Goal: Task Accomplishment & Management: Use online tool/utility

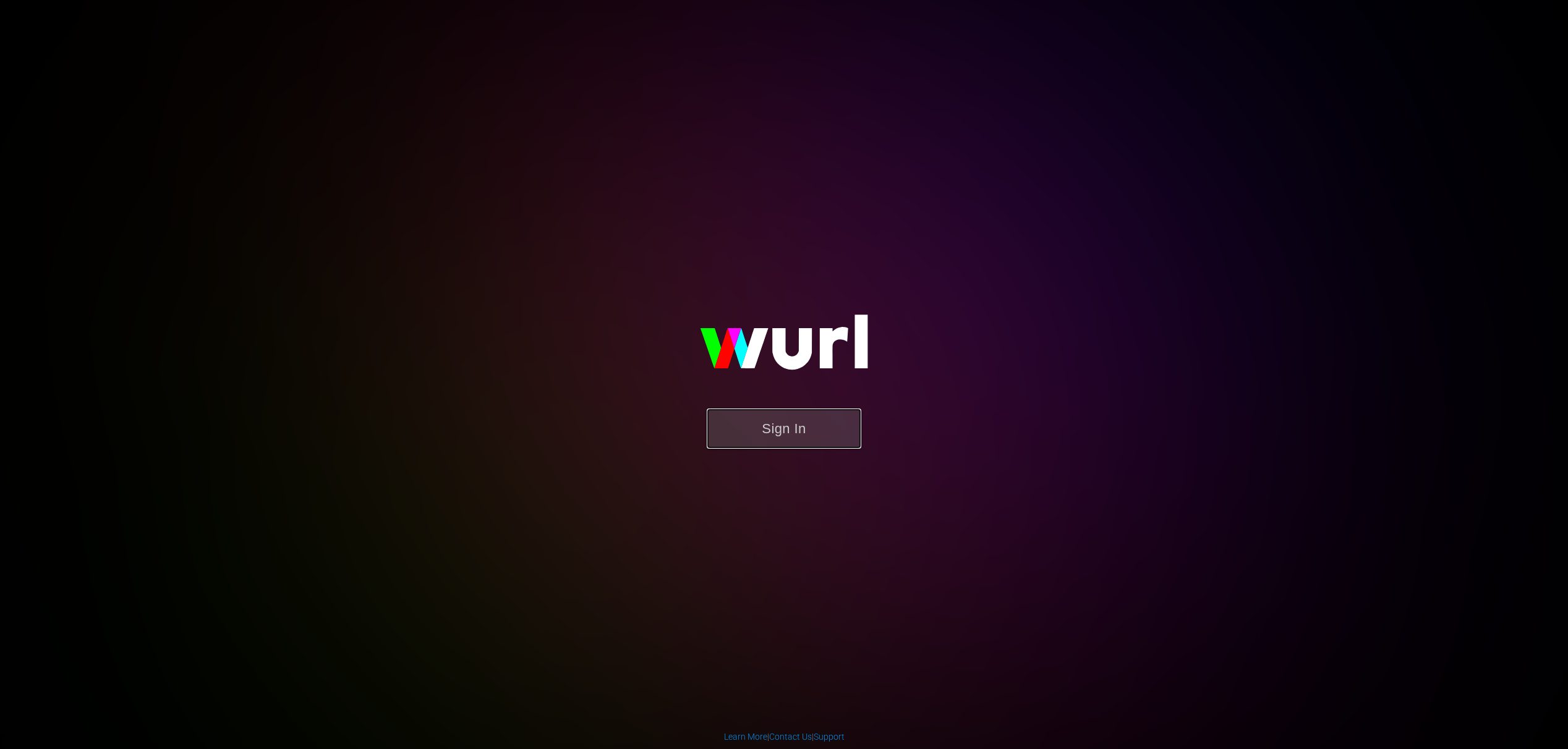
click at [720, 445] on button "Sign In" at bounding box center [784, 428] width 154 height 40
click at [725, 440] on button "Sign In" at bounding box center [784, 428] width 154 height 40
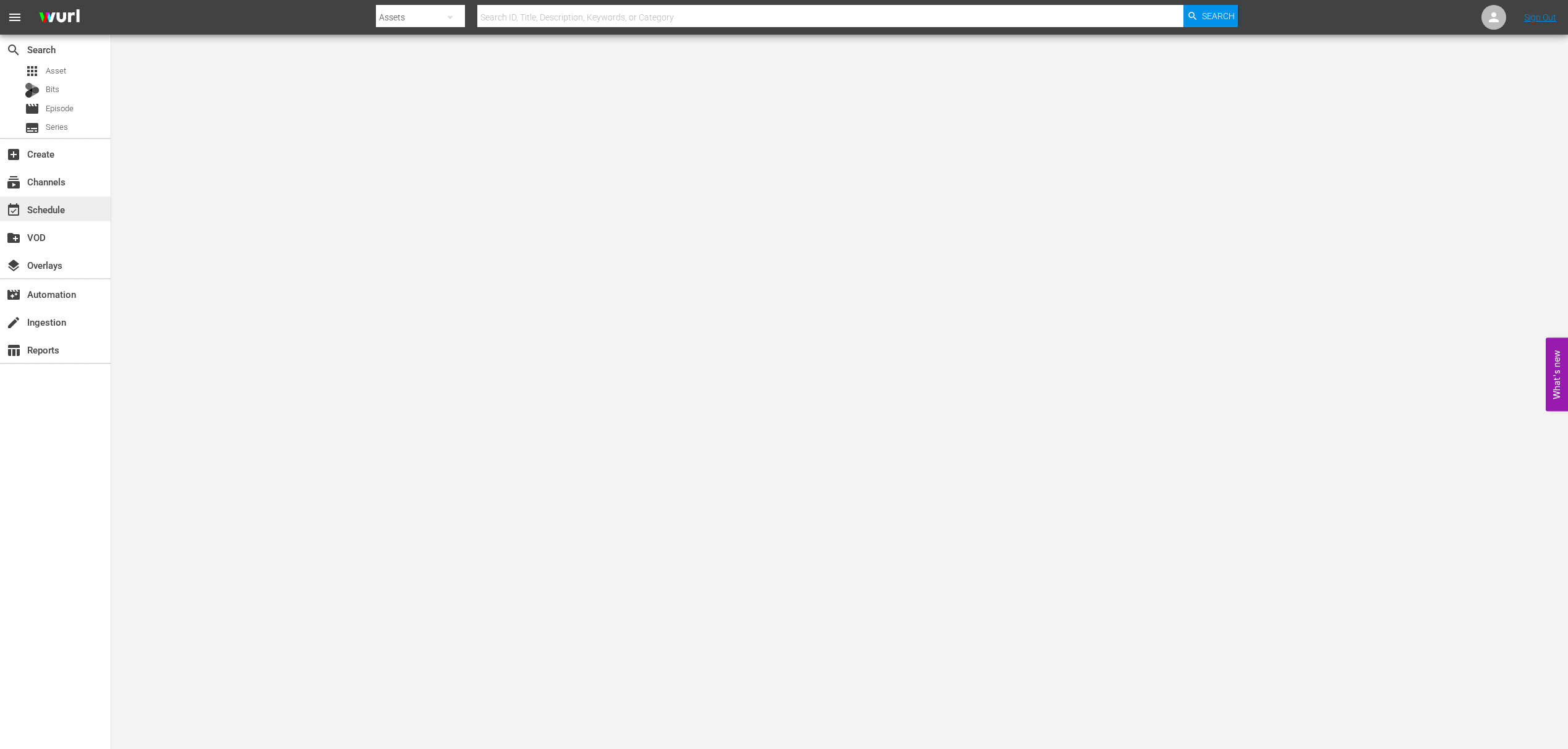
click at [65, 205] on div "event_available Schedule" at bounding box center [35, 207] width 69 height 11
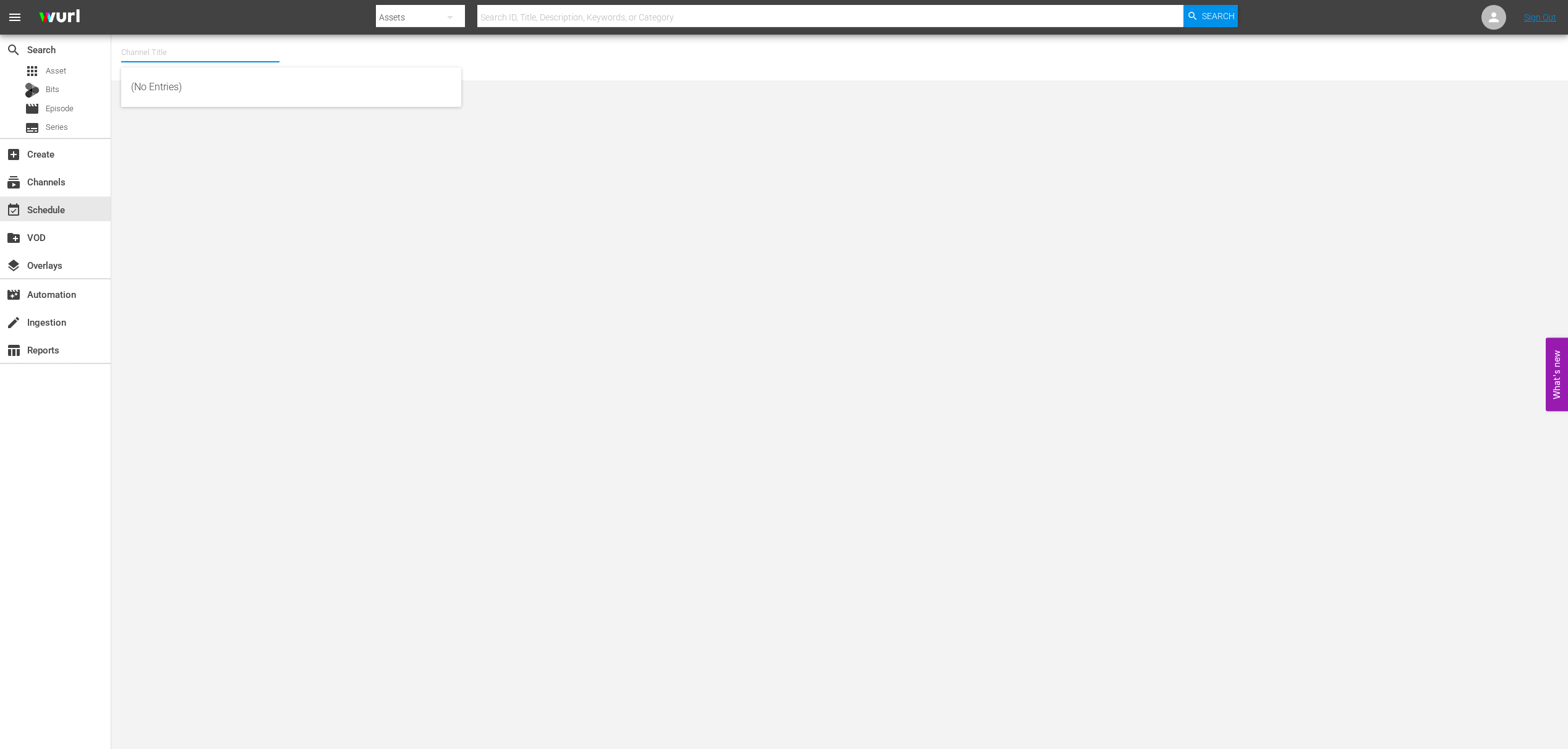
click at [167, 54] on input "text" at bounding box center [200, 52] width 158 height 30
click at [191, 49] on input "world" at bounding box center [200, 52] width 158 height 30
click at [180, 90] on div "World Billiards TV (967 - newidco_billiardstv_1)" at bounding box center [291, 87] width 320 height 30
type input "World Billiards TV (967 - newidco_billiardstv_1)"
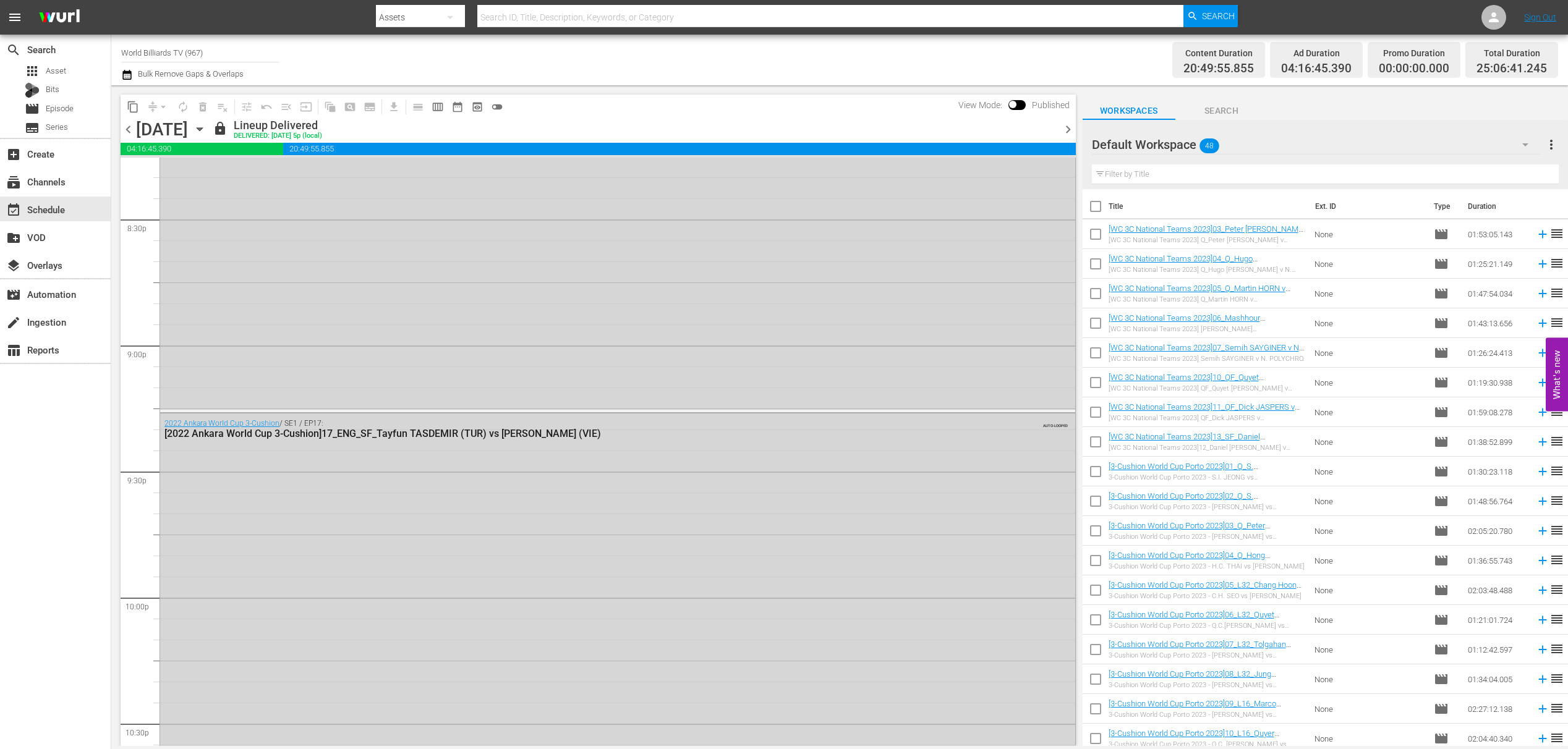
scroll to position [5811, 0]
click at [71, 135] on div "subtitles Series" at bounding box center [55, 128] width 111 height 17
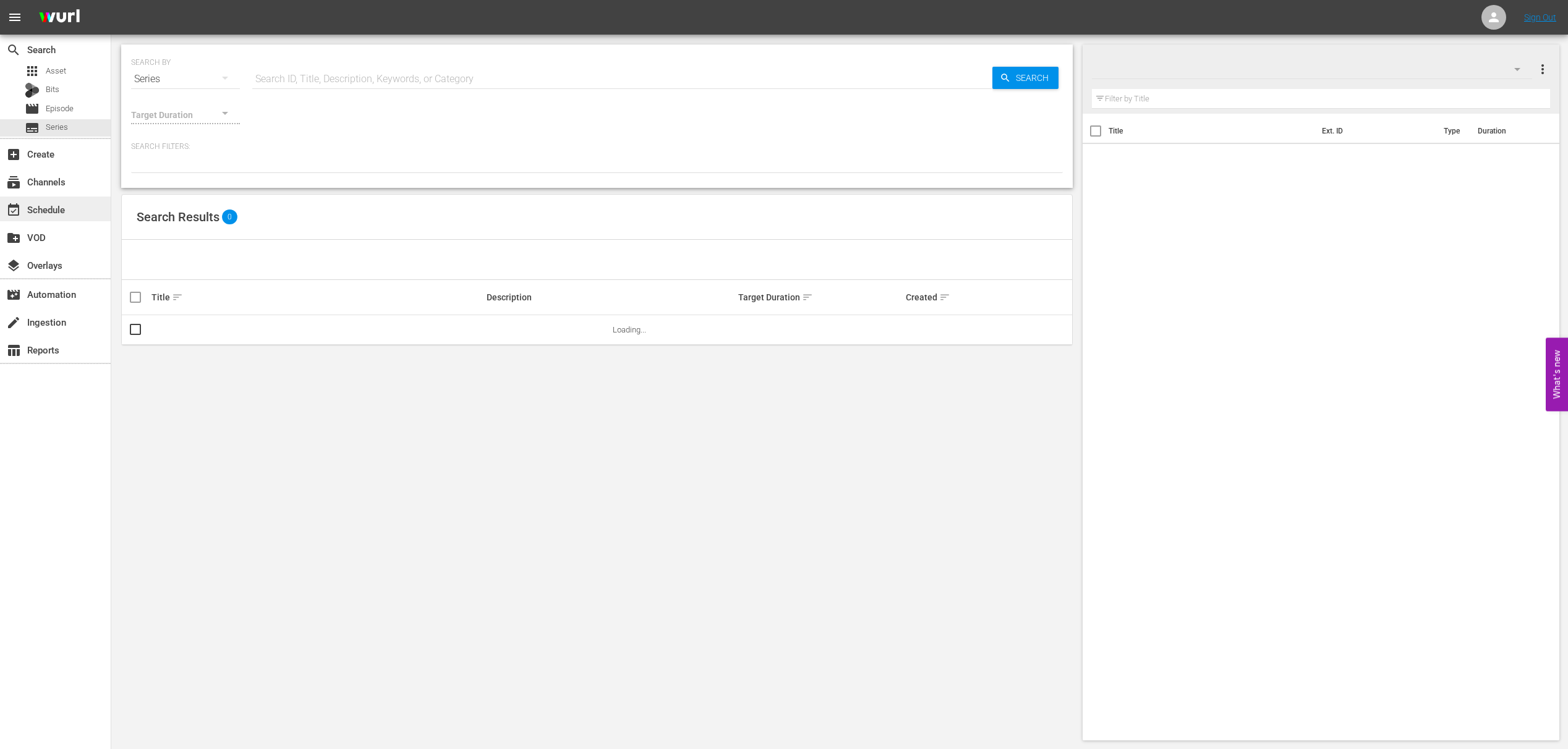
click at [60, 213] on div "event_available Schedule" at bounding box center [35, 207] width 69 height 11
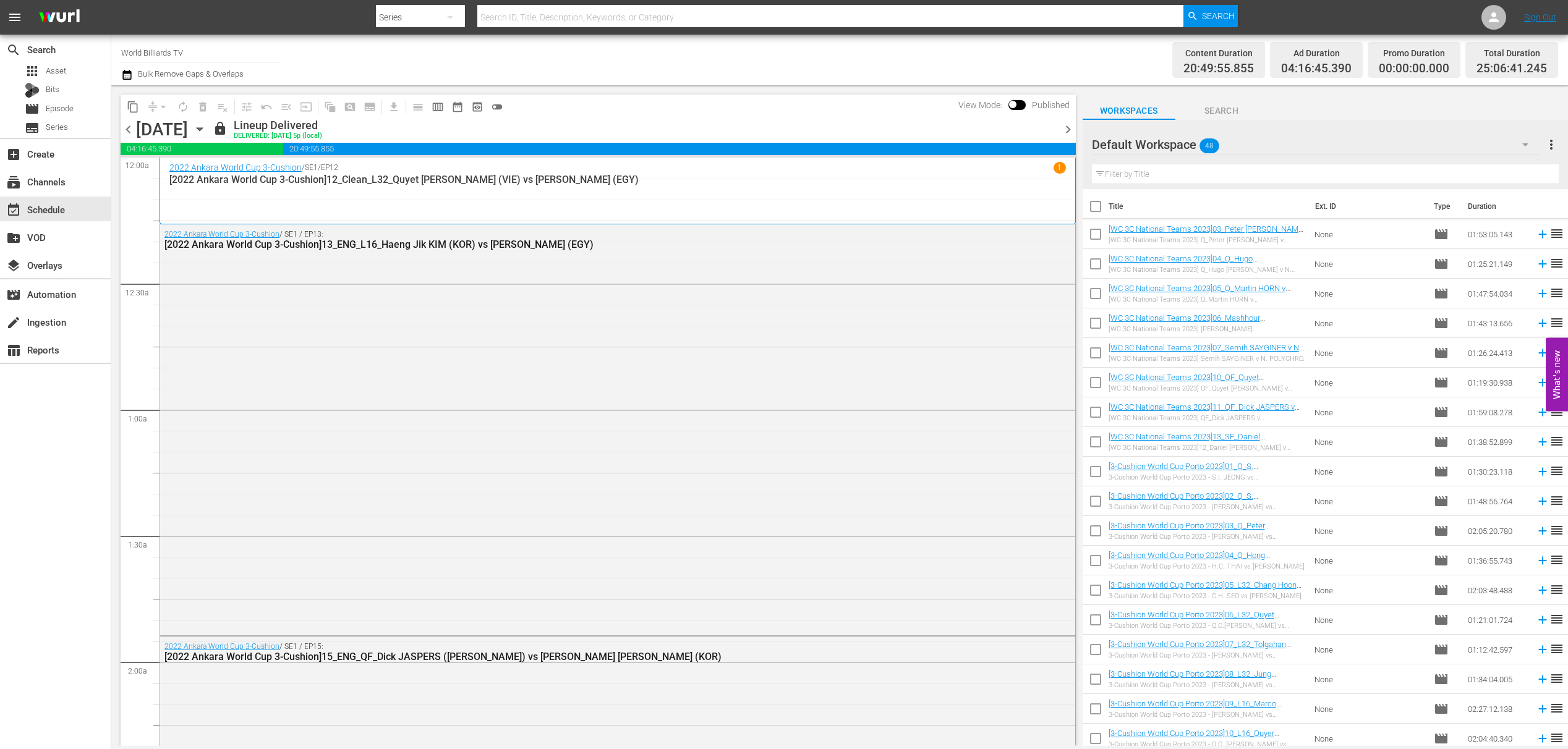
click at [209, 126] on div "Wednesday, August 27th August 27th" at bounding box center [173, 130] width 73 height 20
click at [207, 128] on icon "button" at bounding box center [200, 129] width 14 height 14
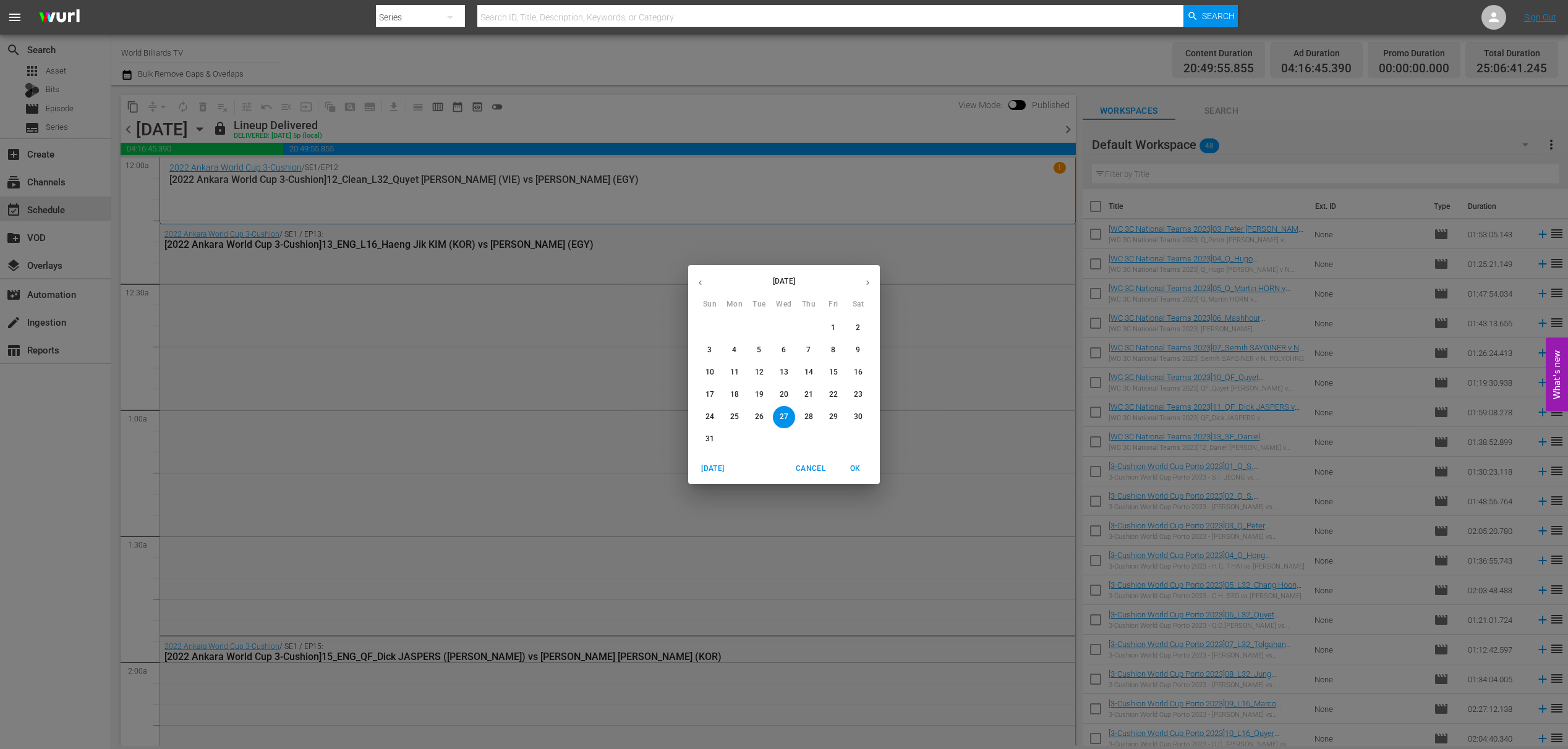
click at [800, 412] on span "28" at bounding box center [808, 417] width 22 height 10
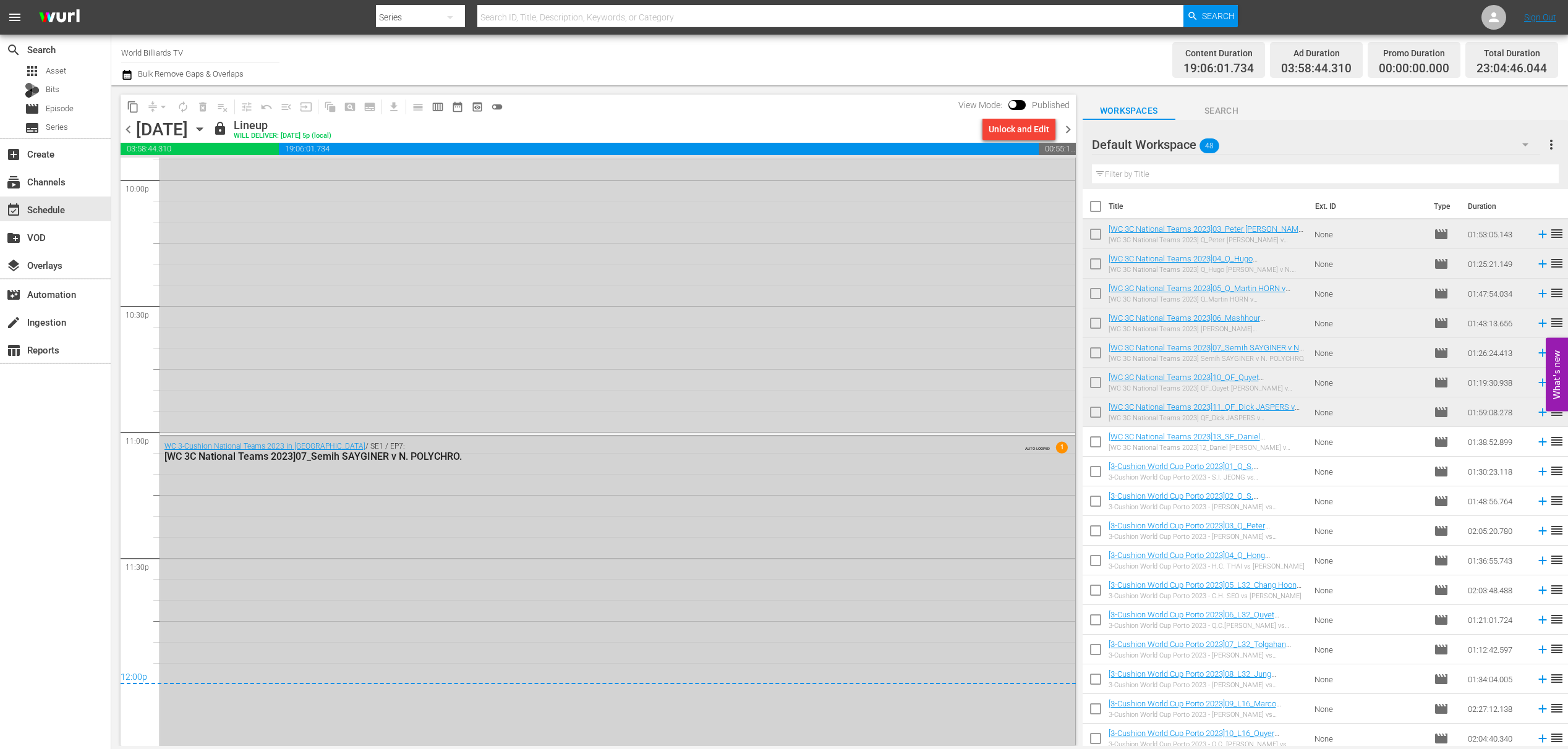
scroll to position [5579, 0]
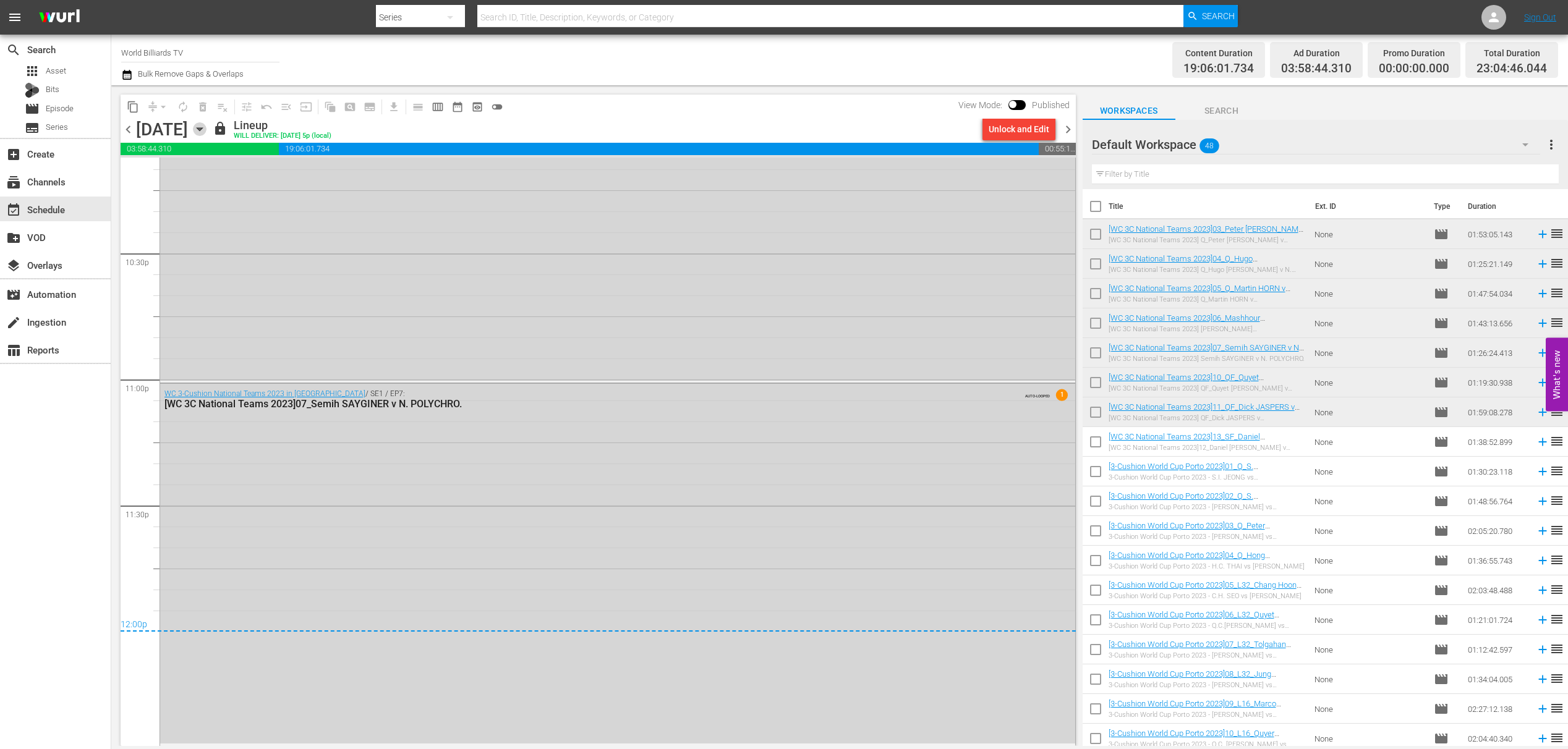
click at [202, 128] on icon "button" at bounding box center [199, 129] width 5 height 3
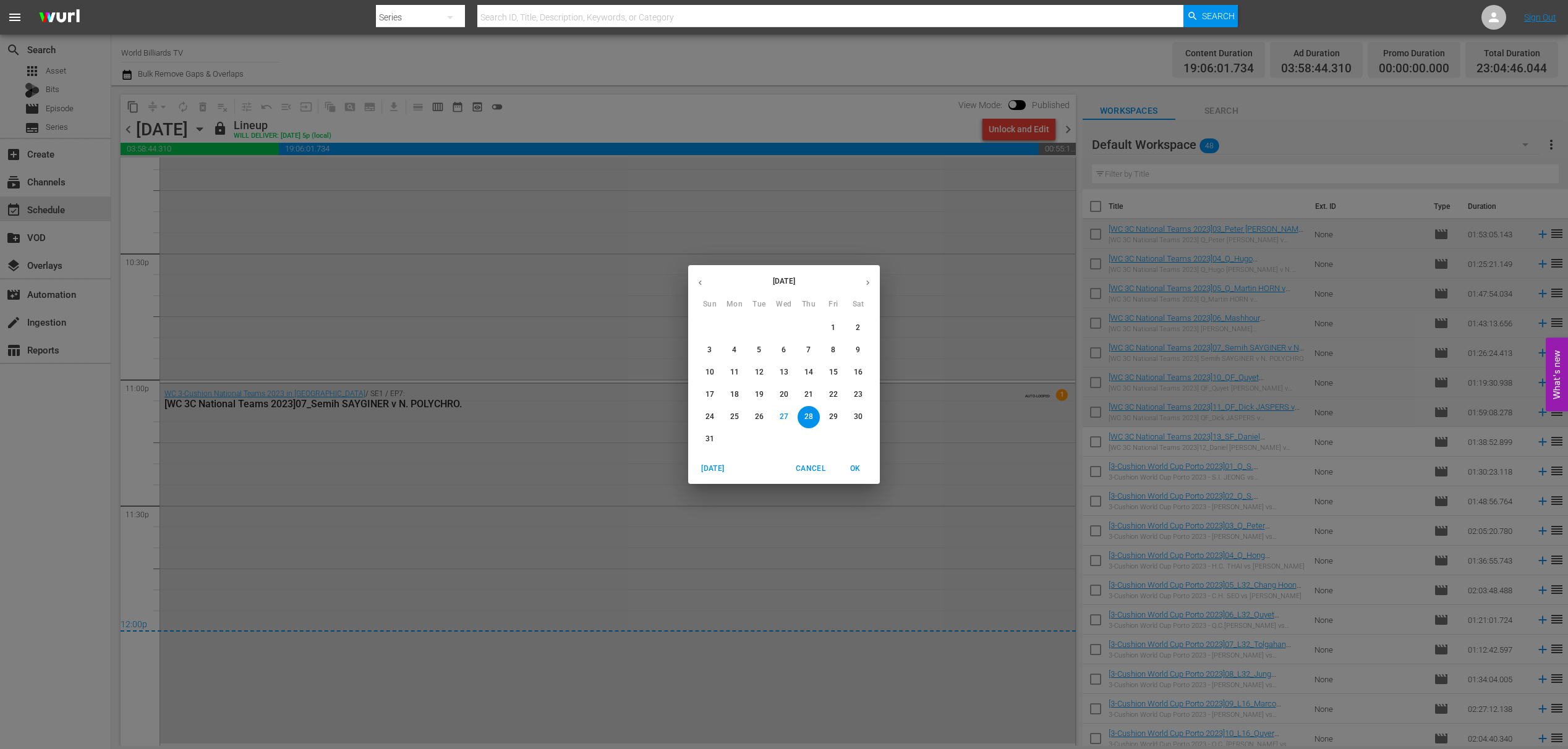
click at [328, 483] on div "August 2025 Sun Mon Tue Wed Thu Fri Sat 27 28 29 30 31 1 2 3 4 5 6 7 8 9 10 11 …" at bounding box center [784, 374] width 1568 height 749
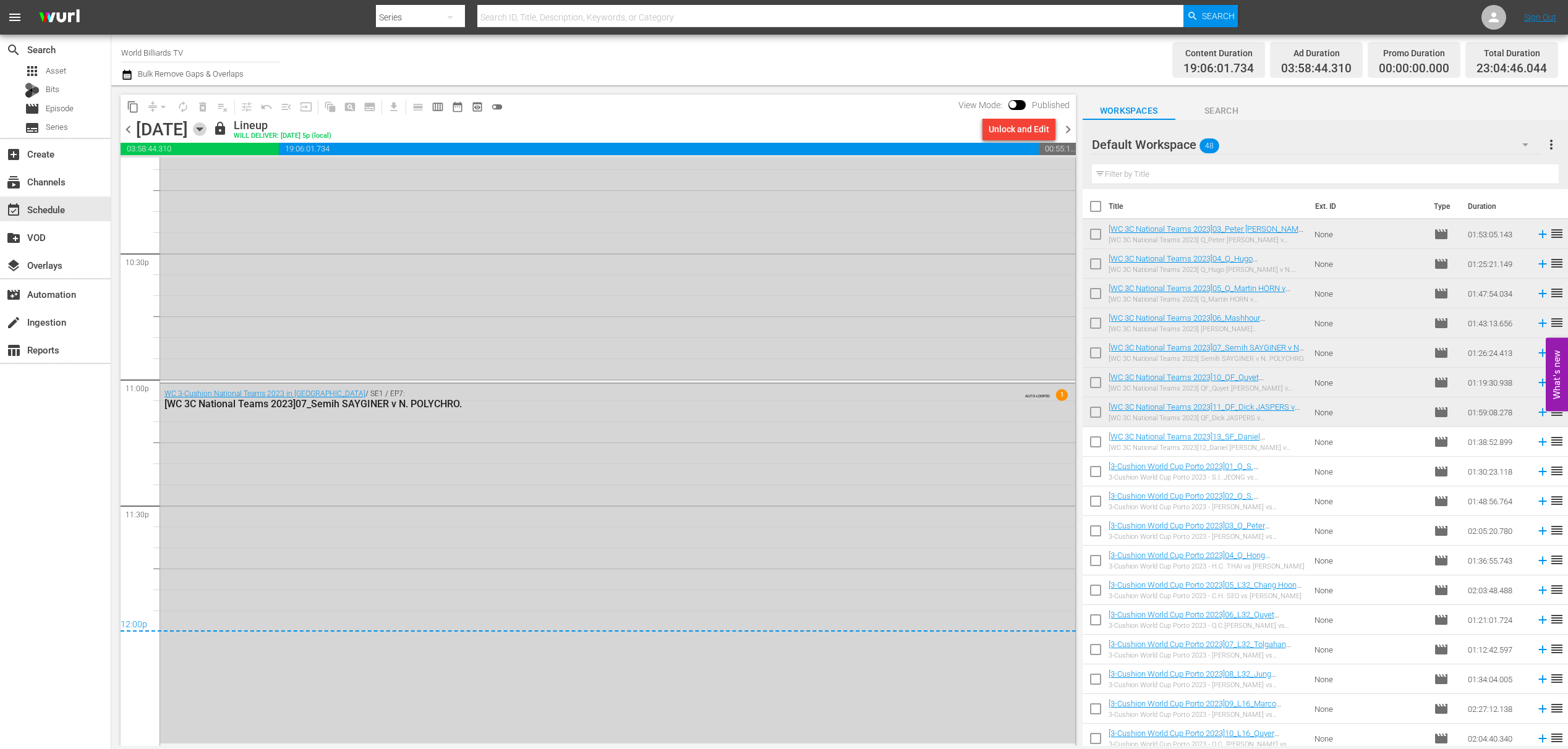
click at [207, 131] on icon "button" at bounding box center [200, 129] width 14 height 14
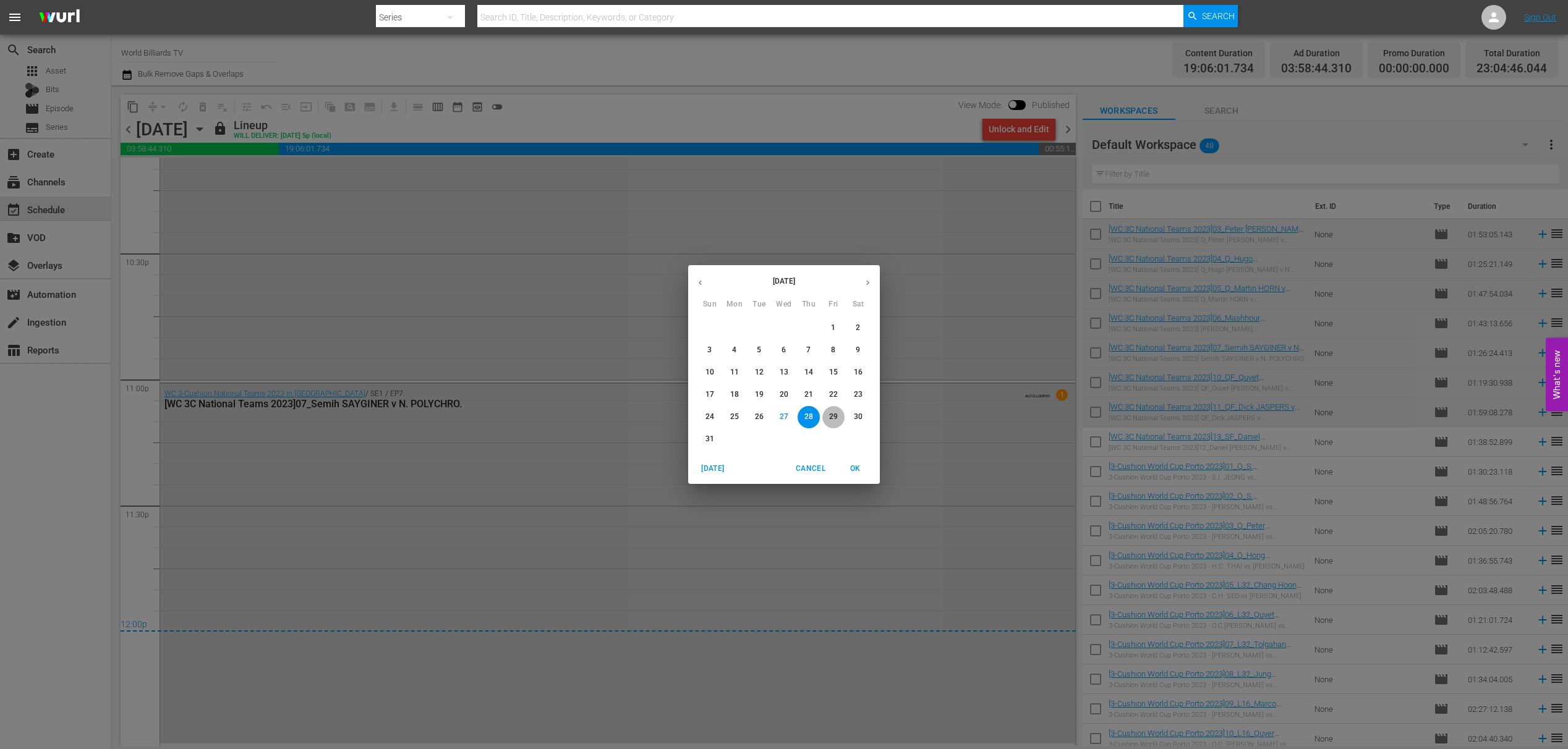
click at [831, 415] on p "29" at bounding box center [833, 417] width 9 height 10
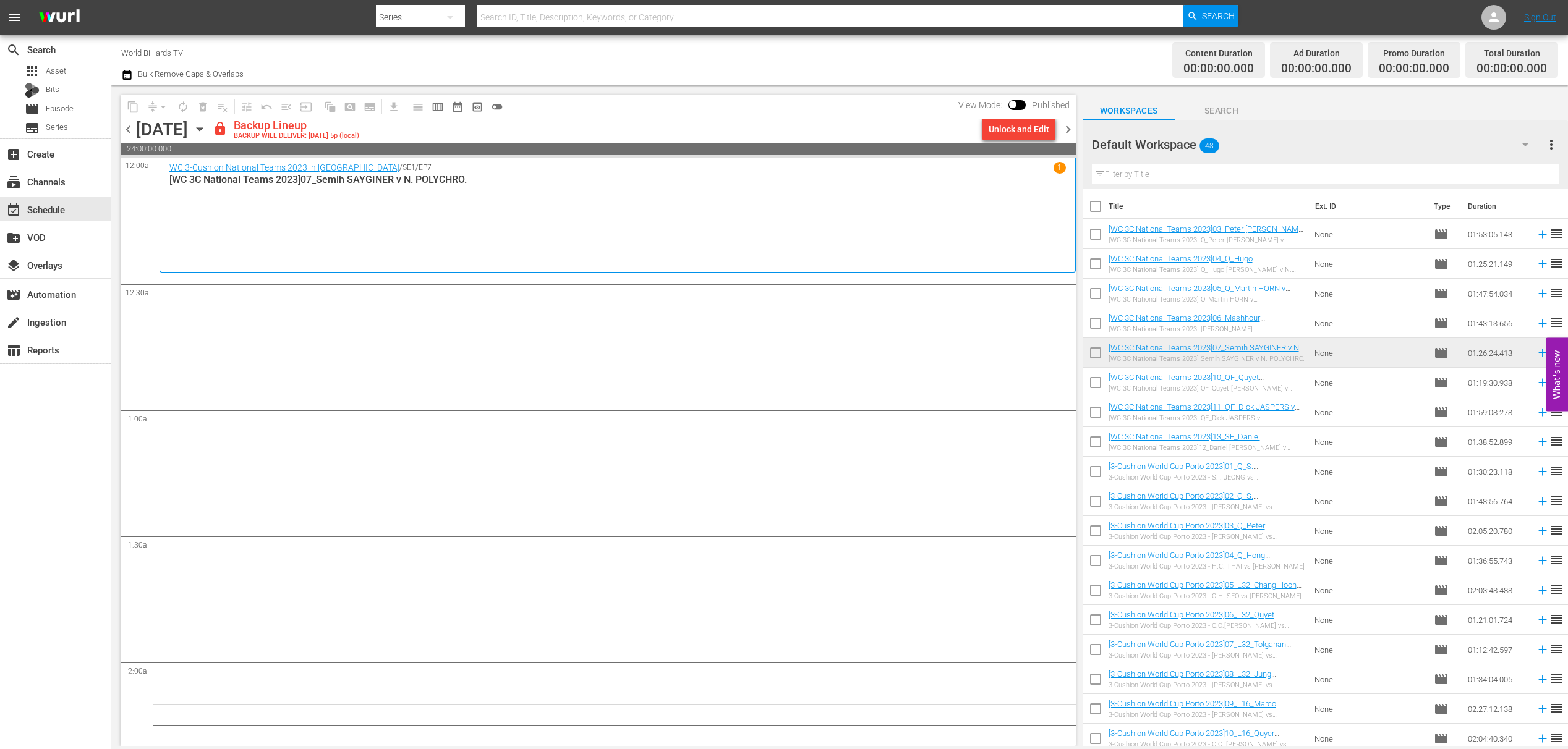
click at [1093, 384] on input "checkbox" at bounding box center [1096, 385] width 26 height 26
checkbox input "true"
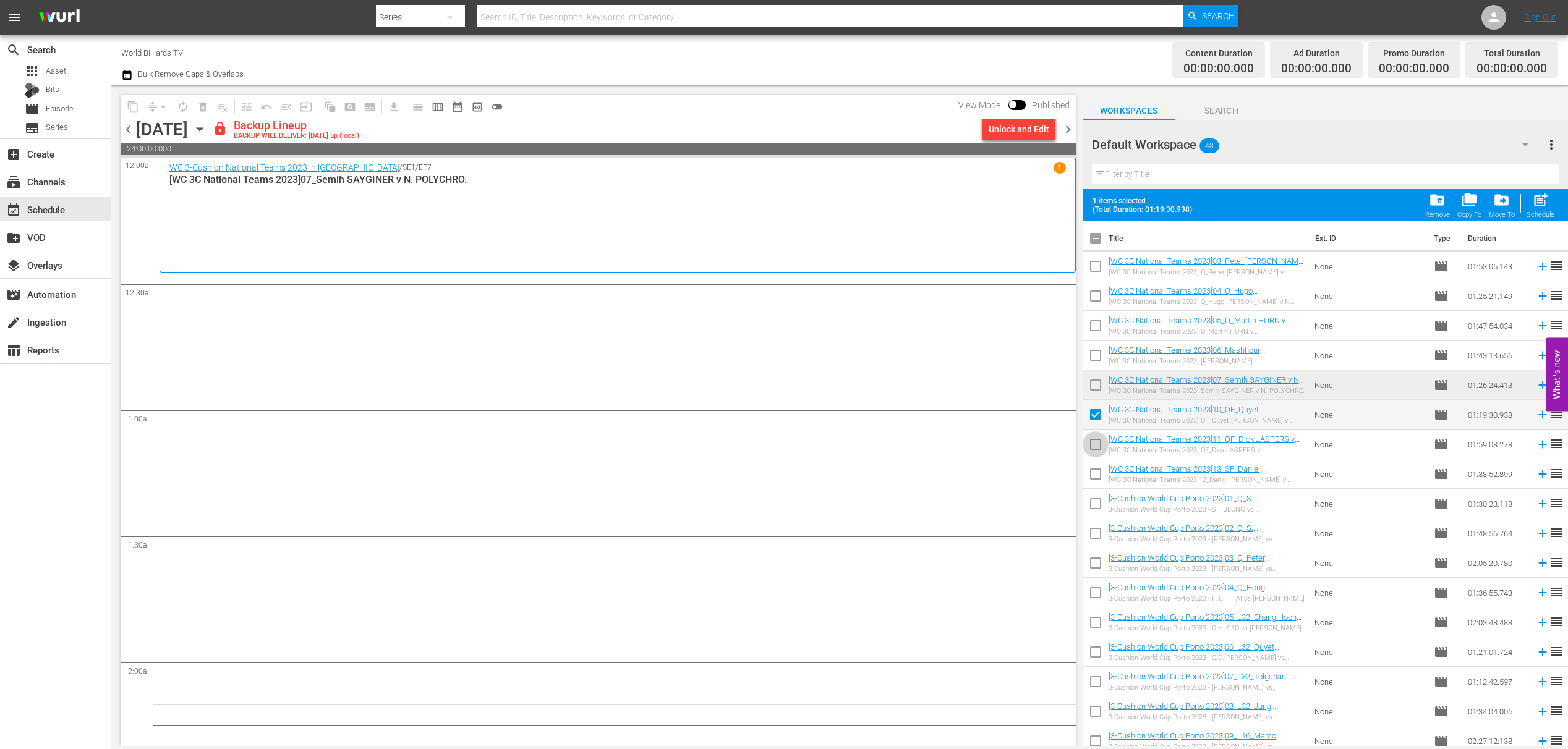
click at [1102, 448] on input "checkbox" at bounding box center [1096, 447] width 26 height 26
checkbox input "true"
click at [1098, 478] on input "checkbox" at bounding box center [1096, 476] width 26 height 26
checkbox input "true"
click at [1091, 510] on input "checkbox" at bounding box center [1096, 506] width 26 height 26
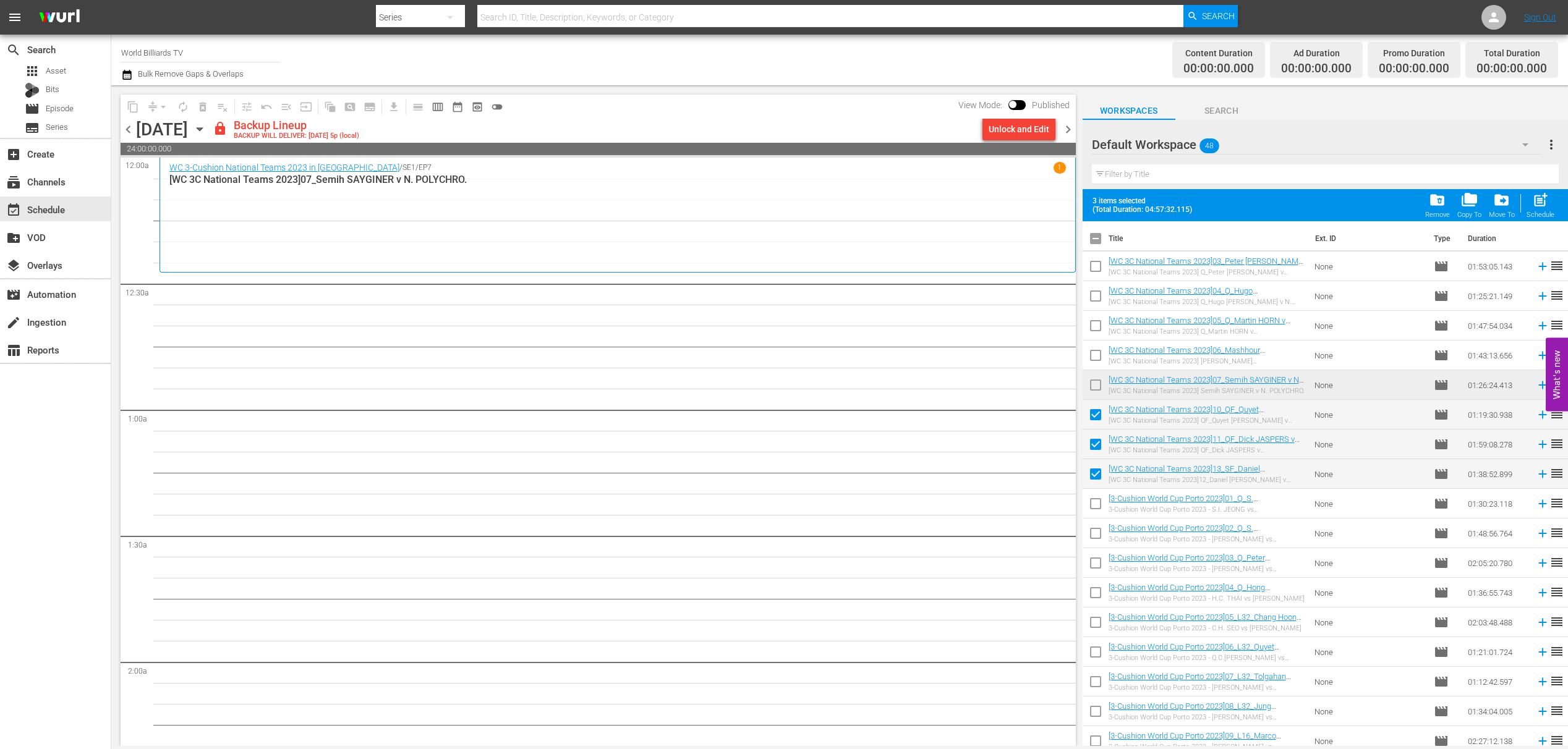
checkbox input "true"
click at [1095, 544] on input "checkbox" at bounding box center [1096, 536] width 26 height 26
checkbox input "true"
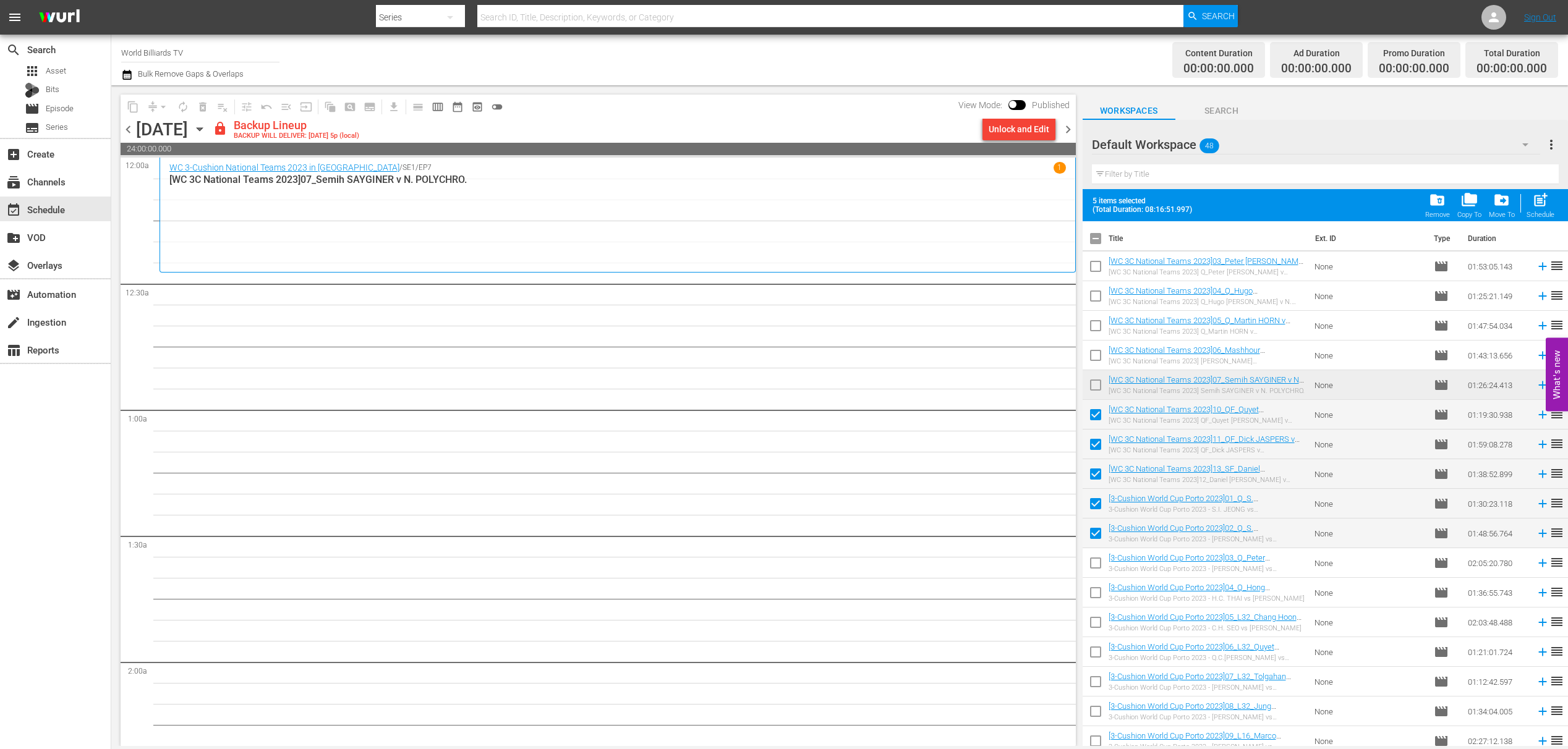
click at [1098, 572] on input "checkbox" at bounding box center [1096, 565] width 26 height 26
checkbox input "true"
click at [1098, 593] on input "checkbox" at bounding box center [1096, 595] width 26 height 26
checkbox input "true"
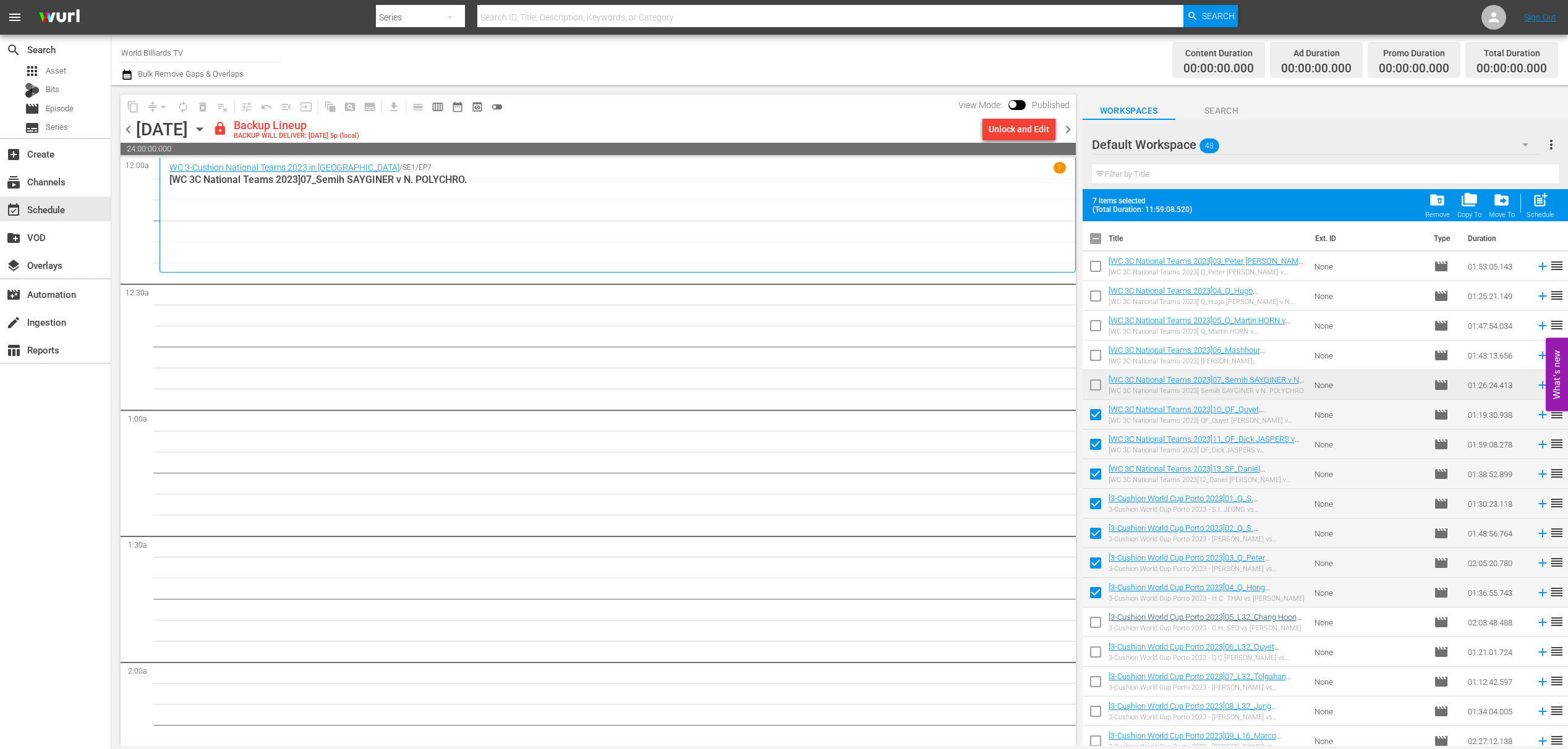
click at [1096, 619] on input "checkbox" at bounding box center [1096, 625] width 26 height 26
checkbox input "true"
click at [1541, 201] on span "post_add" at bounding box center [1540, 200] width 17 height 17
checkbox input "false"
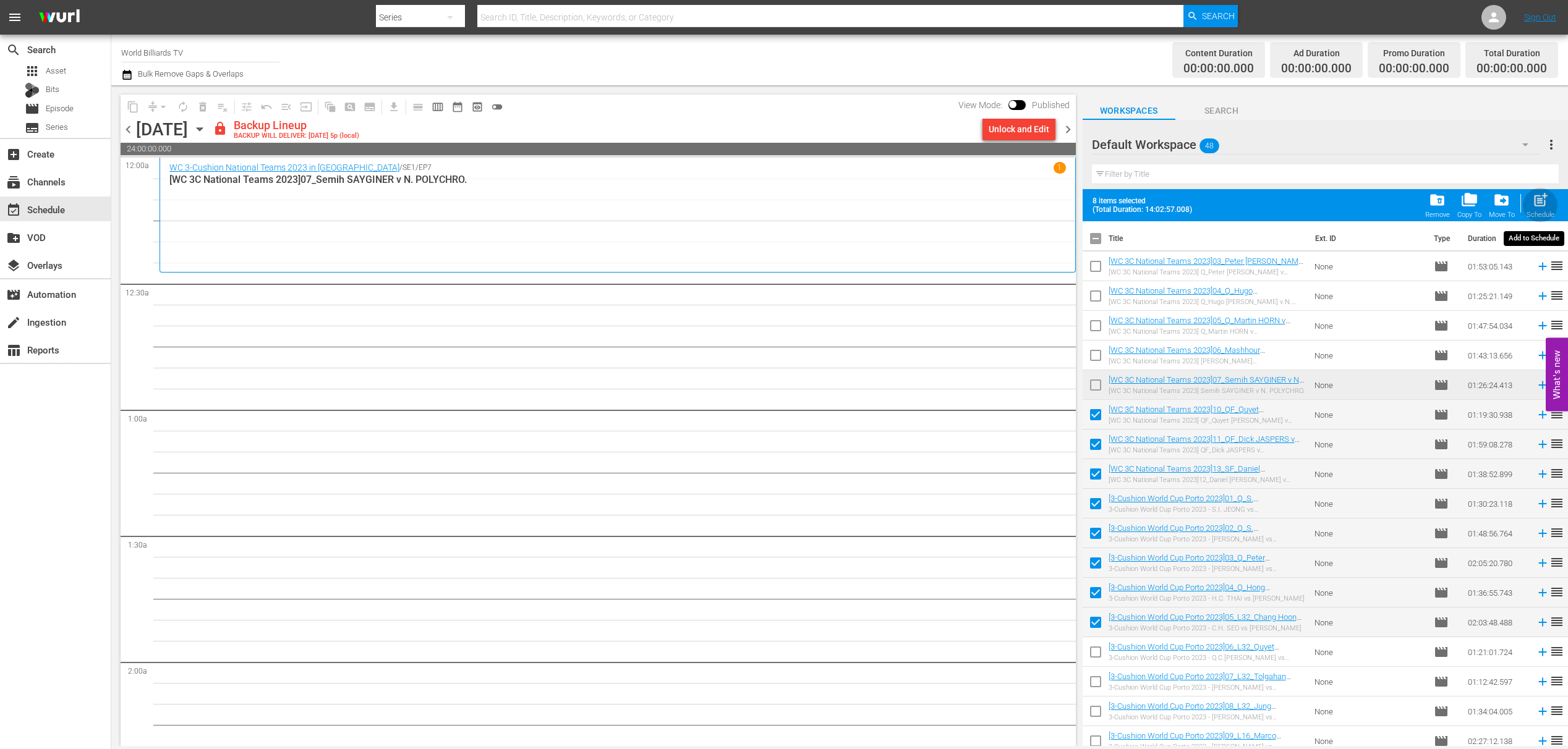
checkbox input "false"
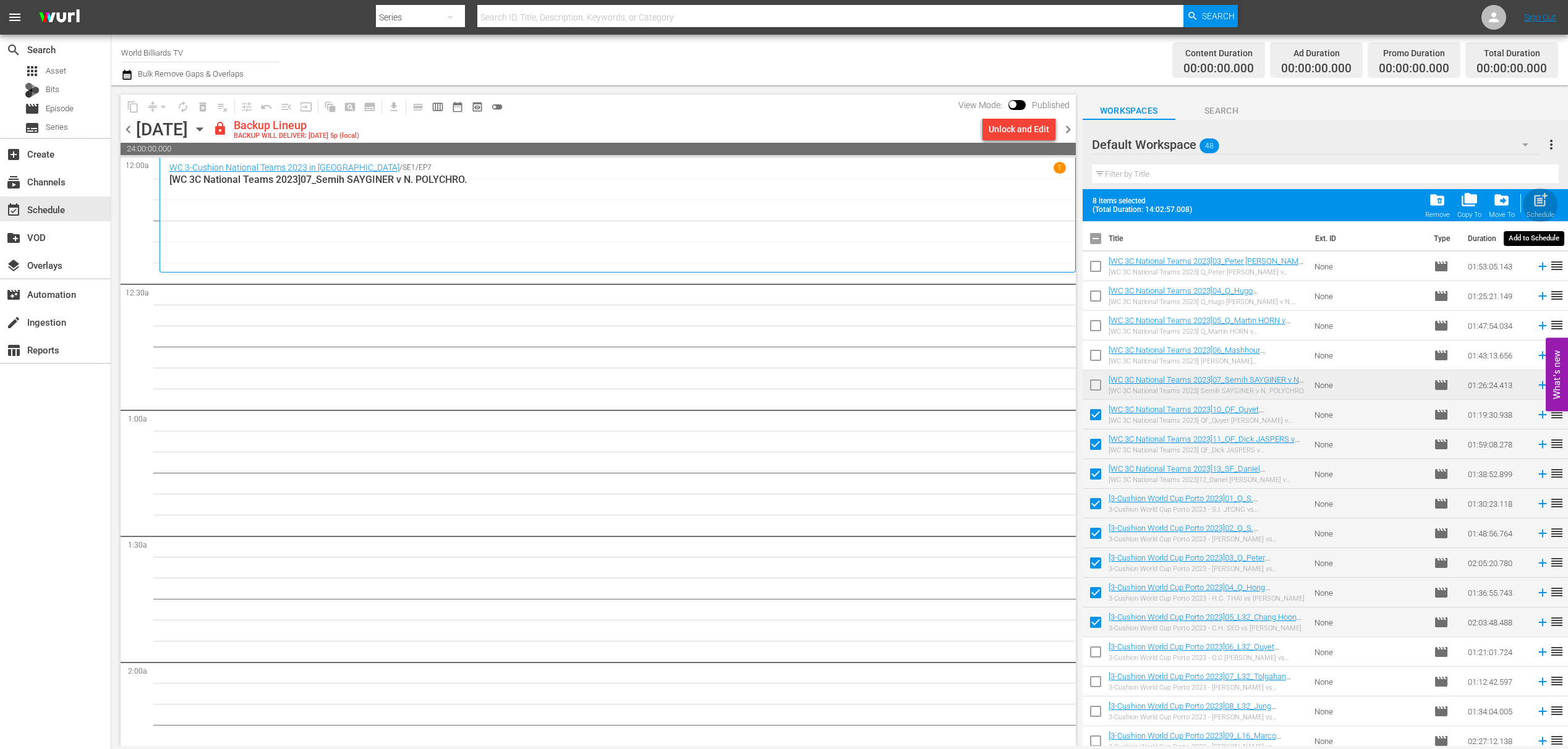
checkbox input "false"
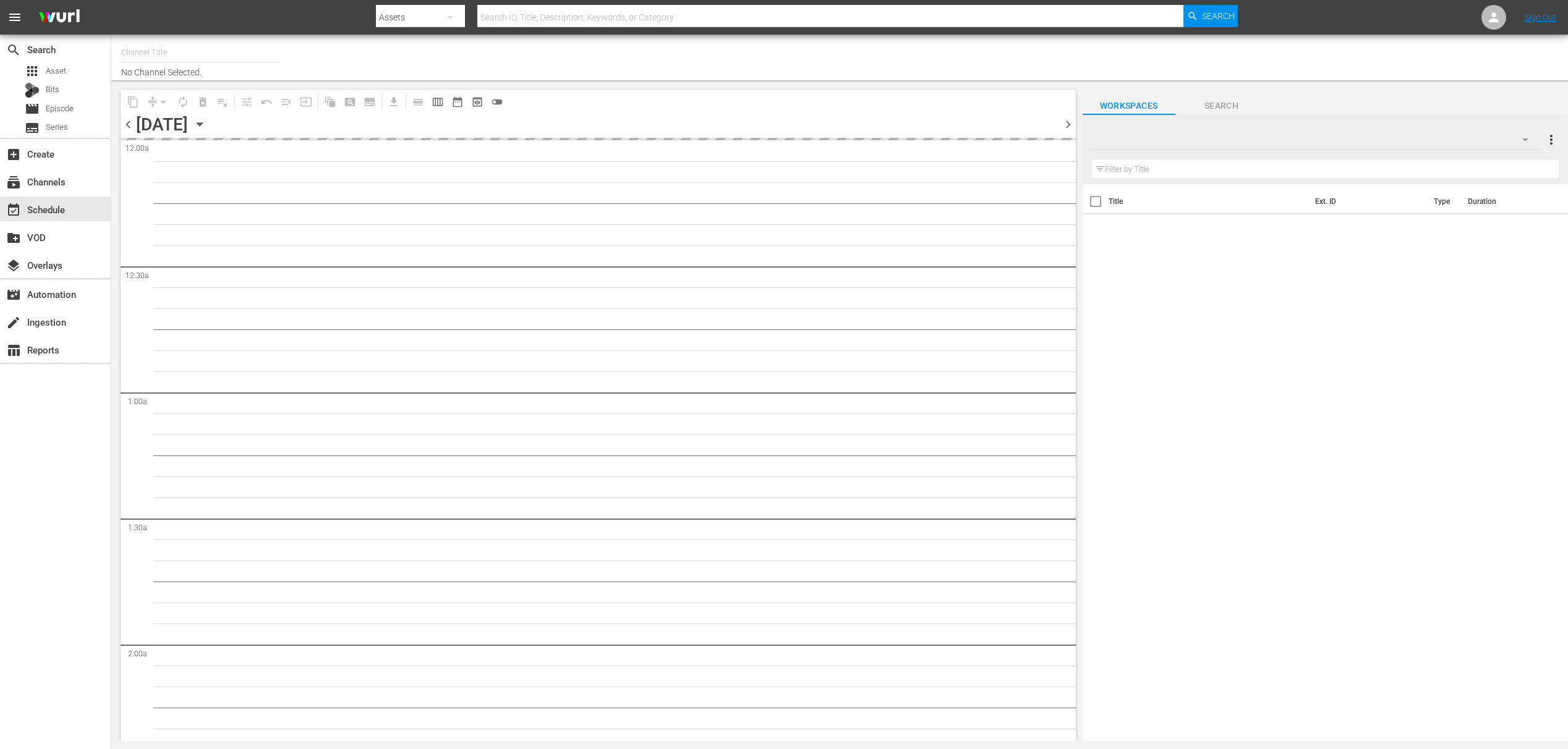
type input "World Billiards TV (967)"
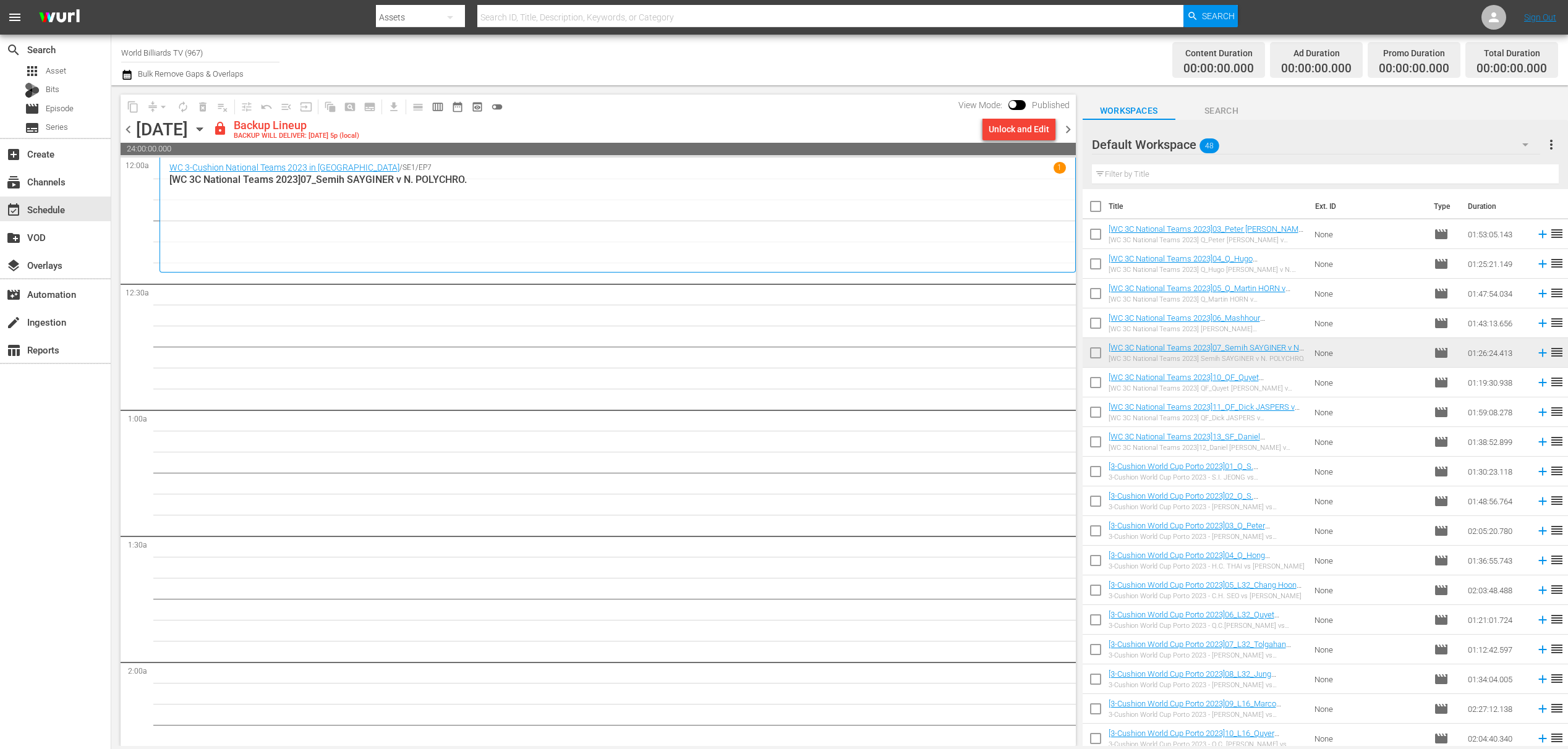
click at [209, 137] on div "Friday, August 29th August 29th" at bounding box center [173, 130] width 73 height 20
click at [207, 133] on icon "button" at bounding box center [200, 129] width 14 height 14
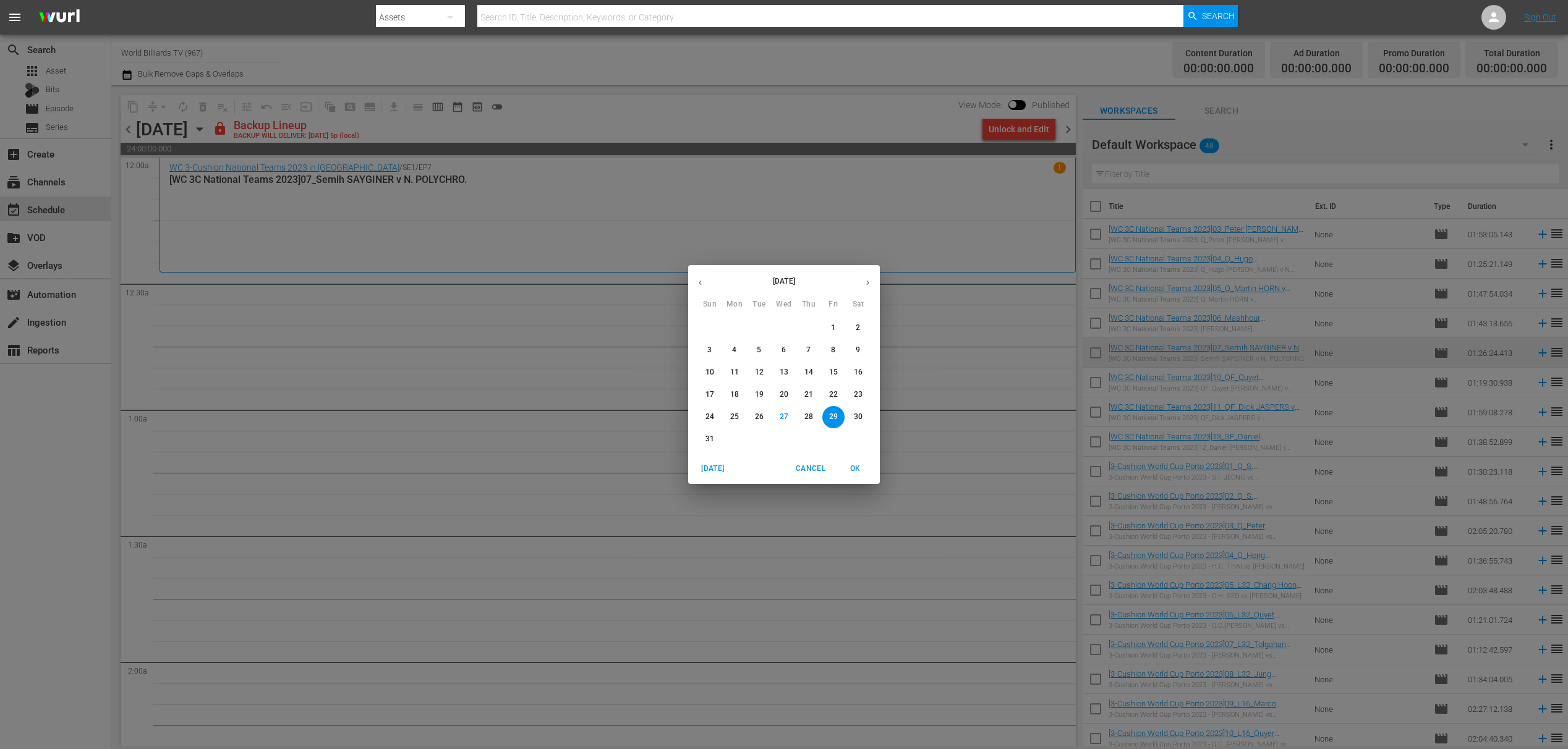
click at [812, 415] on p "28" at bounding box center [808, 417] width 9 height 10
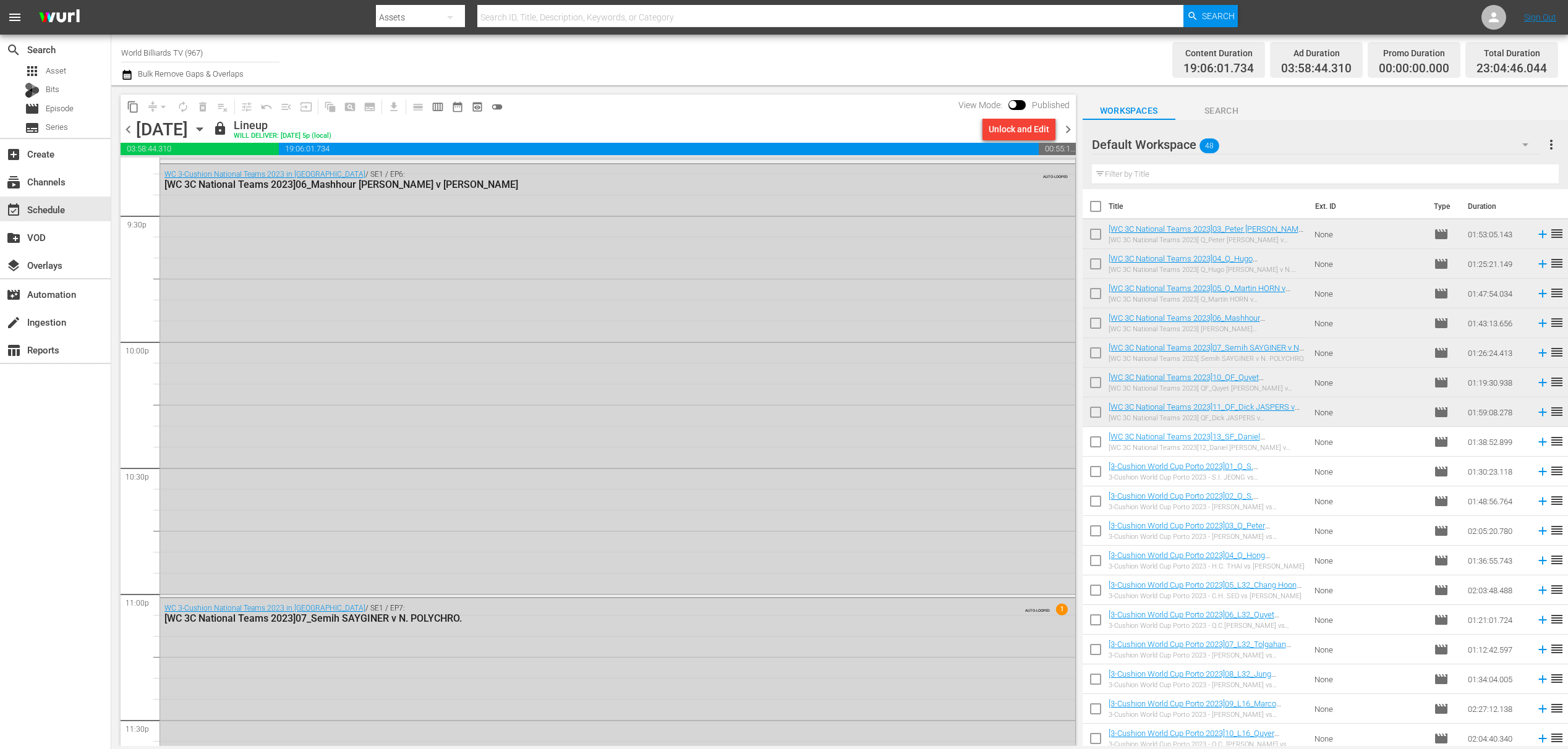
scroll to position [5579, 0]
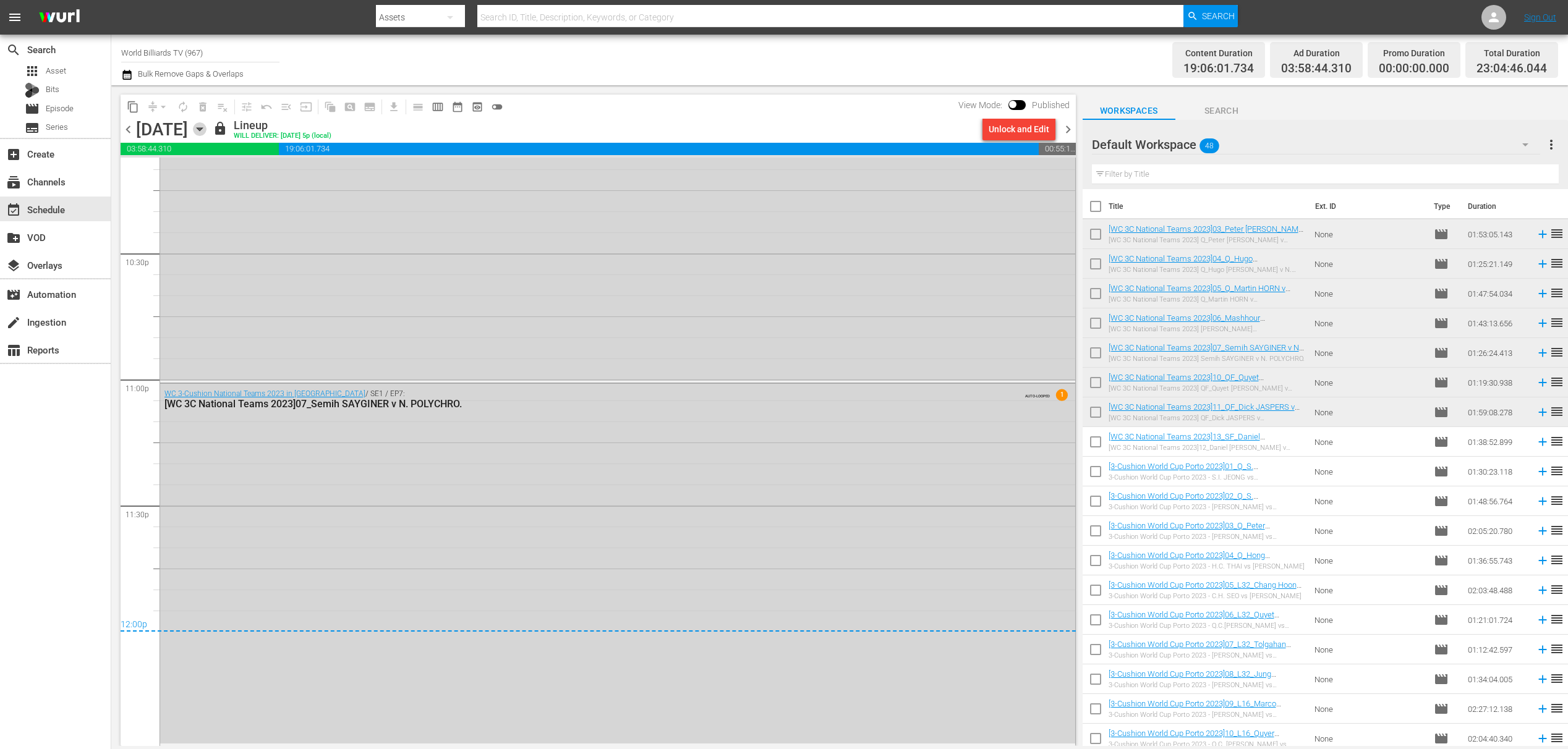
click at [202, 129] on icon "button" at bounding box center [199, 129] width 5 height 3
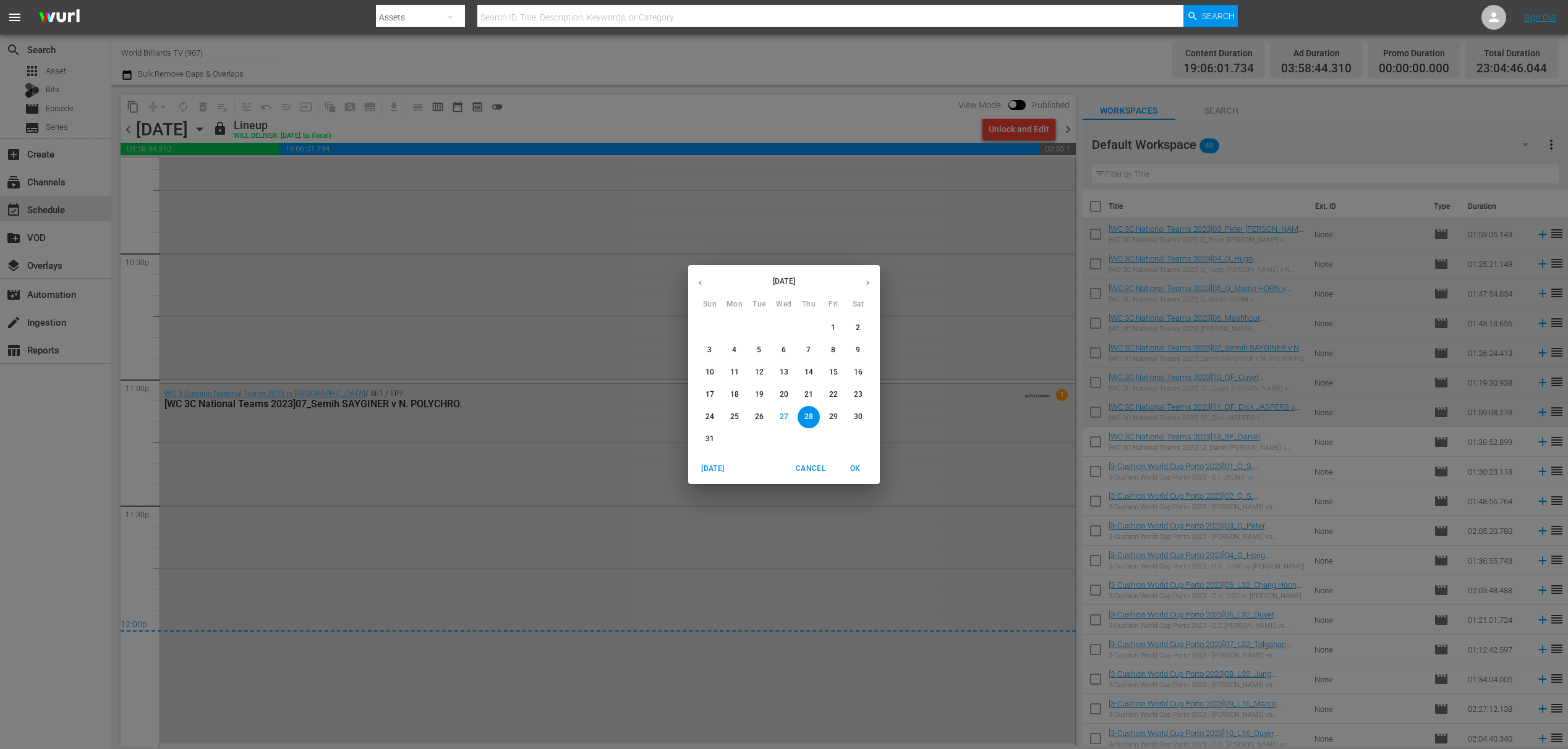
click at [829, 413] on p "29" at bounding box center [833, 417] width 9 height 10
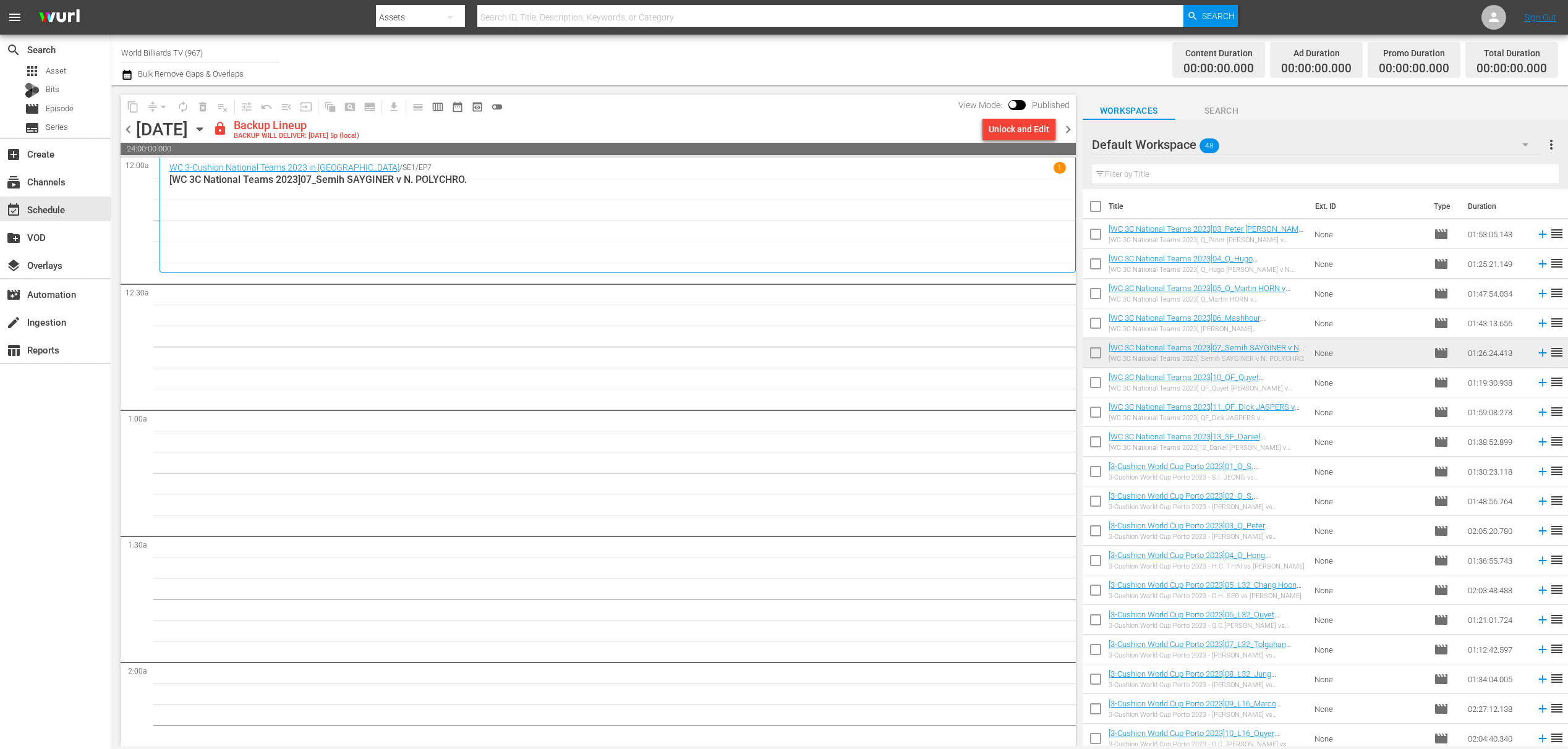
click at [207, 125] on icon "button" at bounding box center [200, 129] width 14 height 14
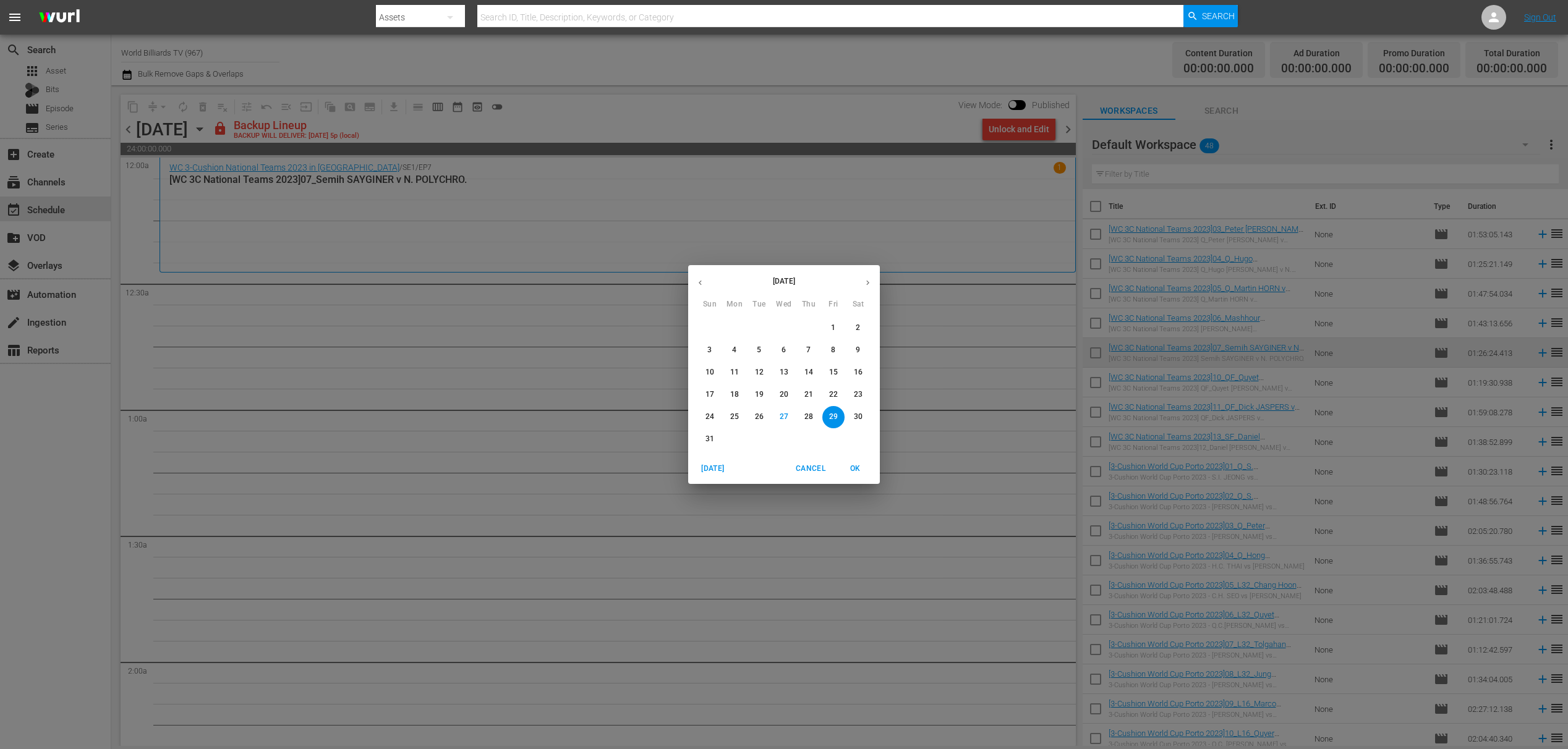
click at [1045, 360] on div "August 2025 Sun Mon Tue Wed Thu Fri Sat 27 28 29 30 31 1 2 3 4 5 6 7 8 9 10 11 …" at bounding box center [784, 374] width 1568 height 749
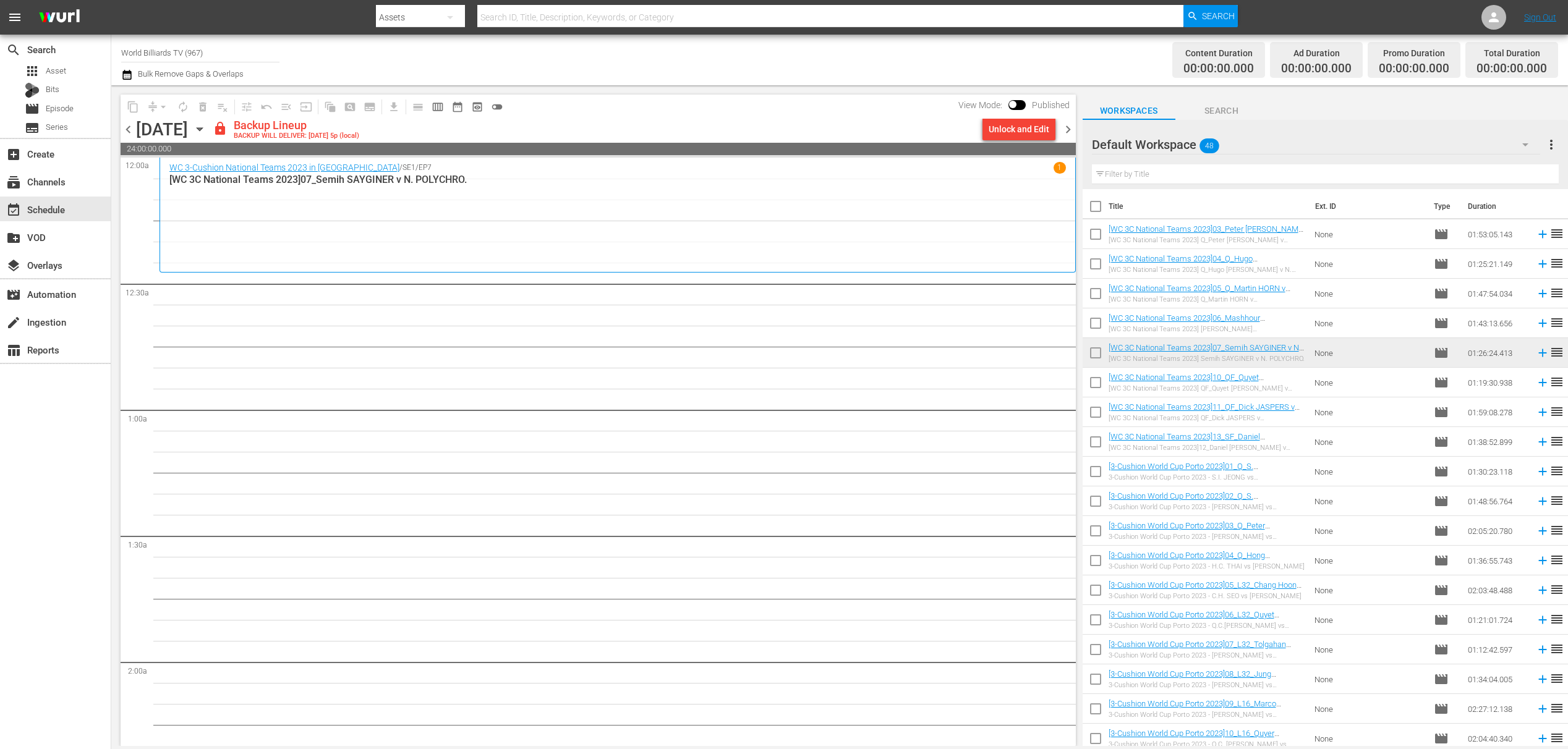
click at [1102, 390] on input "checkbox" at bounding box center [1096, 385] width 26 height 26
checkbox input "true"
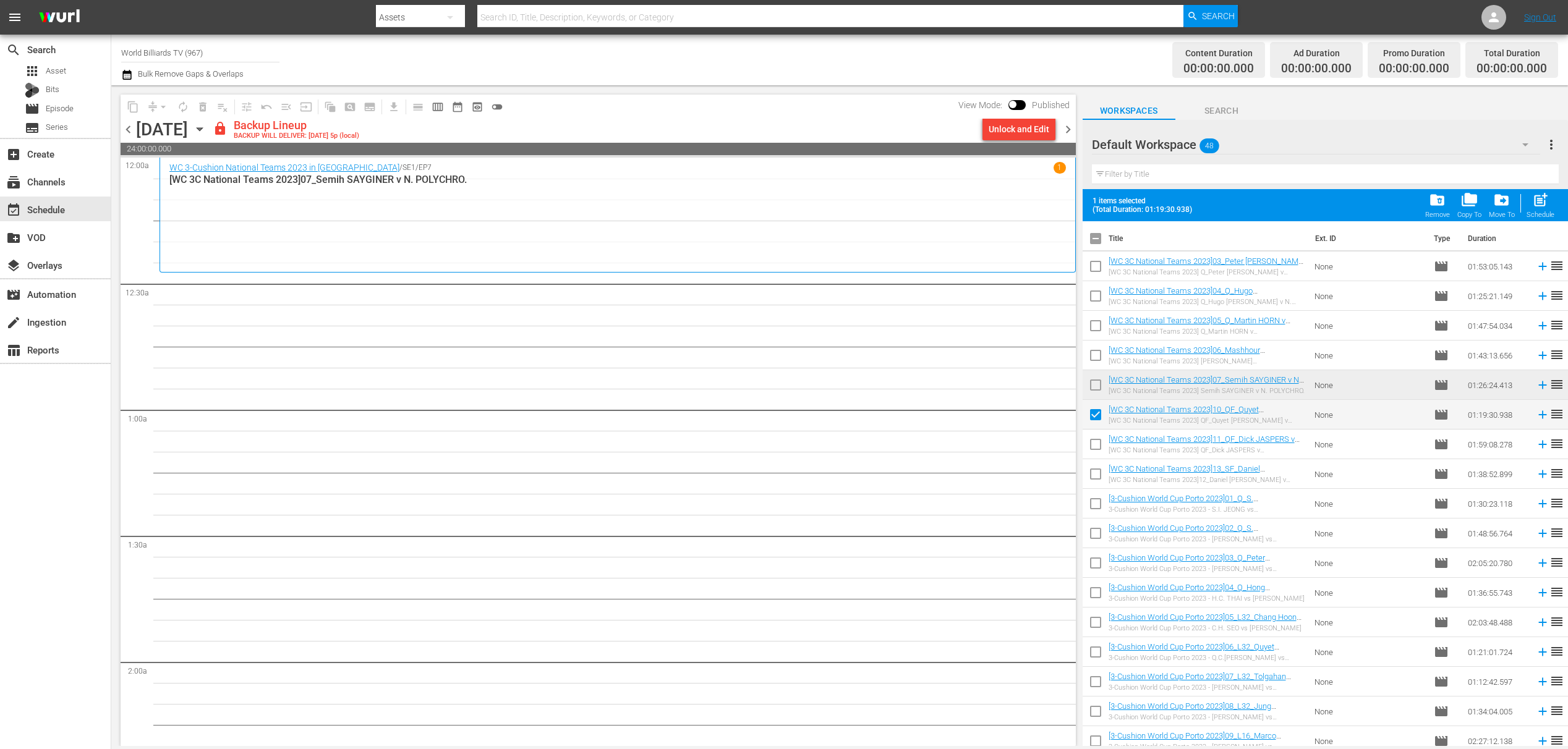
click at [1099, 455] on input "checkbox" at bounding box center [1096, 447] width 26 height 26
checkbox input "true"
click at [1099, 476] on input "checkbox" at bounding box center [1096, 476] width 26 height 26
checkbox input "true"
click at [1092, 505] on input "checkbox" at bounding box center [1096, 506] width 26 height 26
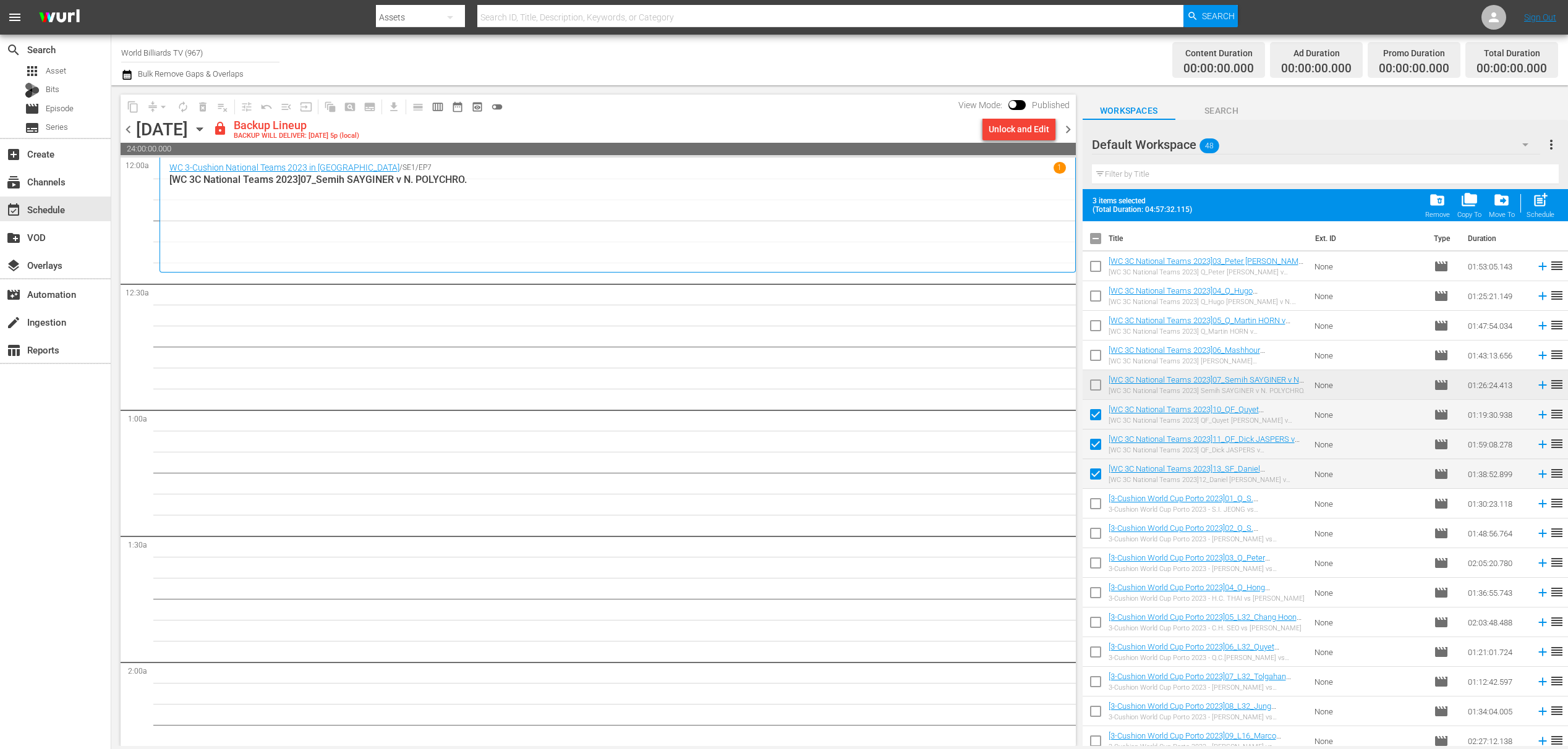
checkbox input "true"
click at [1098, 538] on input "checkbox" at bounding box center [1096, 536] width 26 height 26
checkbox input "true"
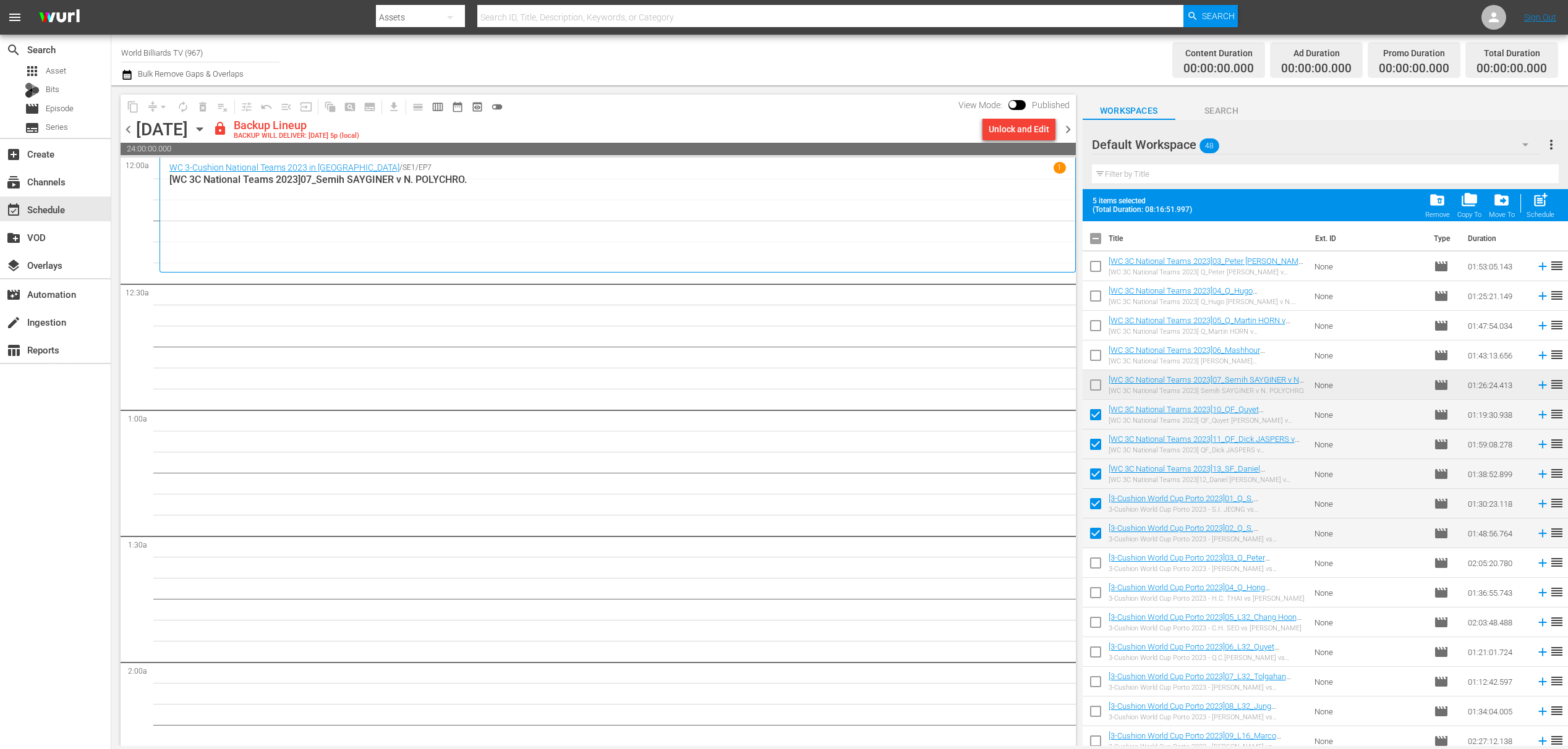
click at [1095, 559] on input "checkbox" at bounding box center [1096, 565] width 26 height 26
checkbox input "true"
click at [1096, 578] on td at bounding box center [1096, 593] width 26 height 30
click at [1094, 585] on input "checkbox" at bounding box center [1096, 595] width 26 height 26
checkbox input "true"
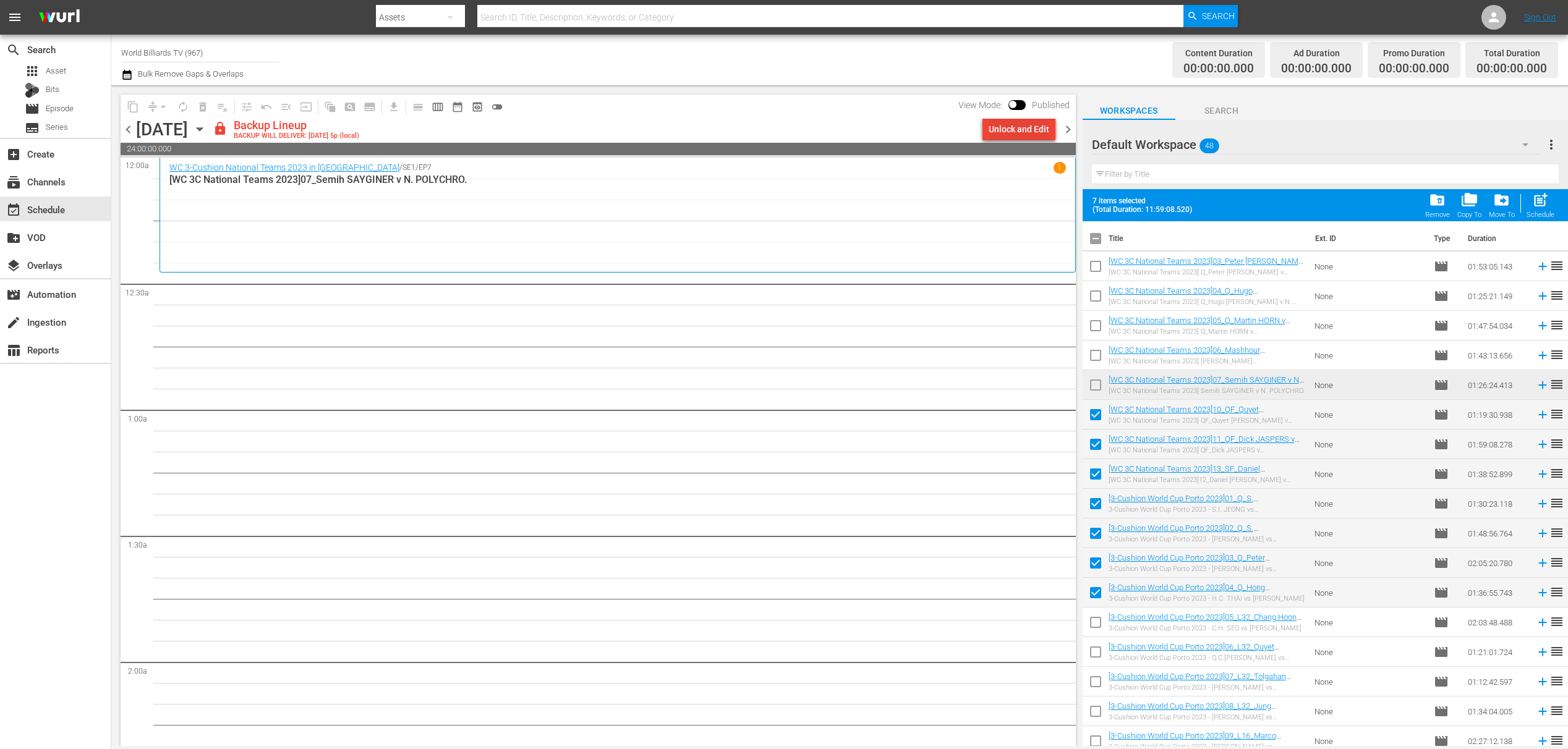
click at [1024, 130] on div "Unlock and Edit" at bounding box center [1018, 129] width 60 height 22
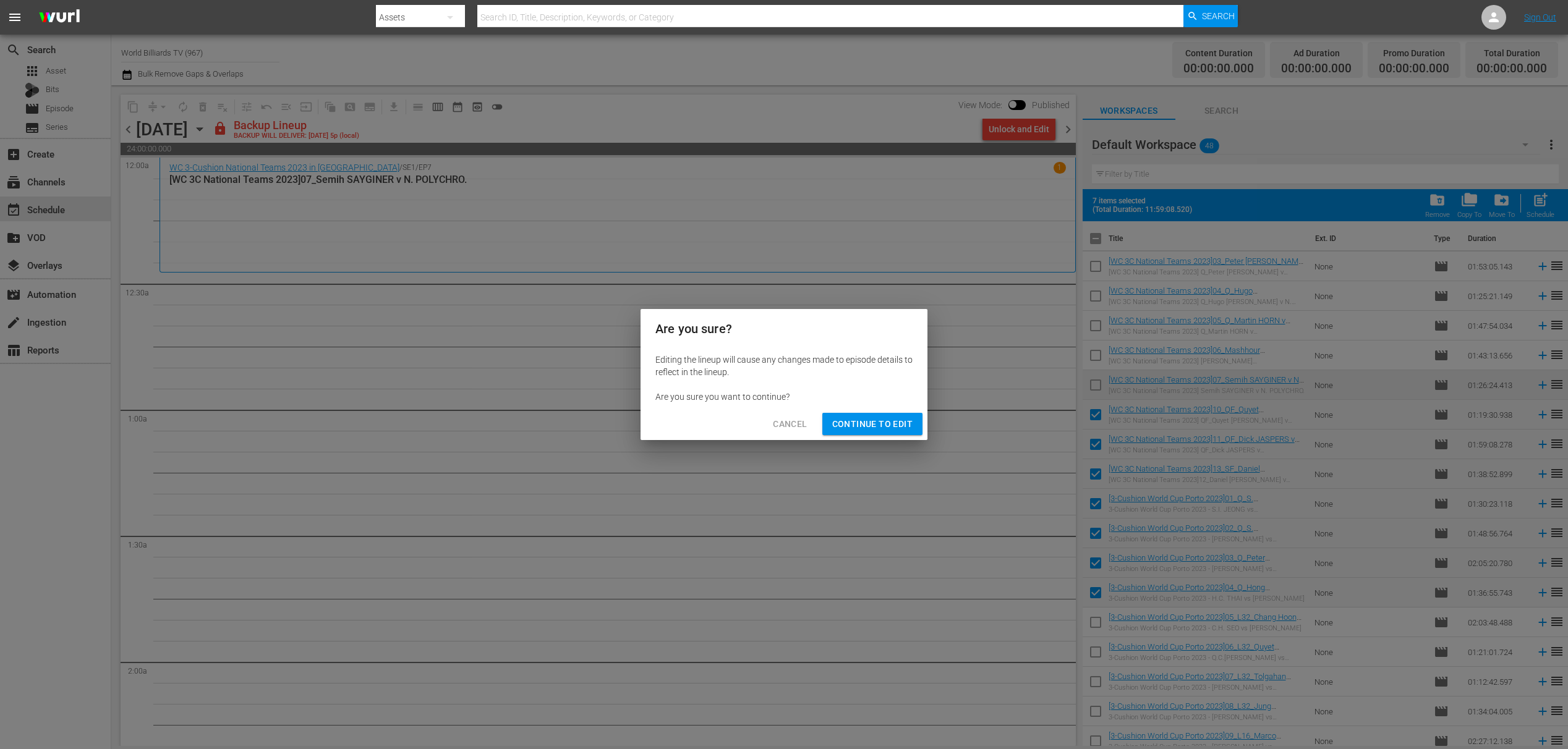
click at [867, 428] on span "Continue to Edit" at bounding box center [872, 424] width 80 height 16
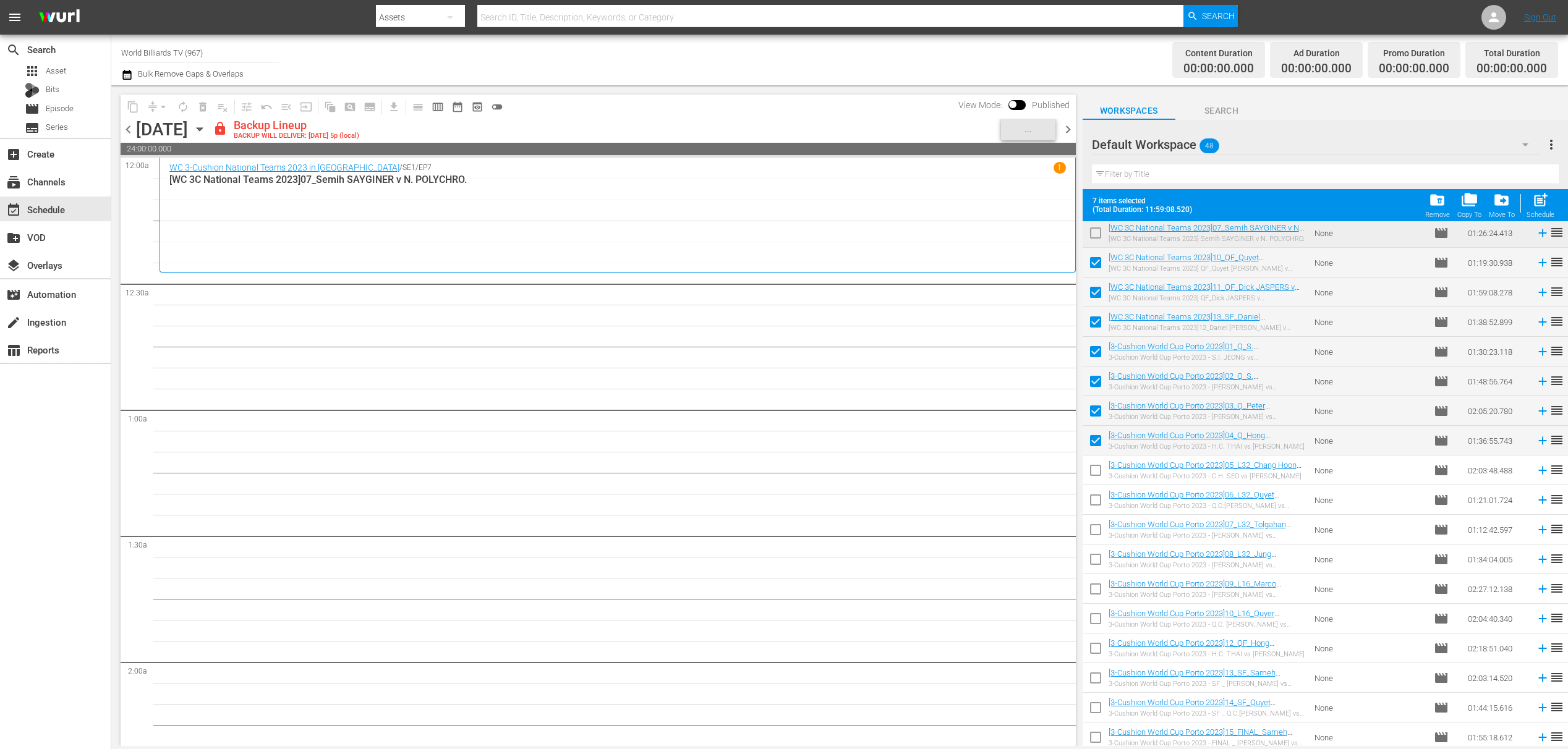
scroll to position [190, 0]
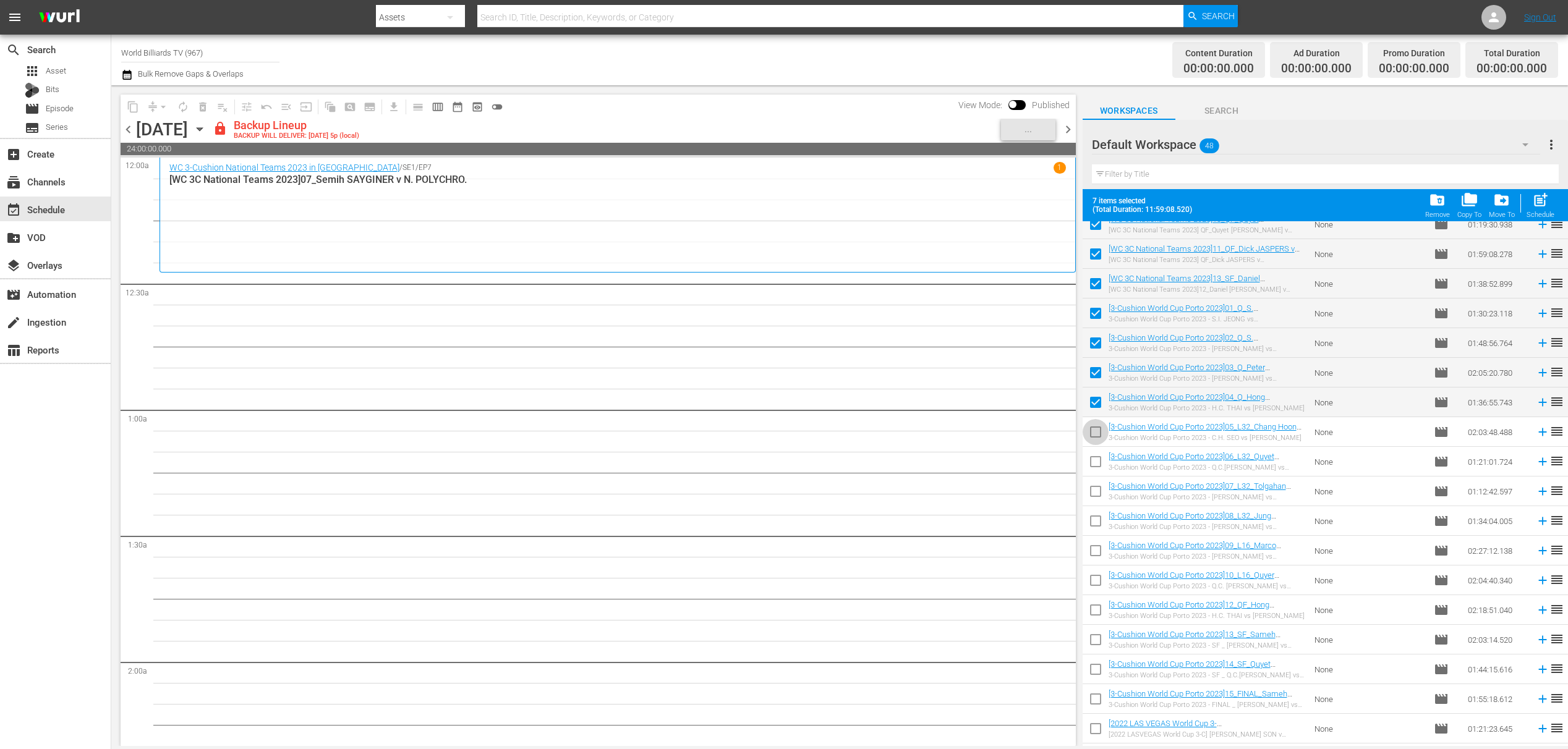
click at [1094, 438] on input "checkbox" at bounding box center [1096, 434] width 26 height 26
checkbox input "true"
click at [1092, 475] on input "checkbox" at bounding box center [1096, 464] width 26 height 26
checkbox input "true"
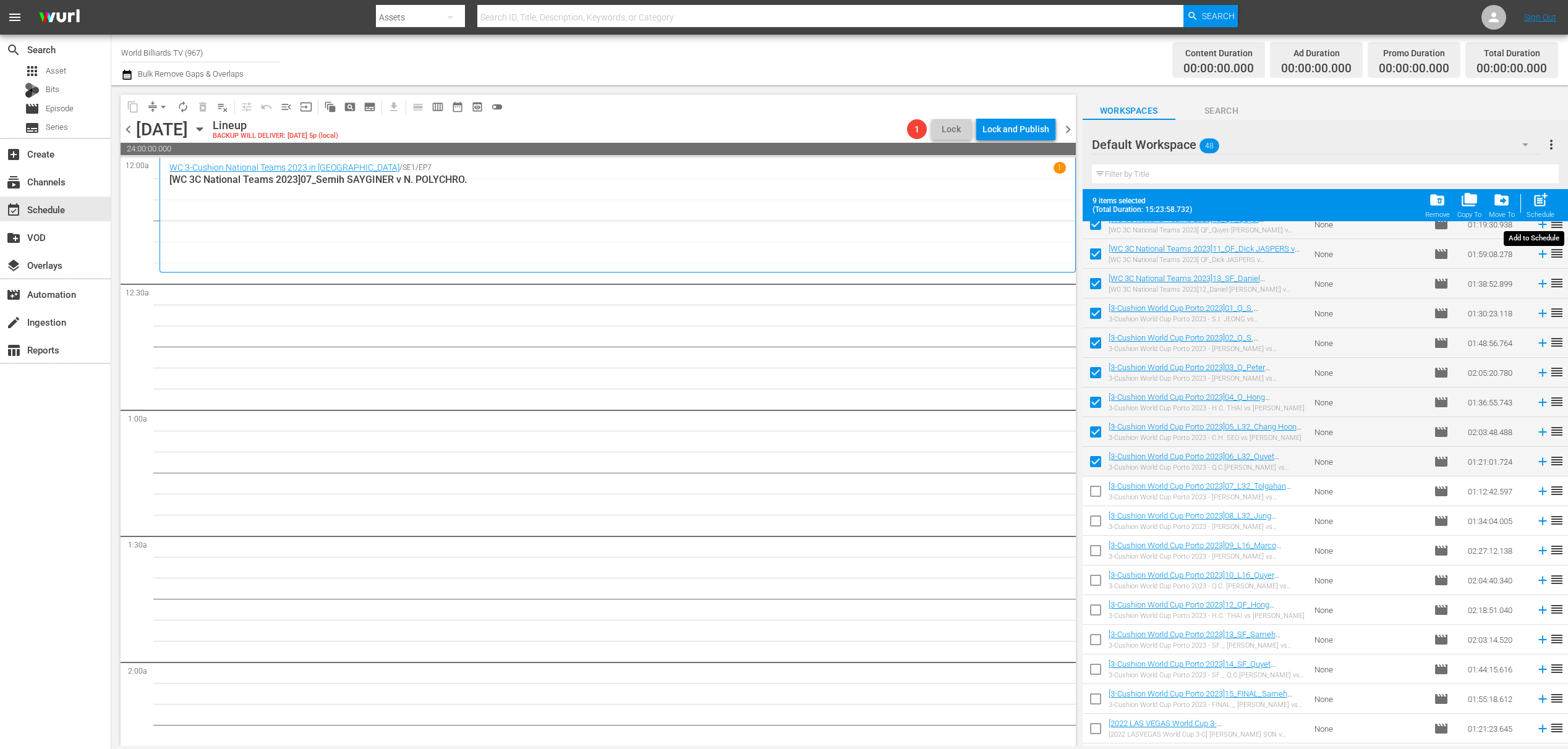
click at [1535, 202] on span "post_add" at bounding box center [1540, 200] width 17 height 17
checkbox input "false"
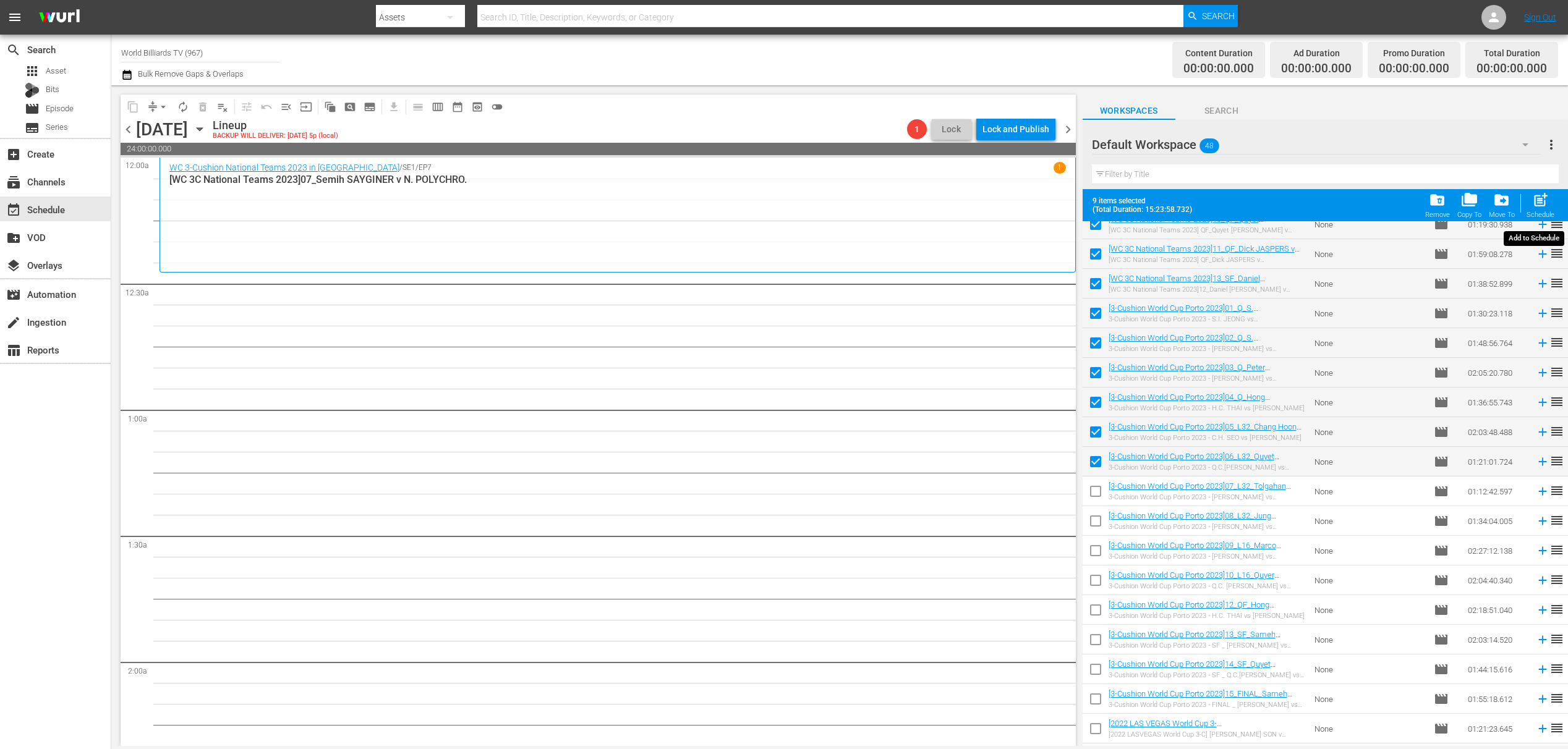
checkbox input "false"
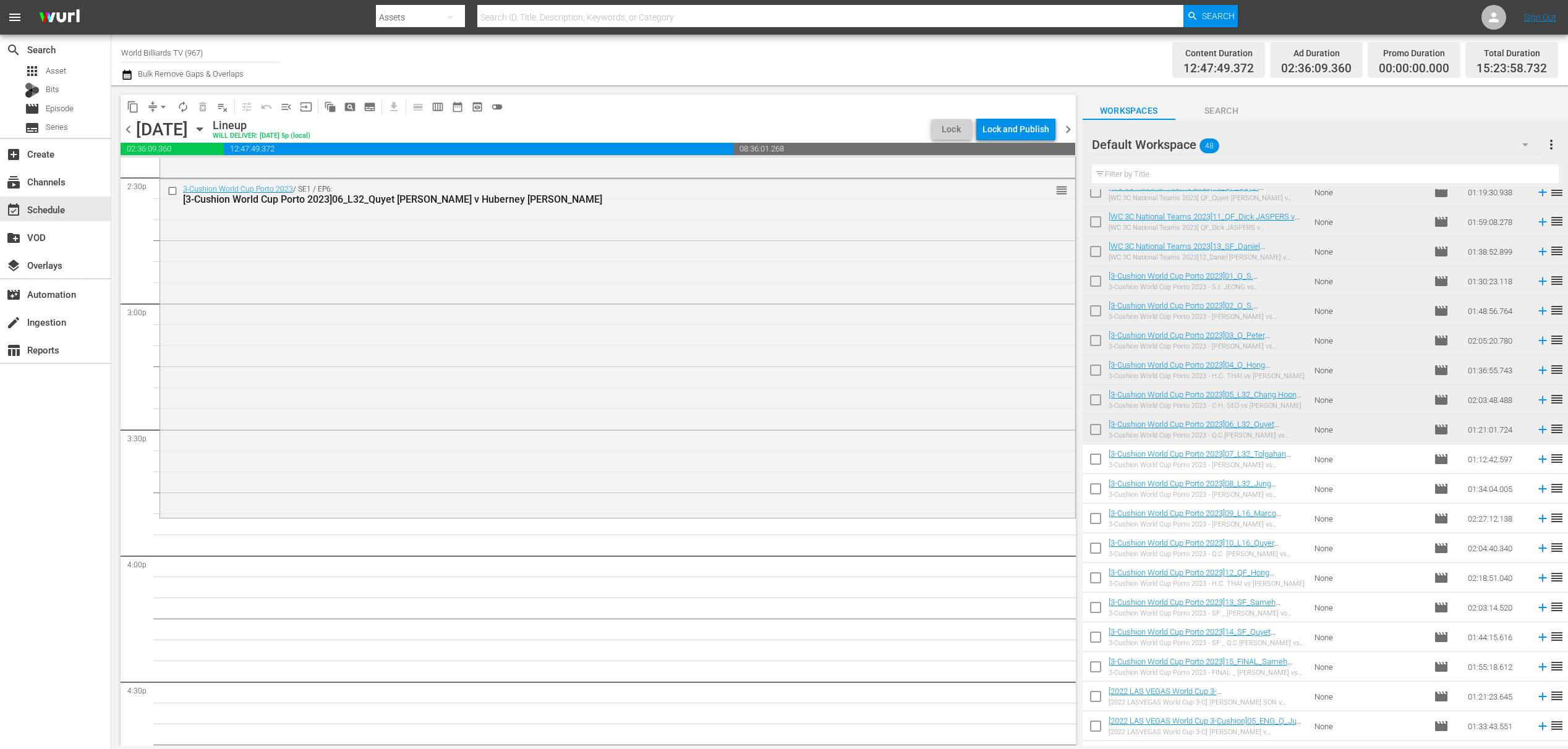
scroll to position [4224, 0]
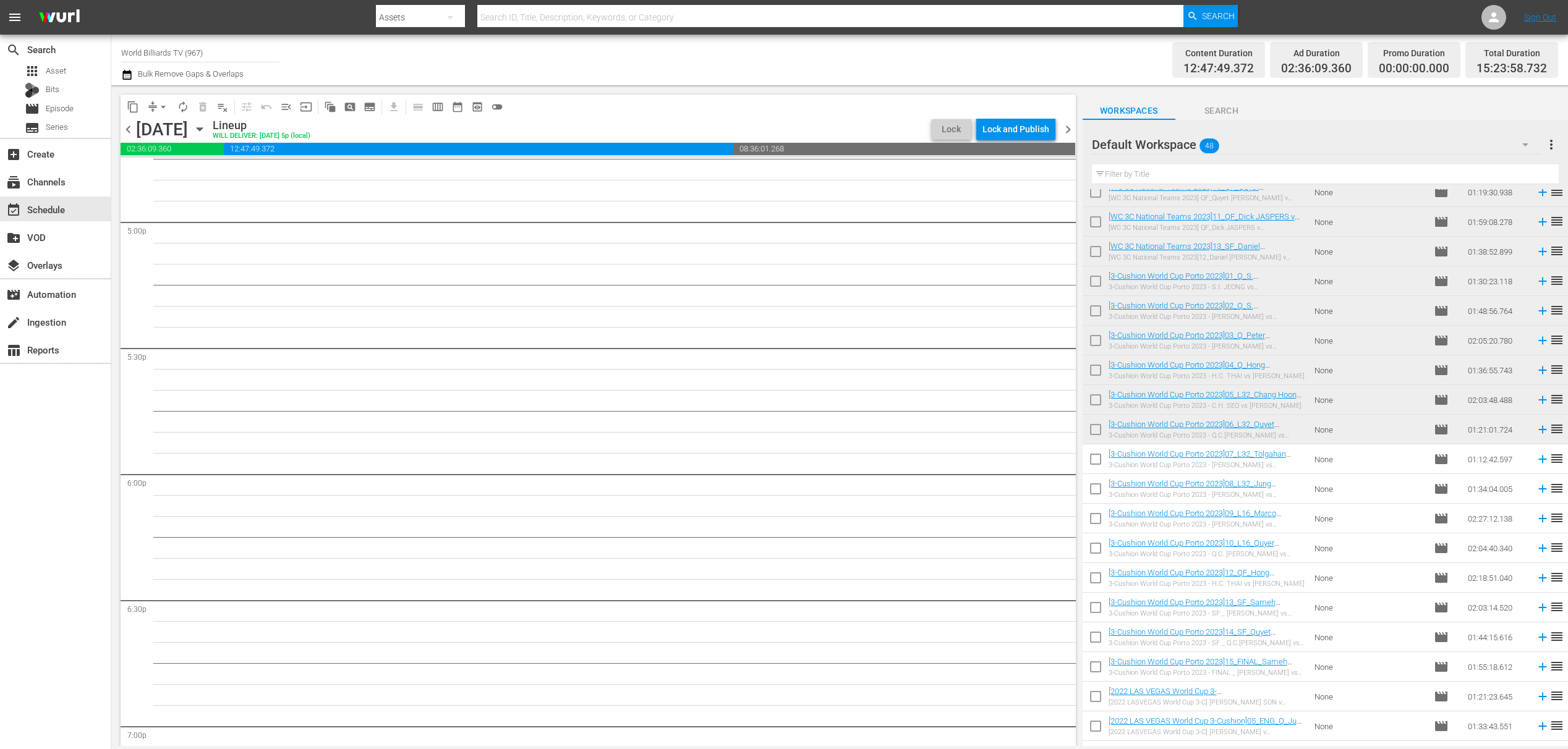
click at [188, 110] on span "autorenew_outlined" at bounding box center [183, 107] width 12 height 12
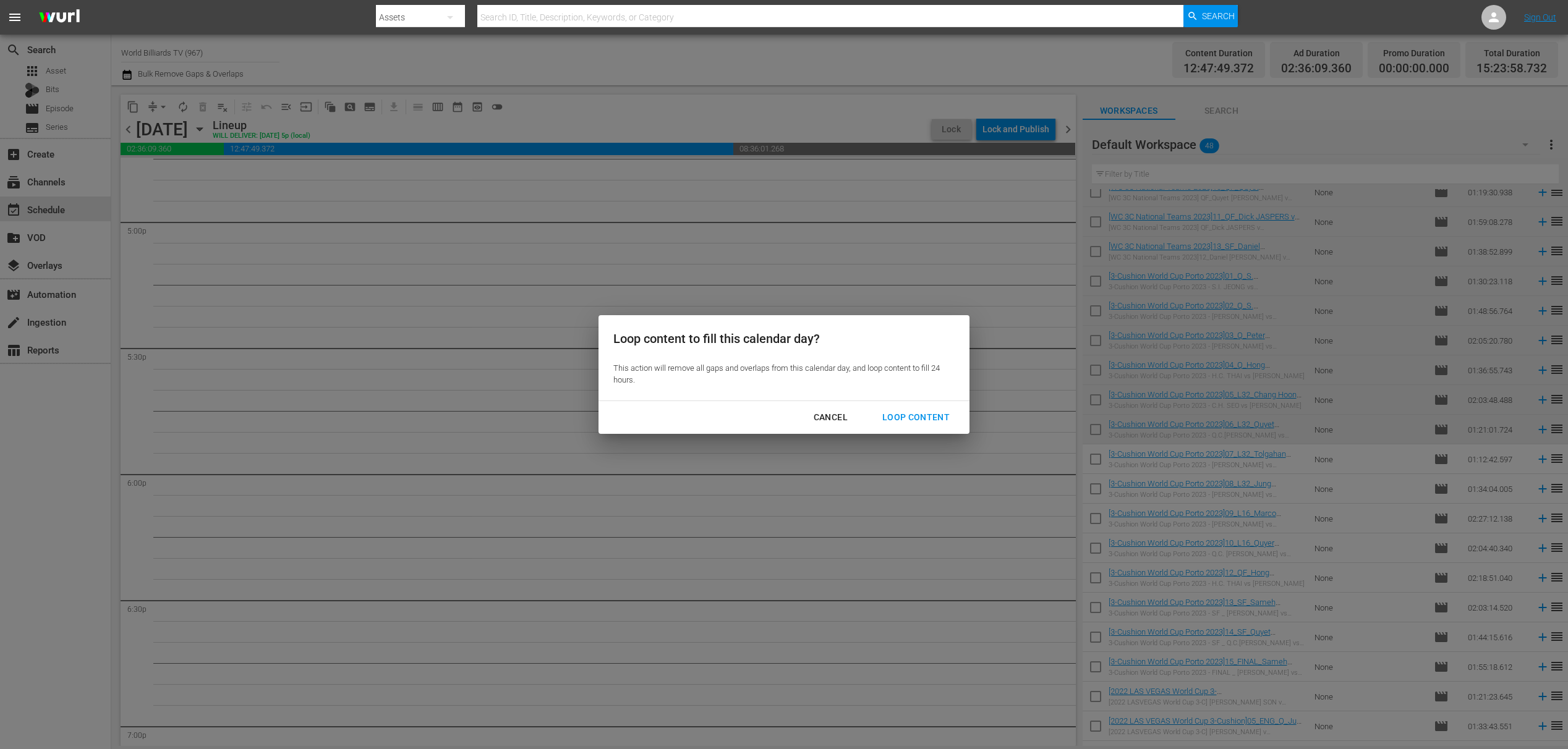
click at [931, 417] on div "Loop Content" at bounding box center [916, 417] width 87 height 16
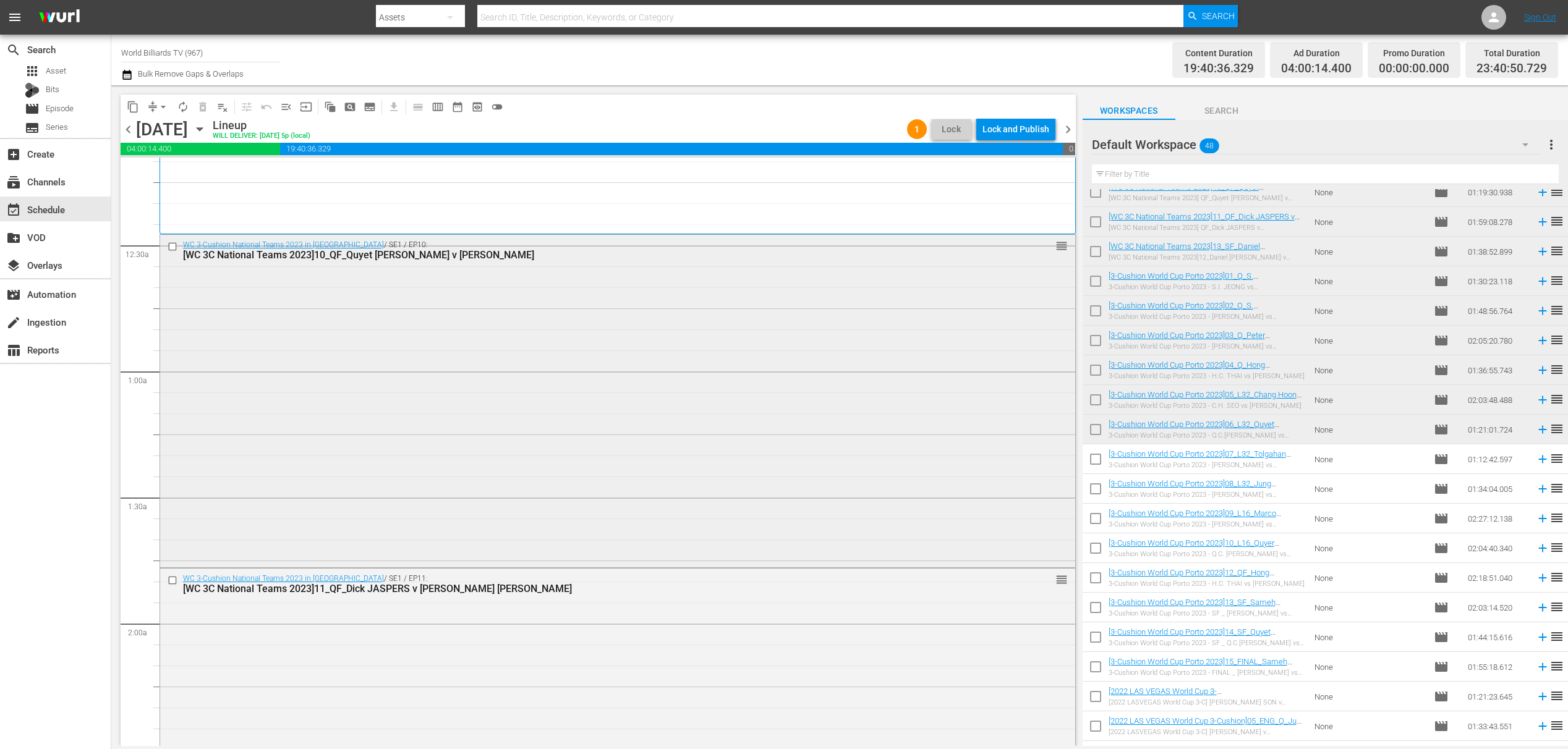
scroll to position [0, 0]
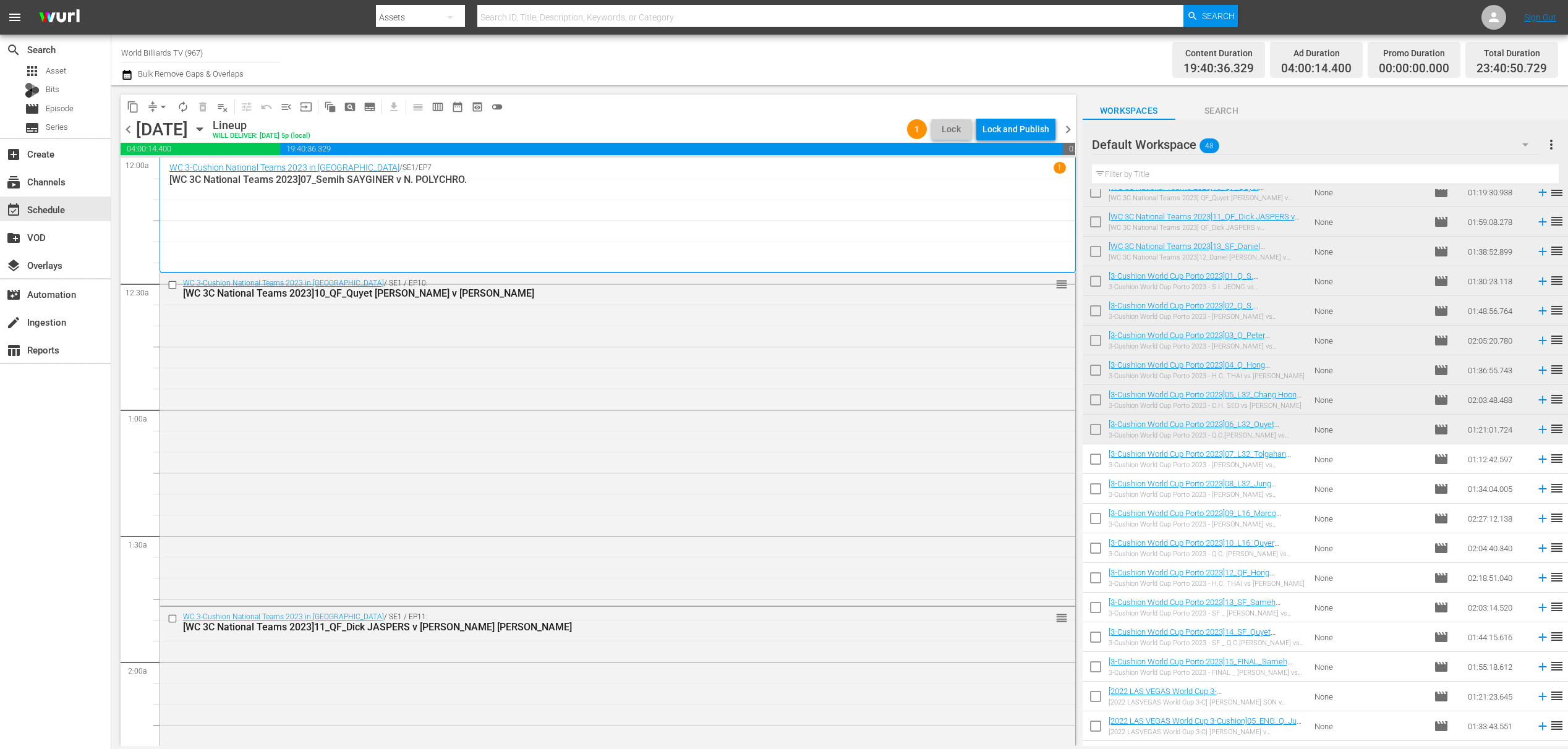
click at [1026, 134] on div "Lock and Publish" at bounding box center [1015, 129] width 67 height 22
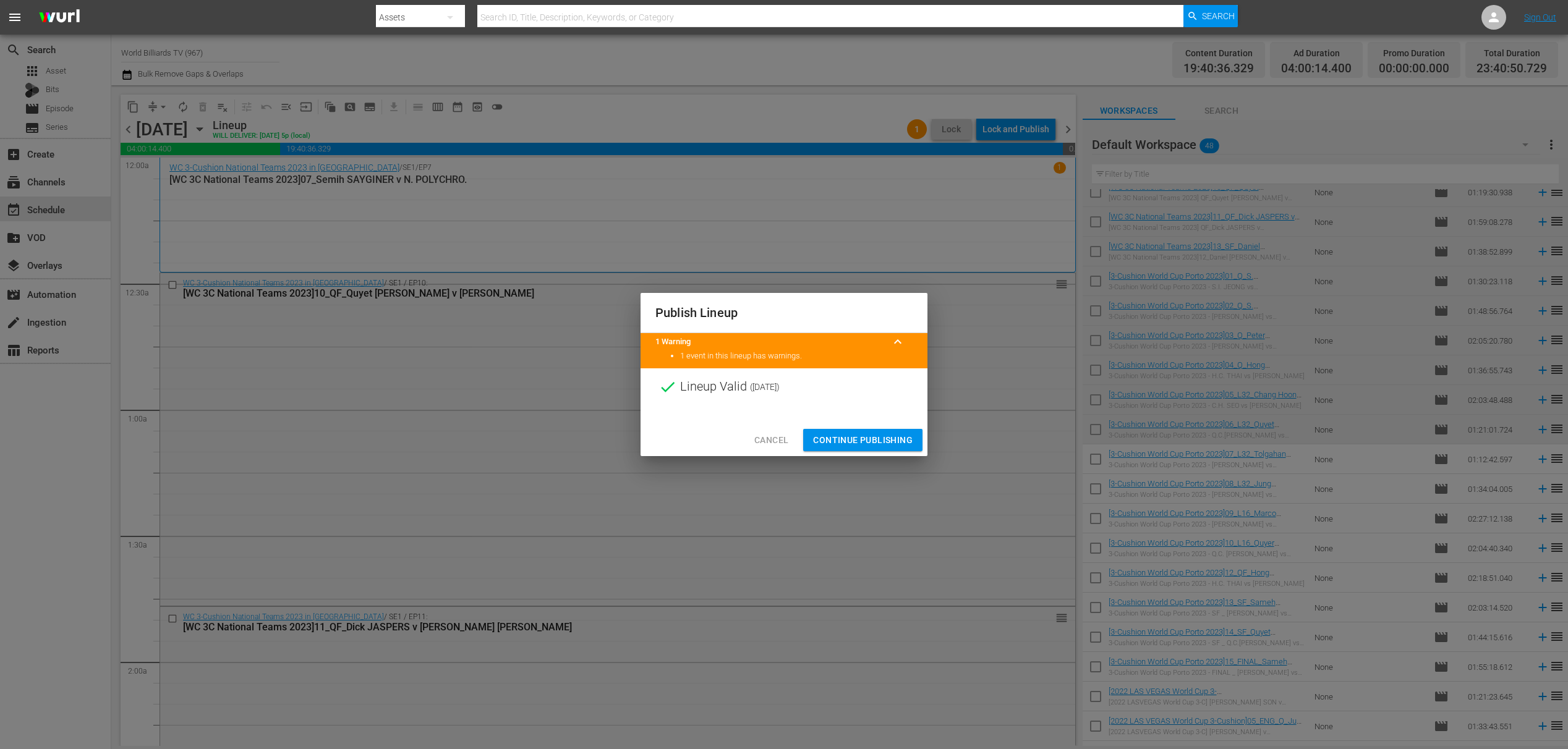
click at [885, 445] on span "Continue Publishing" at bounding box center [863, 440] width 99 height 16
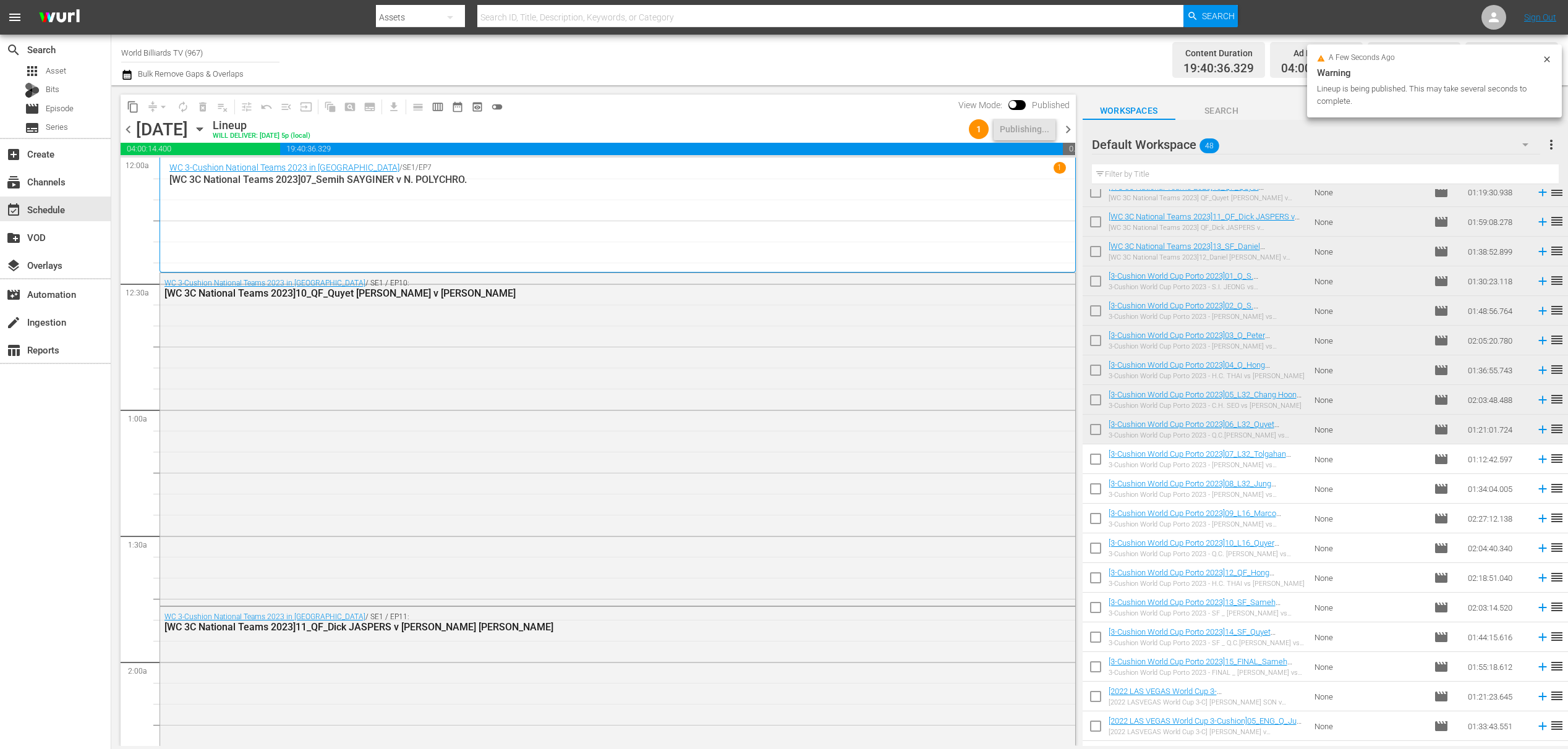
click at [202, 128] on icon "button" at bounding box center [199, 129] width 5 height 3
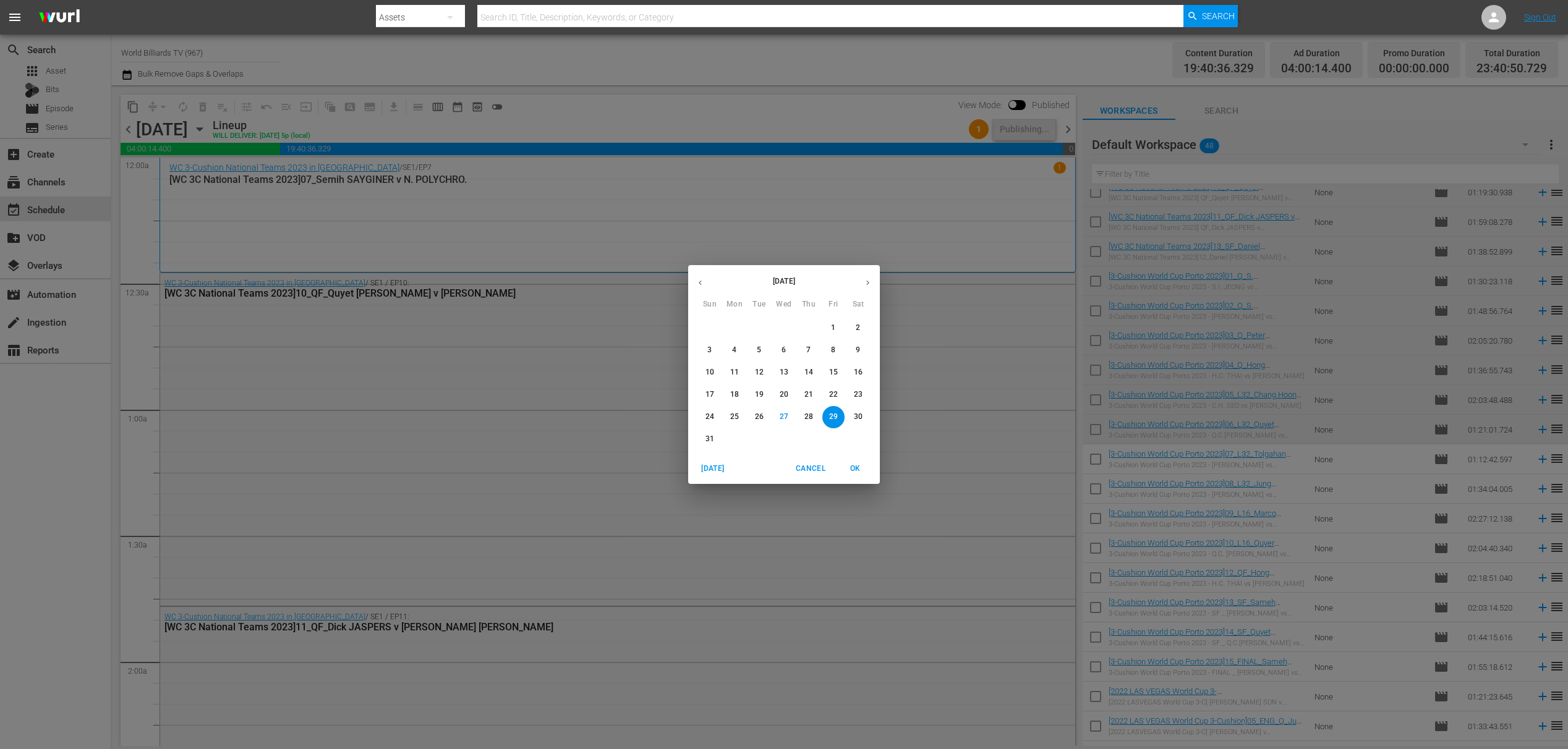
click at [847, 416] on span "30" at bounding box center [858, 417] width 22 height 10
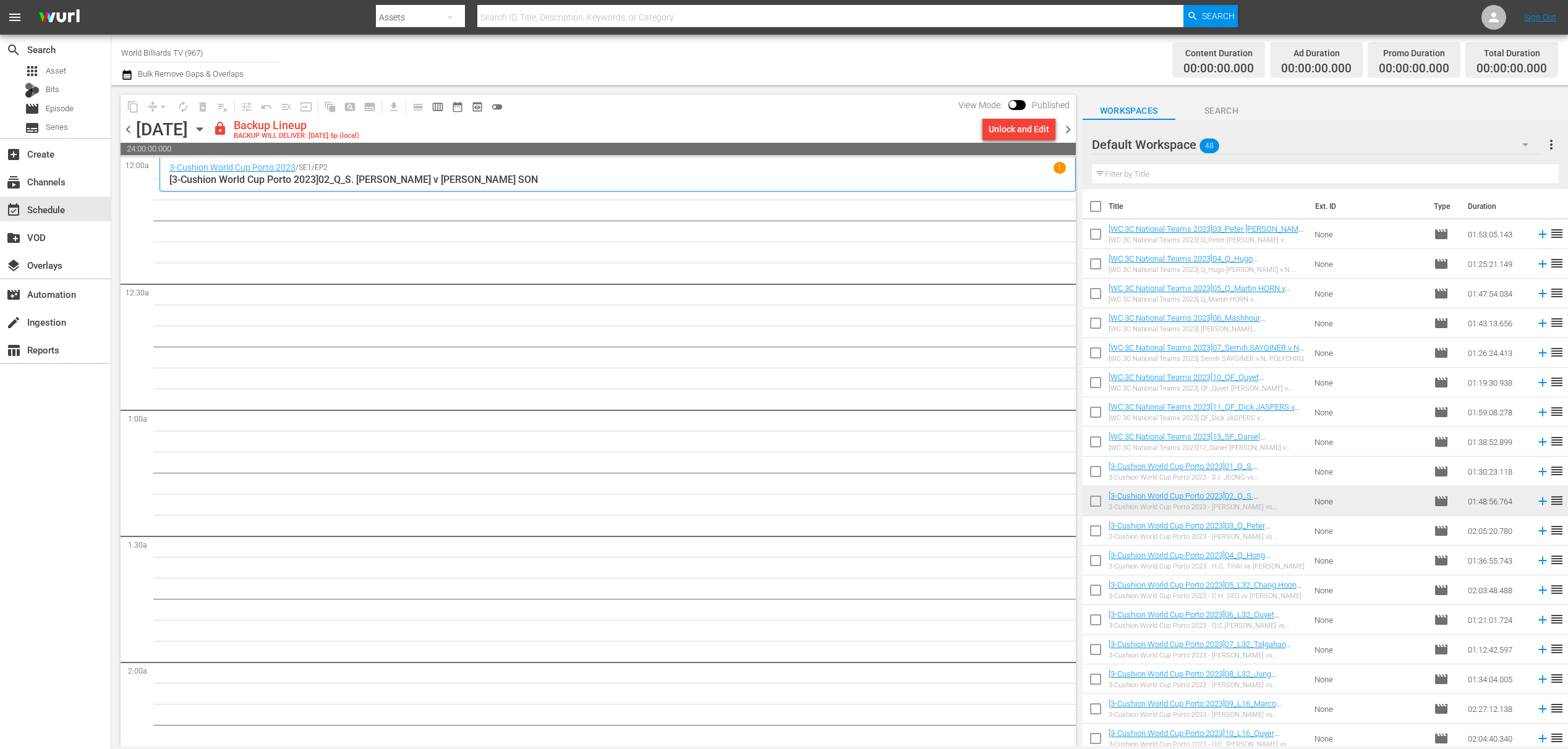
click at [1093, 536] on input "checkbox" at bounding box center [1096, 534] width 26 height 26
checkbox input "true"
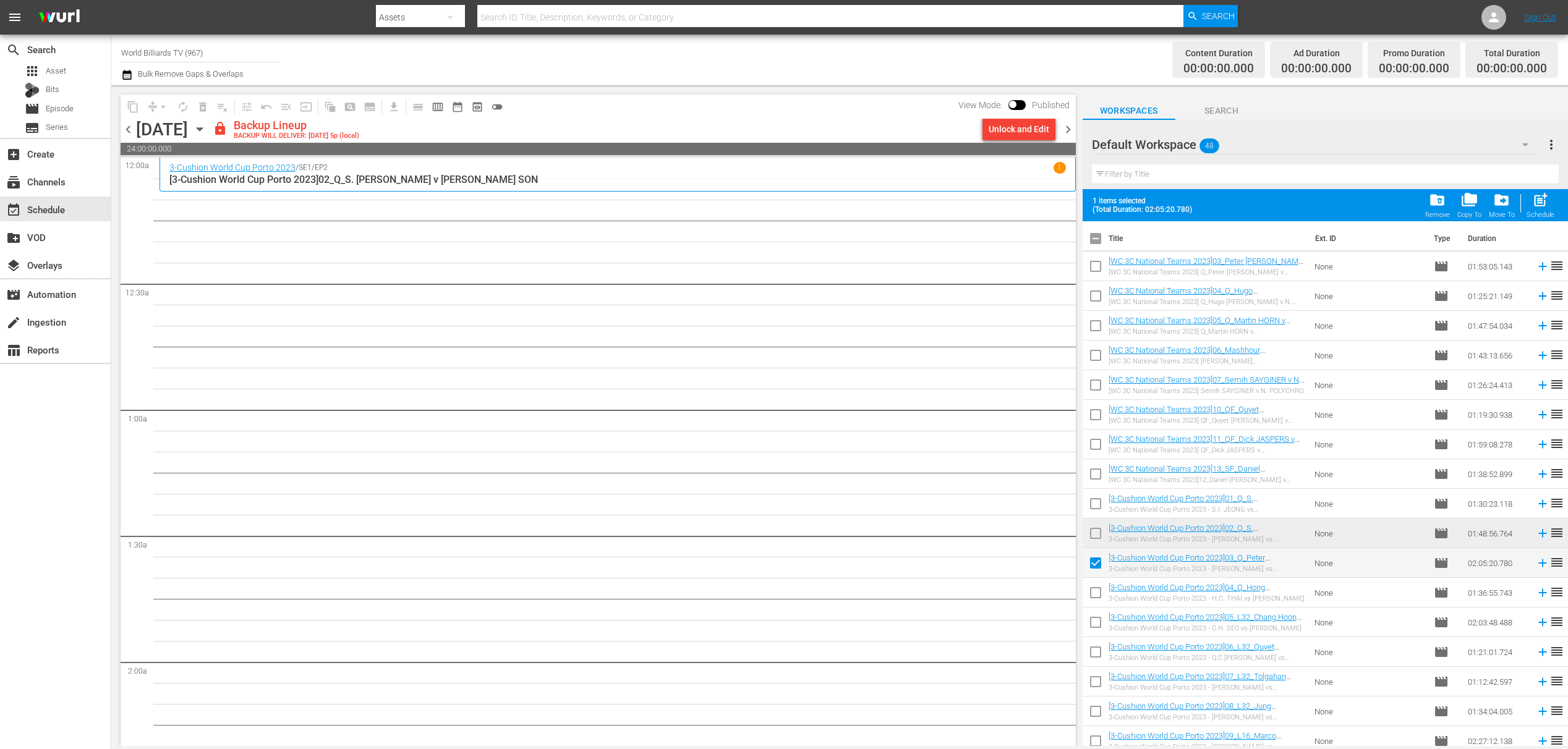
click at [1098, 599] on input "checkbox" at bounding box center [1096, 595] width 26 height 26
checkbox input "true"
click at [1099, 629] on input "checkbox" at bounding box center [1096, 625] width 26 height 26
checkbox input "true"
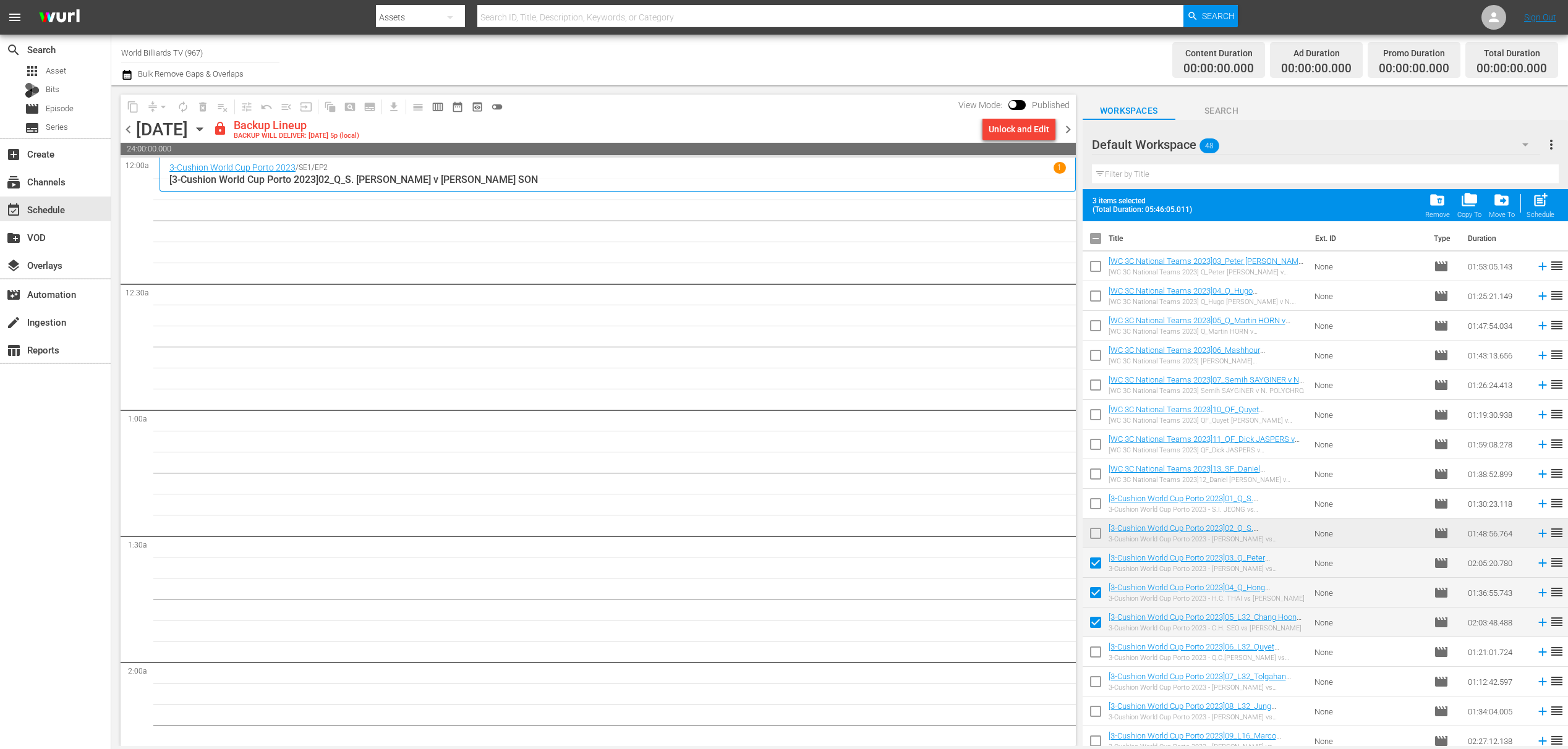
click at [1099, 652] on input "checkbox" at bounding box center [1096, 655] width 26 height 26
checkbox input "true"
click at [1100, 672] on input "checkbox" at bounding box center [1096, 684] width 26 height 26
checkbox input "true"
click at [1101, 706] on input "checkbox" at bounding box center [1096, 714] width 26 height 26
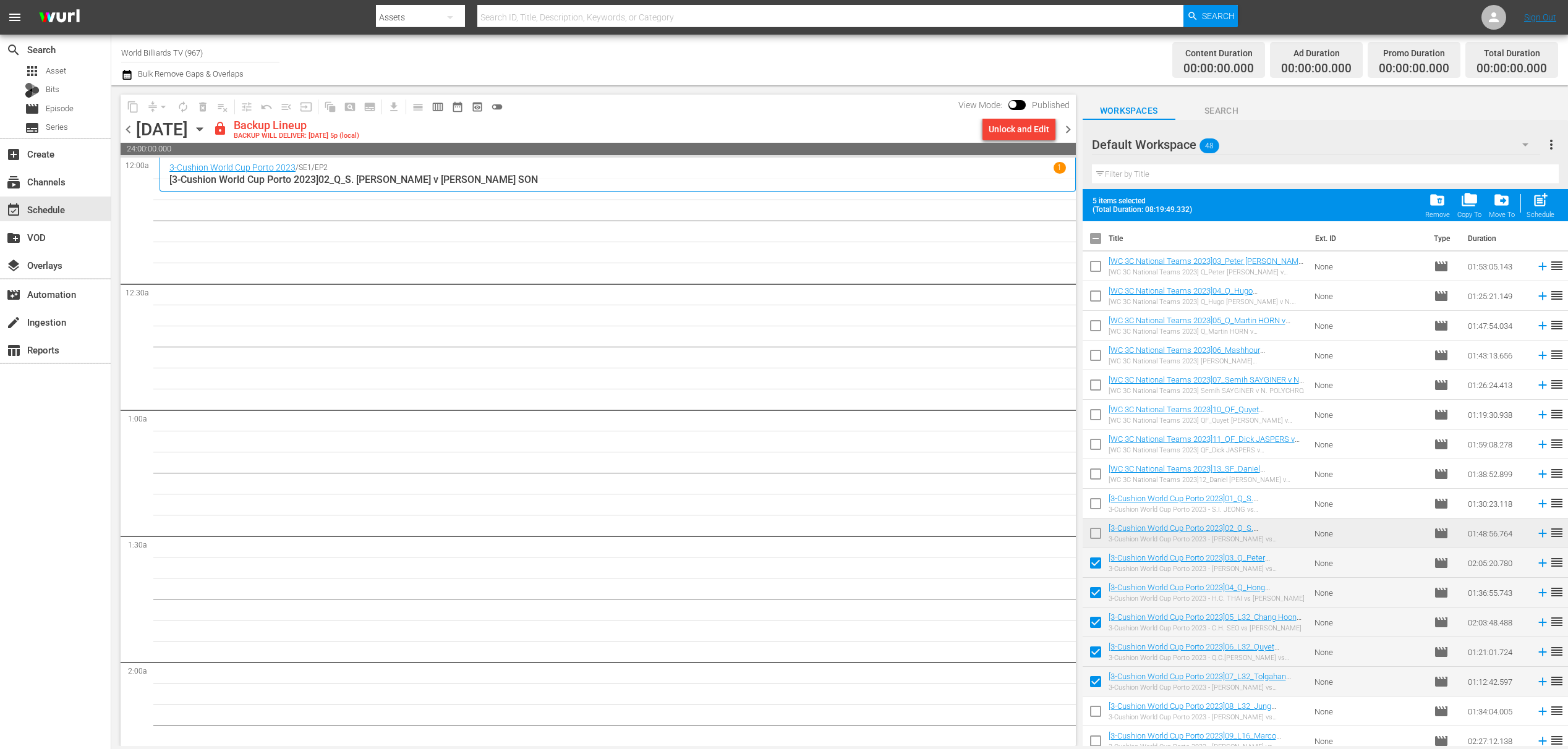
checkbox input "true"
click at [1100, 726] on tbody "[WC 3C National Teams 2023]03_Peter DE BACKER v Torbjorn BLOMDAHL [WC 3C Nation…" at bounding box center [1325, 712] width 485 height 920
click at [1102, 736] on input "checkbox" at bounding box center [1096, 744] width 26 height 26
checkbox input "true"
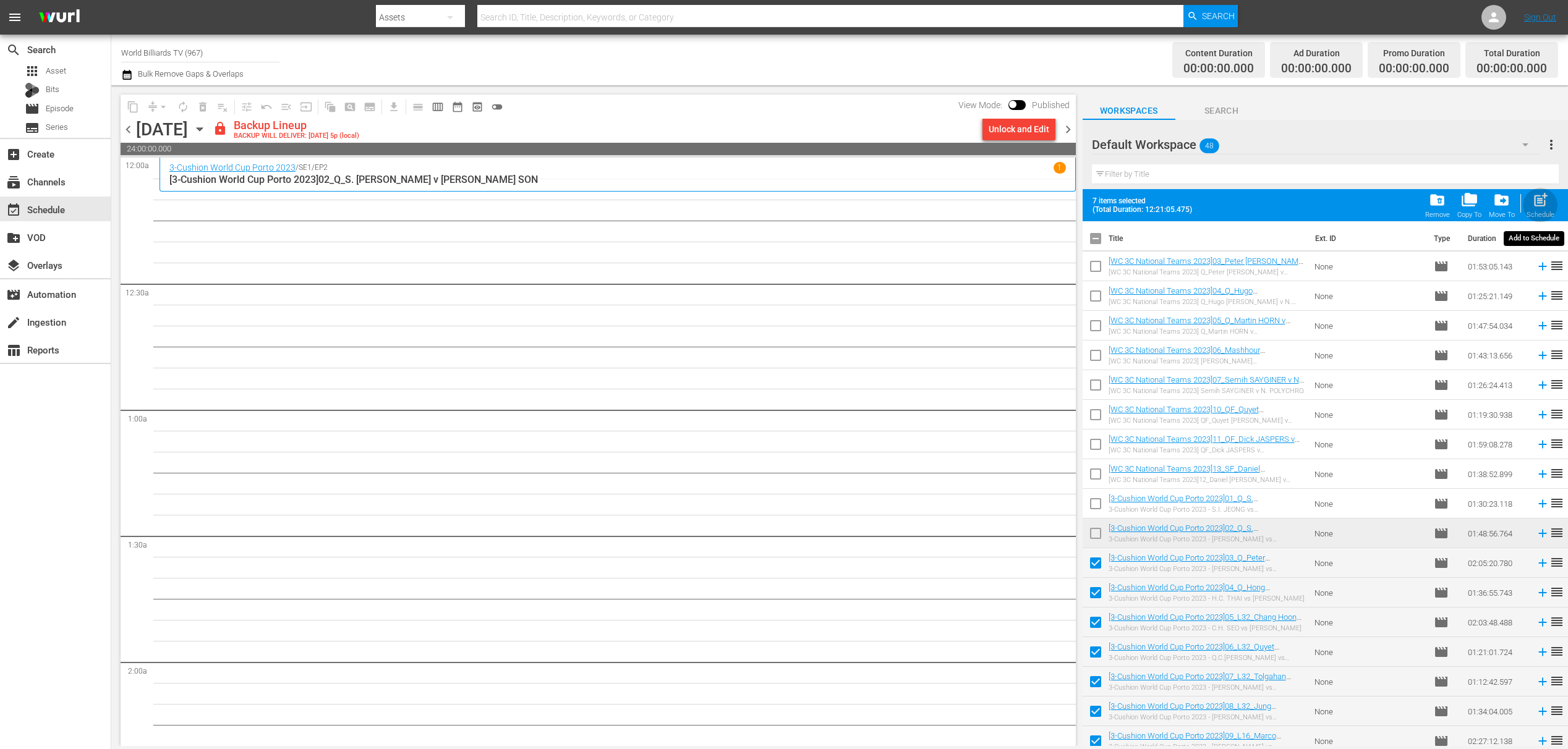
click at [1541, 211] on div "Schedule" at bounding box center [1540, 215] width 28 height 8
checkbox input "false"
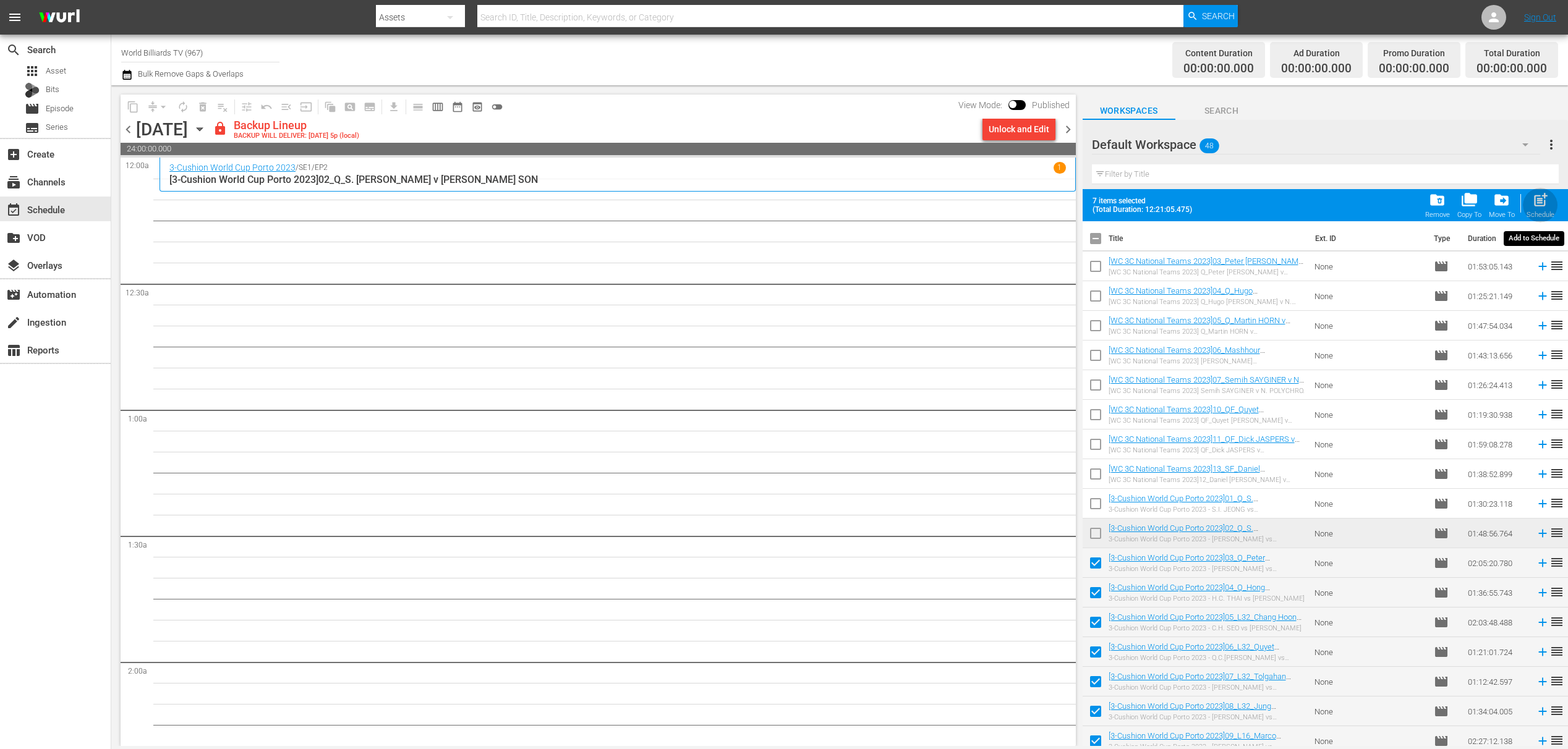
checkbox input "false"
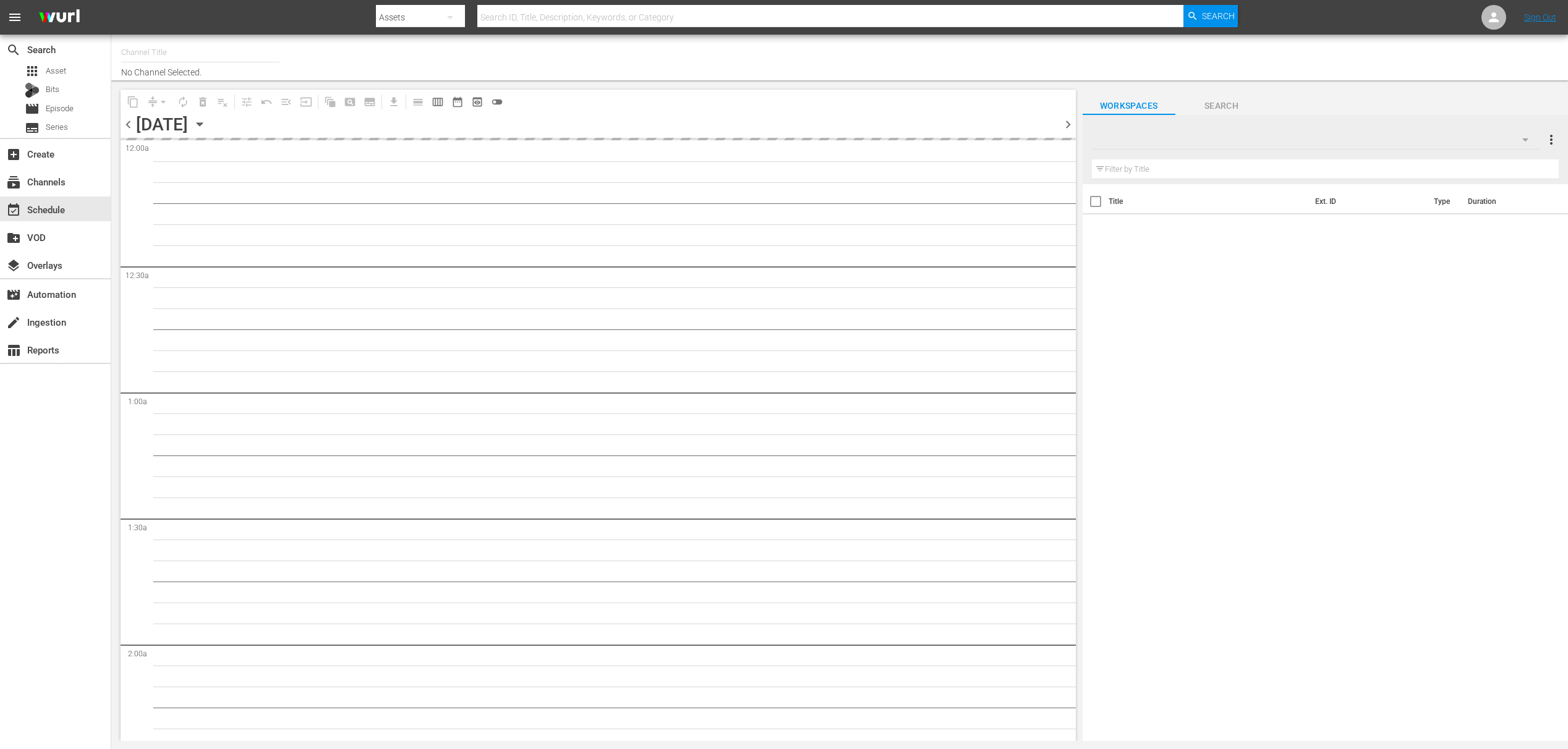
type input "World Billiards TV (967)"
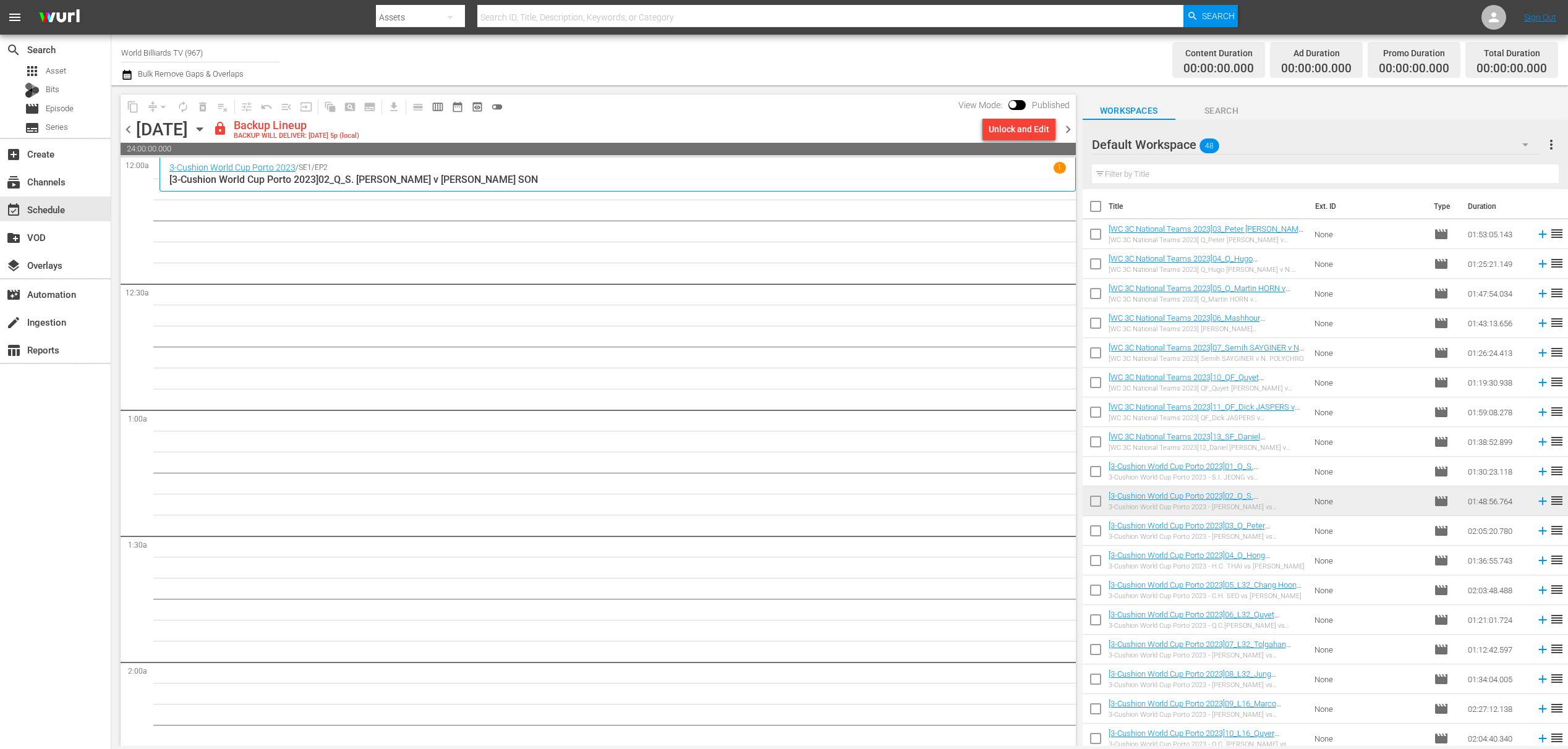
click at [1092, 536] on input "checkbox" at bounding box center [1096, 534] width 26 height 26
checkbox input "true"
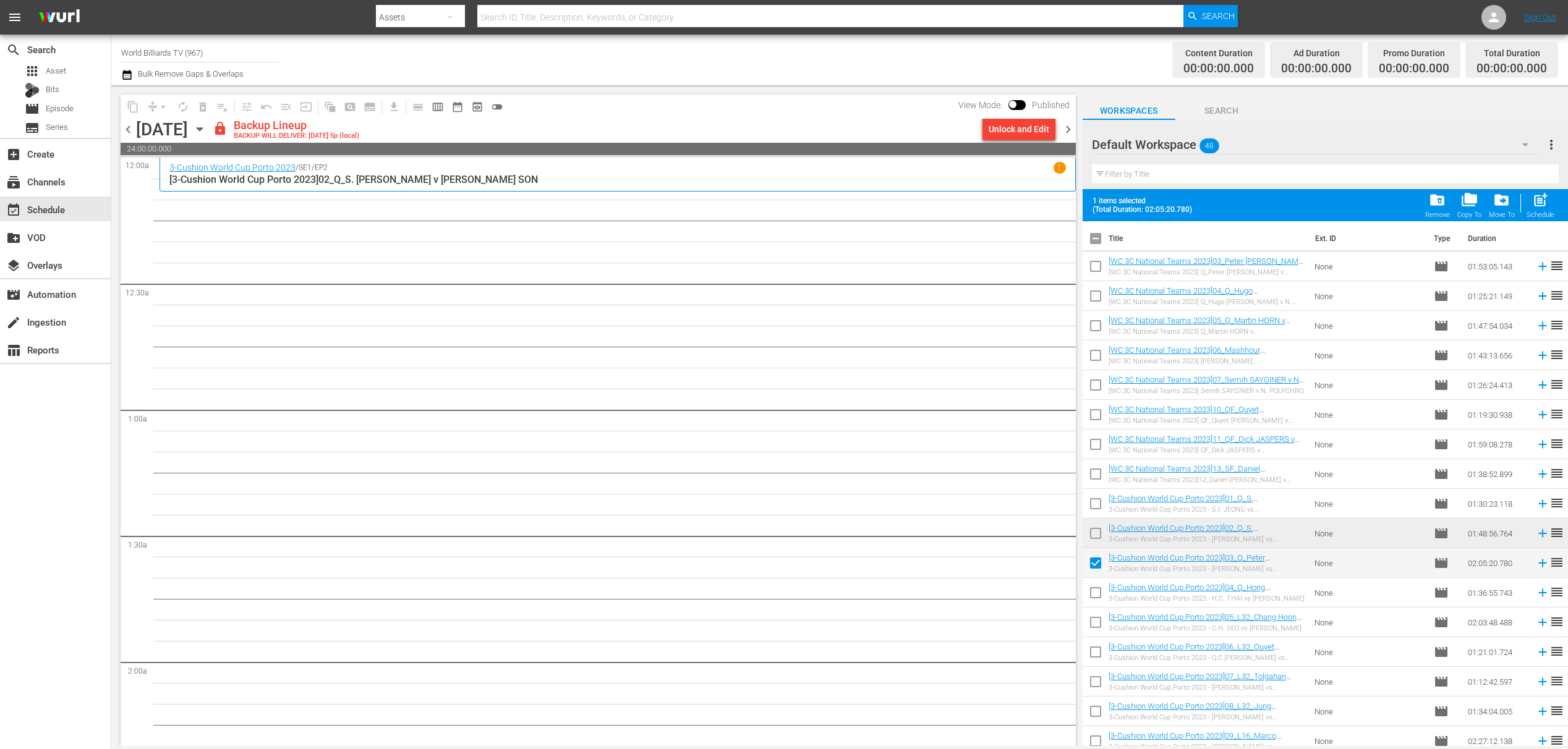
click at [1099, 599] on input "checkbox" at bounding box center [1096, 595] width 26 height 26
checkbox input "true"
click at [1102, 627] on input "checkbox" at bounding box center [1096, 625] width 26 height 26
checkbox input "true"
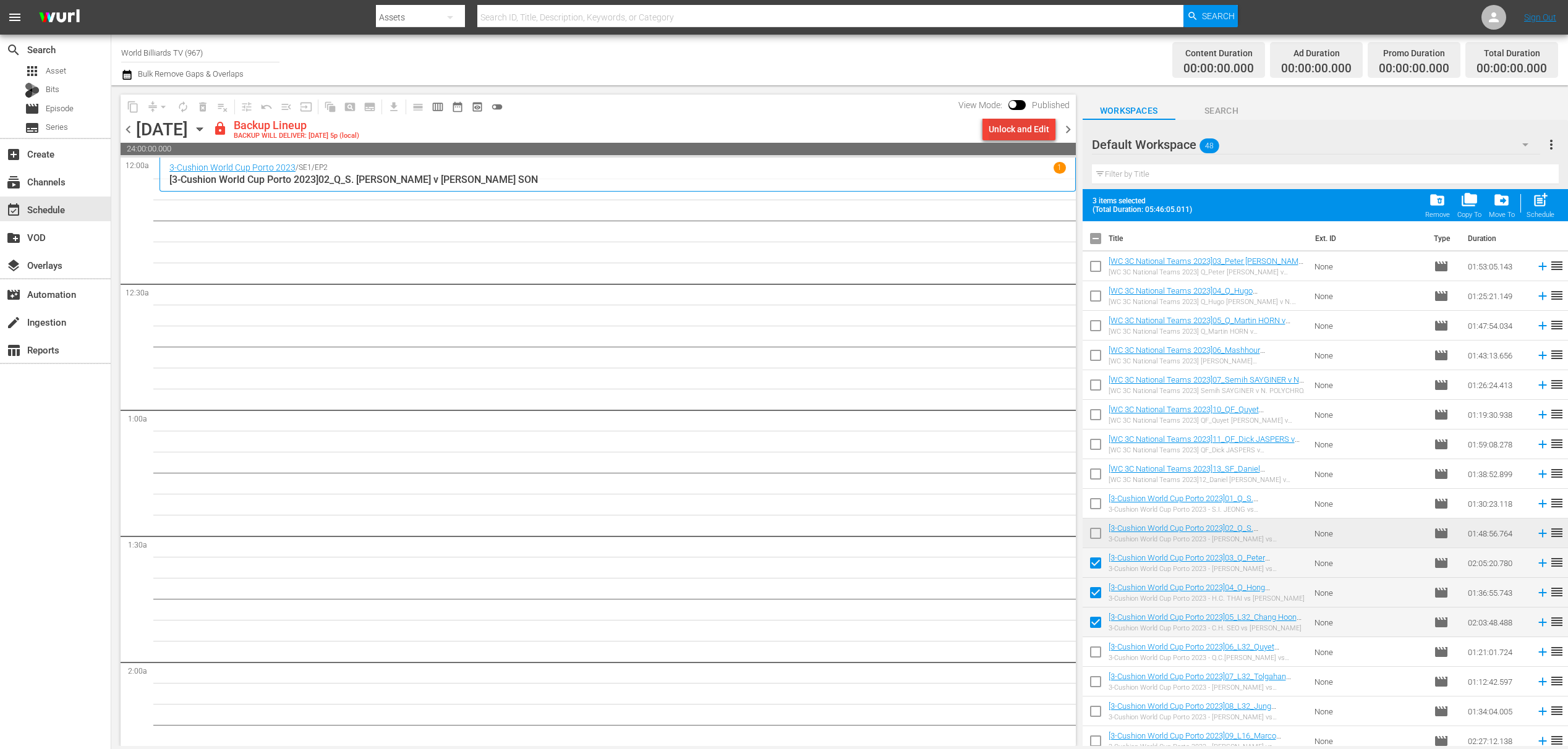
click at [1037, 123] on div "Unlock and Edit" at bounding box center [1018, 129] width 60 height 22
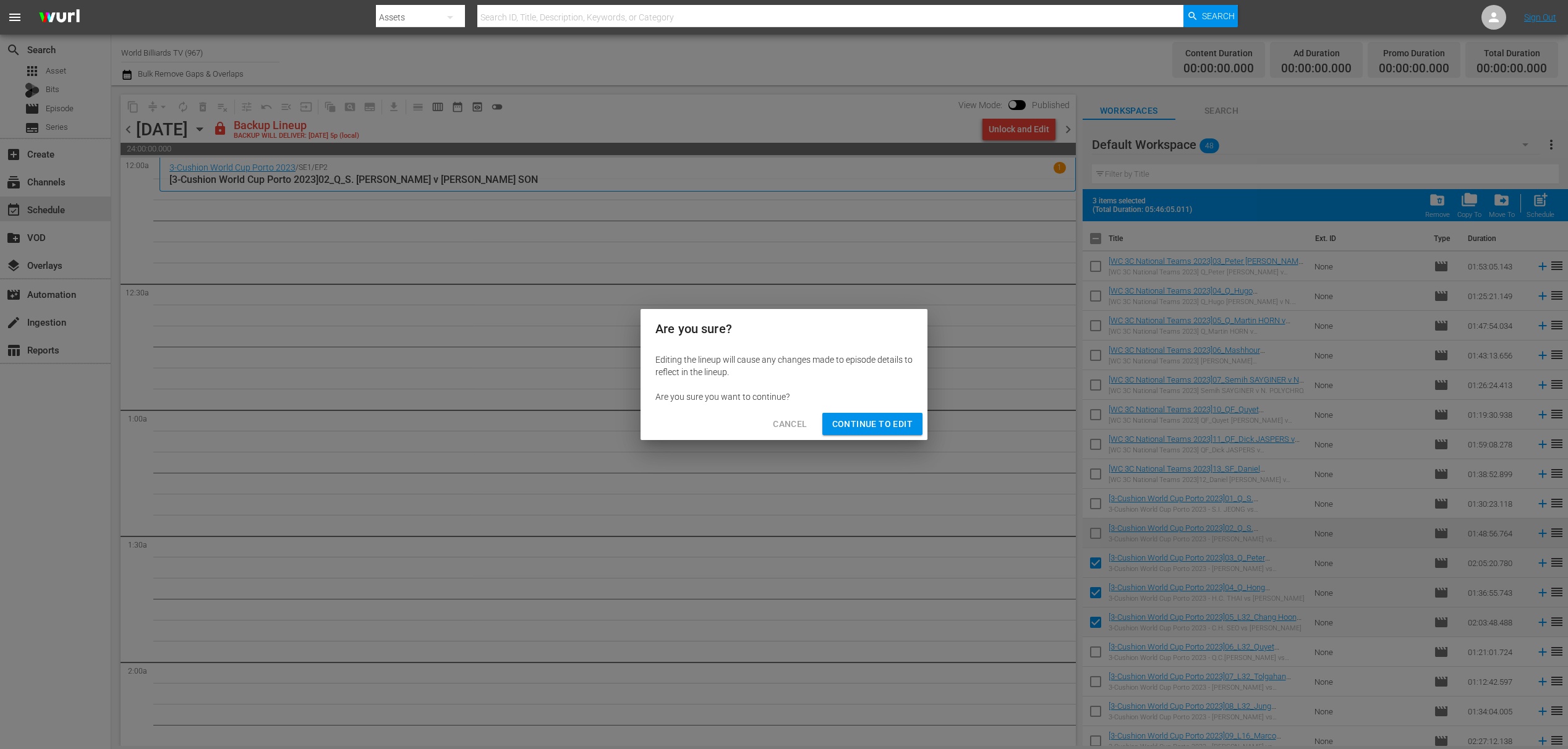
click at [863, 424] on span "Continue to Edit" at bounding box center [872, 424] width 80 height 16
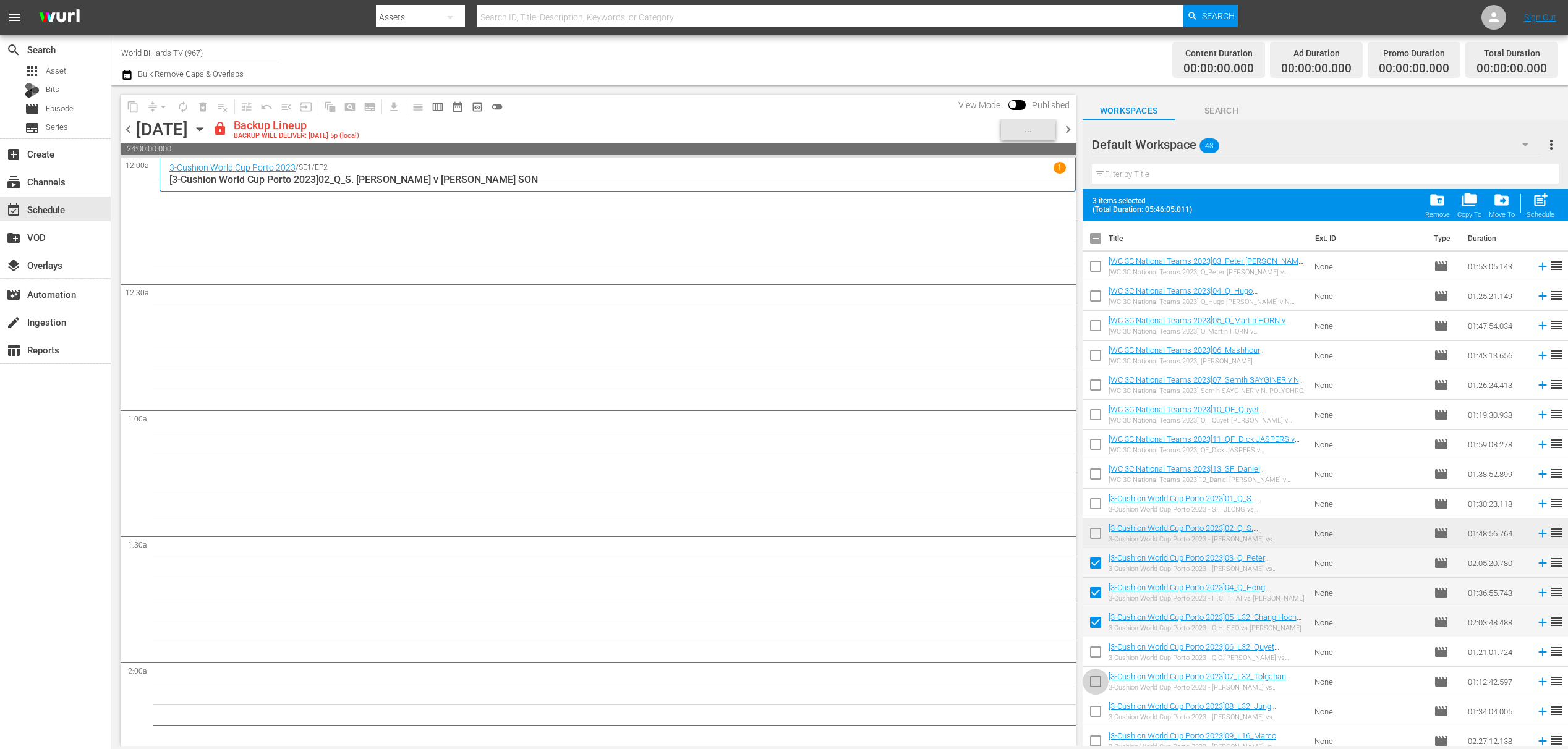
click at [1097, 680] on input "checkbox" at bounding box center [1096, 684] width 26 height 26
checkbox input "true"
click at [1096, 663] on input "checkbox" at bounding box center [1096, 655] width 26 height 26
checkbox input "true"
click at [1098, 714] on input "checkbox" at bounding box center [1096, 714] width 26 height 26
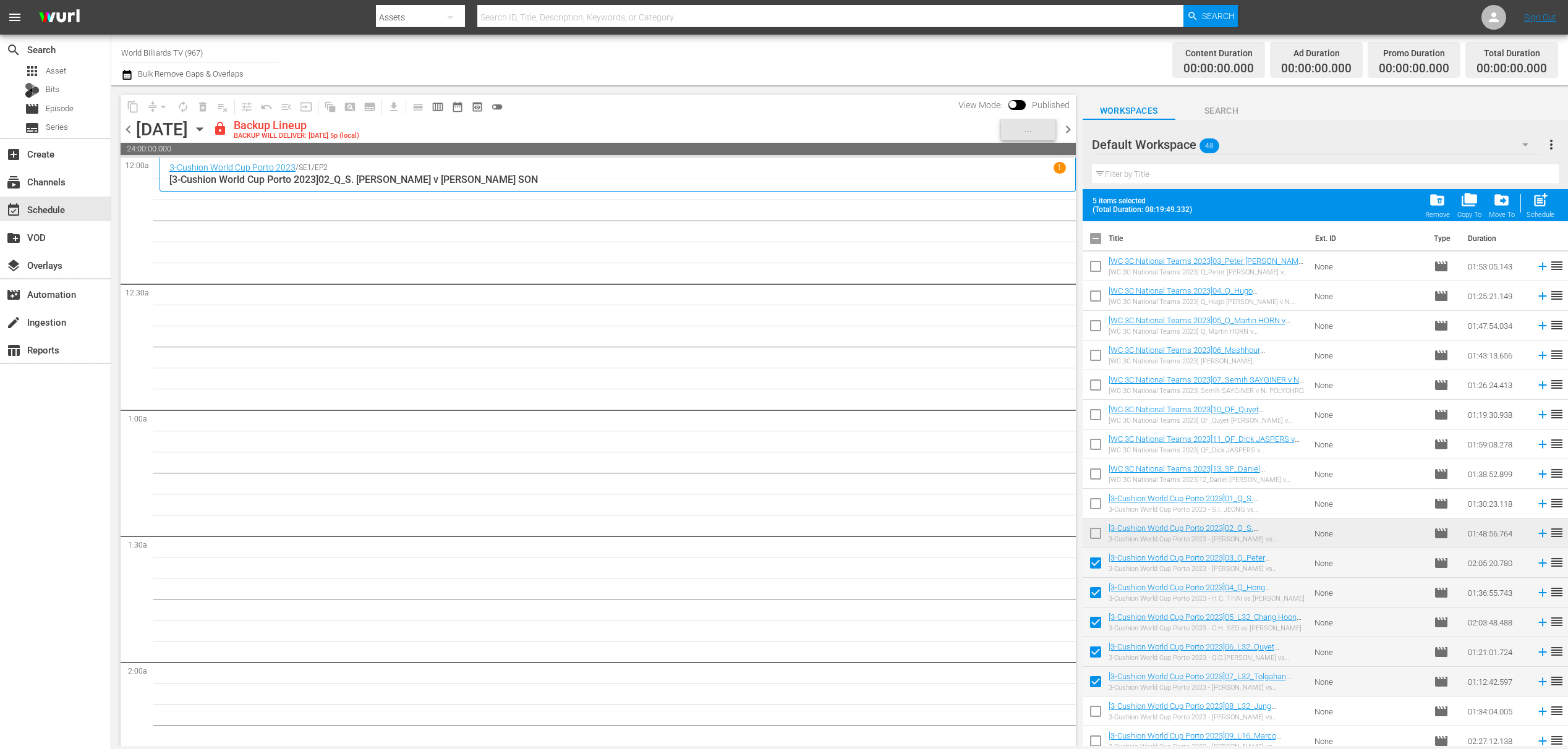
checkbox input "true"
click at [1094, 735] on input "checkbox" at bounding box center [1096, 744] width 26 height 26
checkbox input "true"
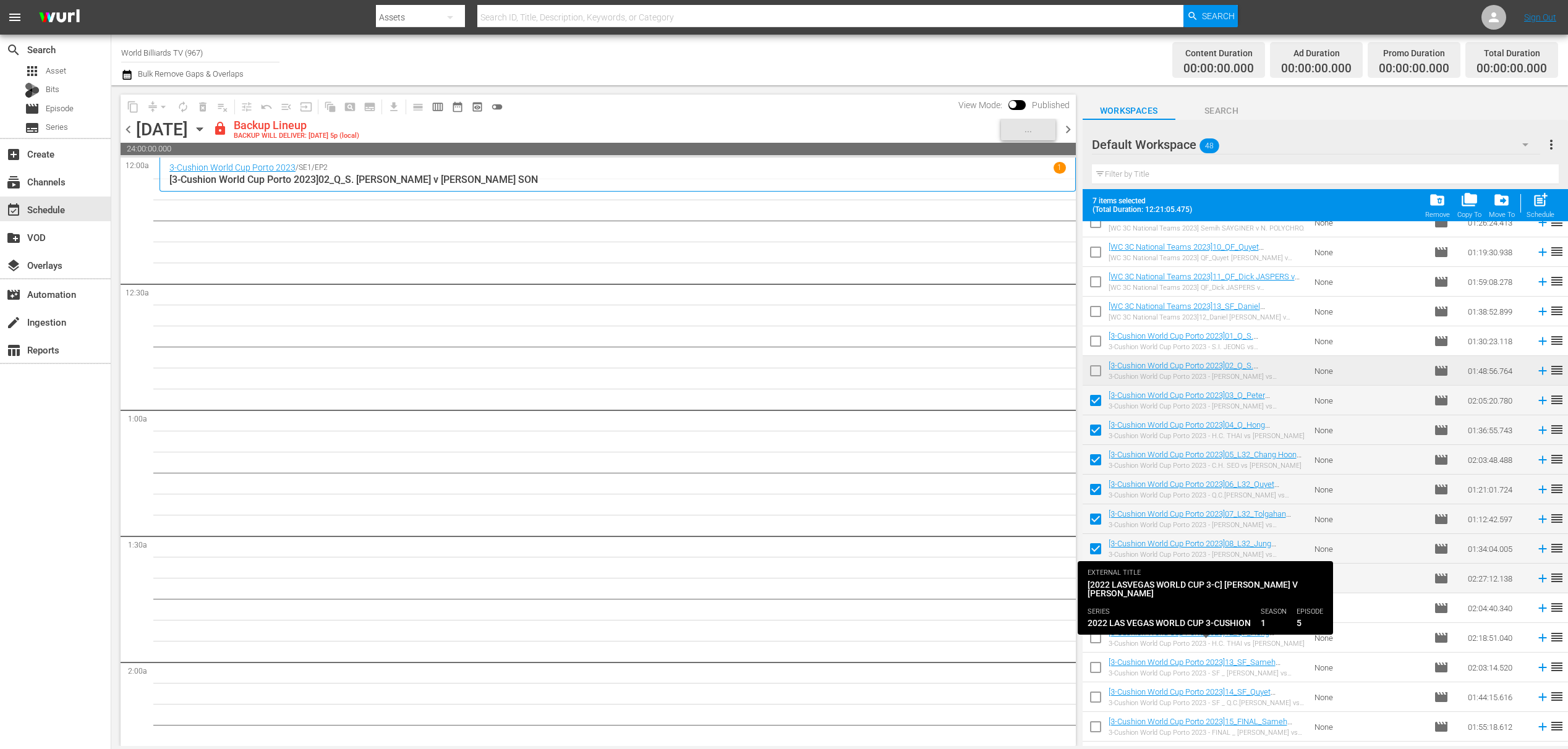
scroll to position [328, 0]
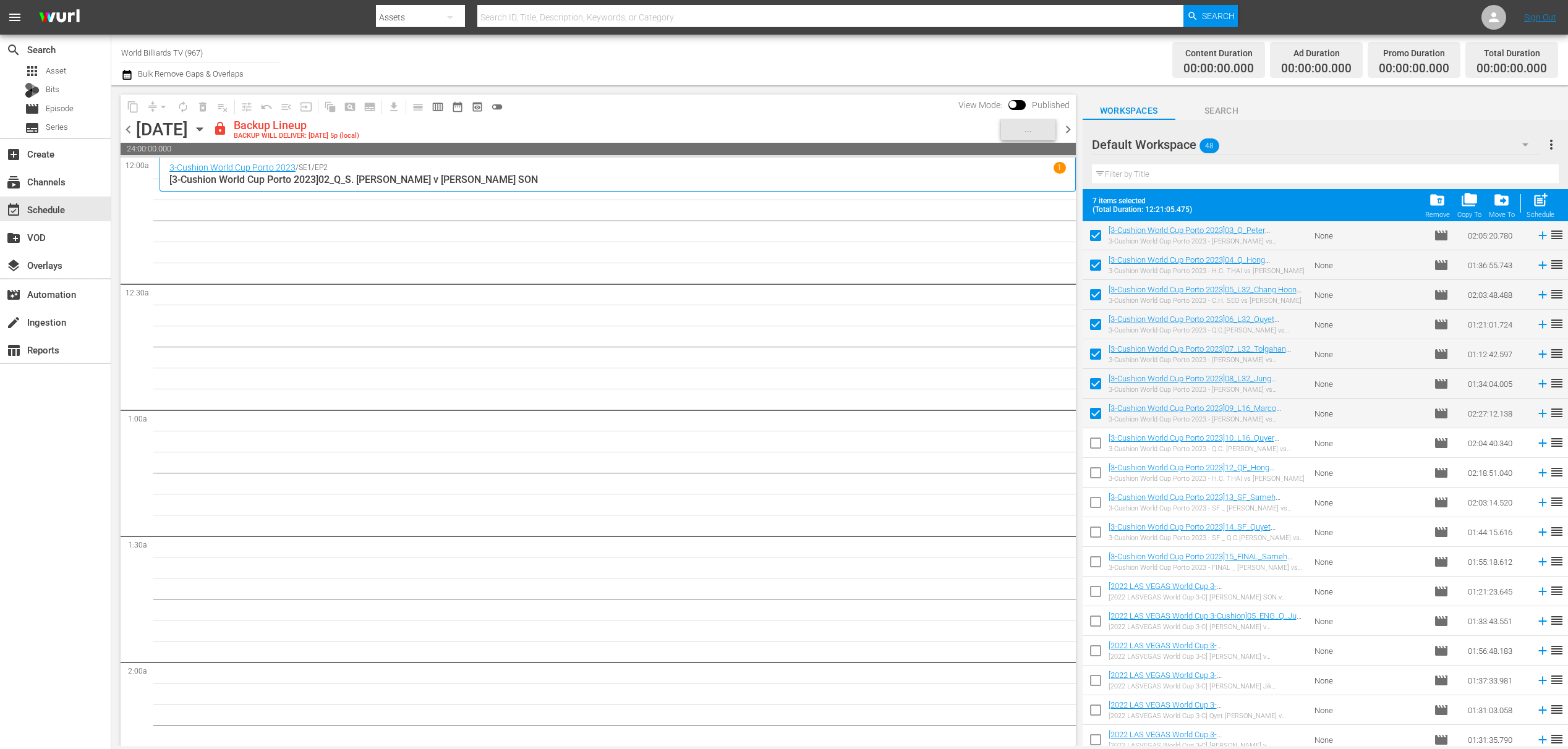
drag, startPoint x: 1098, startPoint y: 449, endPoint x: 1095, endPoint y: 459, distance: 10.4
click at [1097, 449] on input "checkbox" at bounding box center [1096, 446] width 26 height 26
checkbox input "true"
click at [1093, 470] on input "checkbox" at bounding box center [1096, 475] width 26 height 26
checkbox input "true"
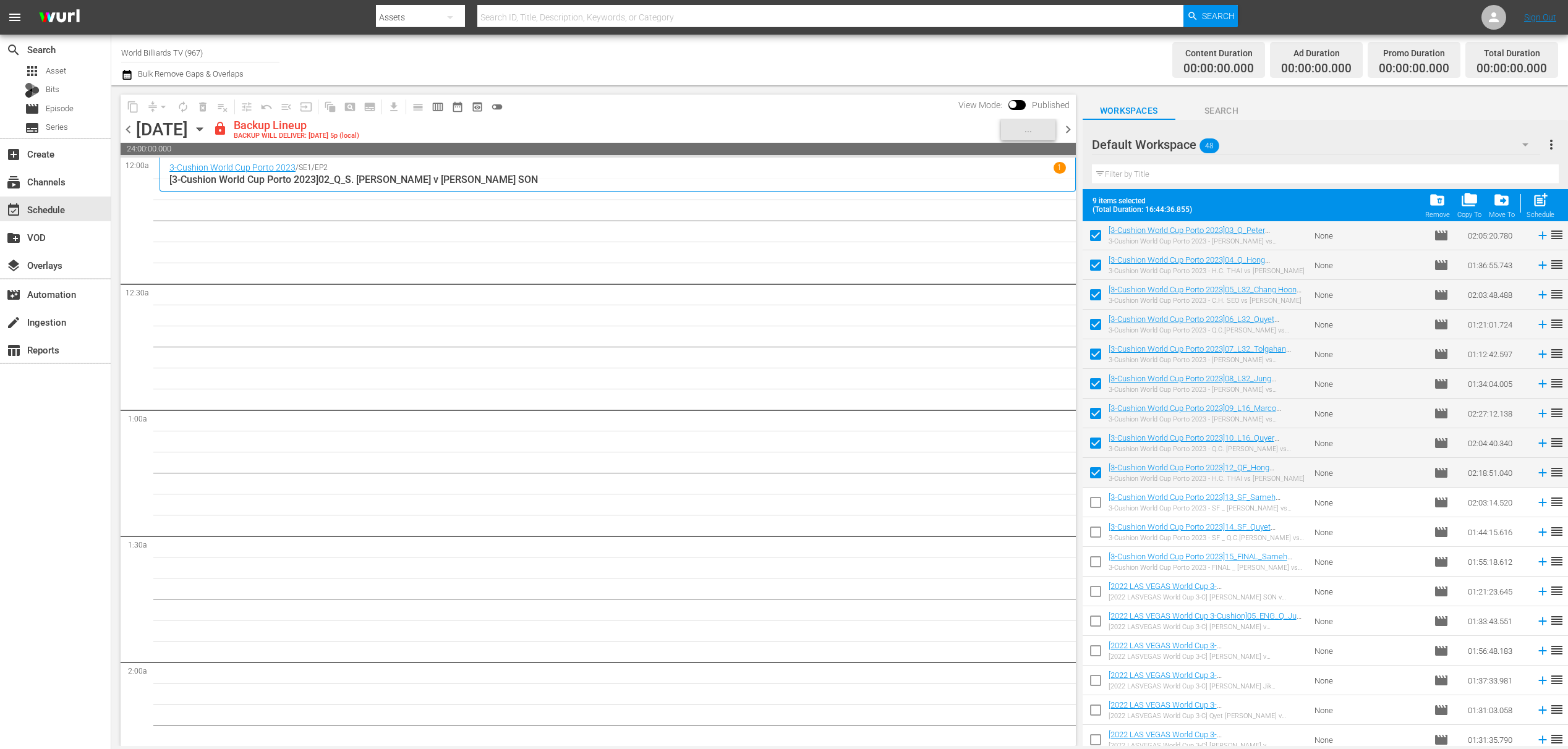
click at [1092, 502] on input "checkbox" at bounding box center [1096, 505] width 26 height 26
checkbox input "true"
click at [1093, 530] on input "checkbox" at bounding box center [1096, 535] width 26 height 26
checkbox input "true"
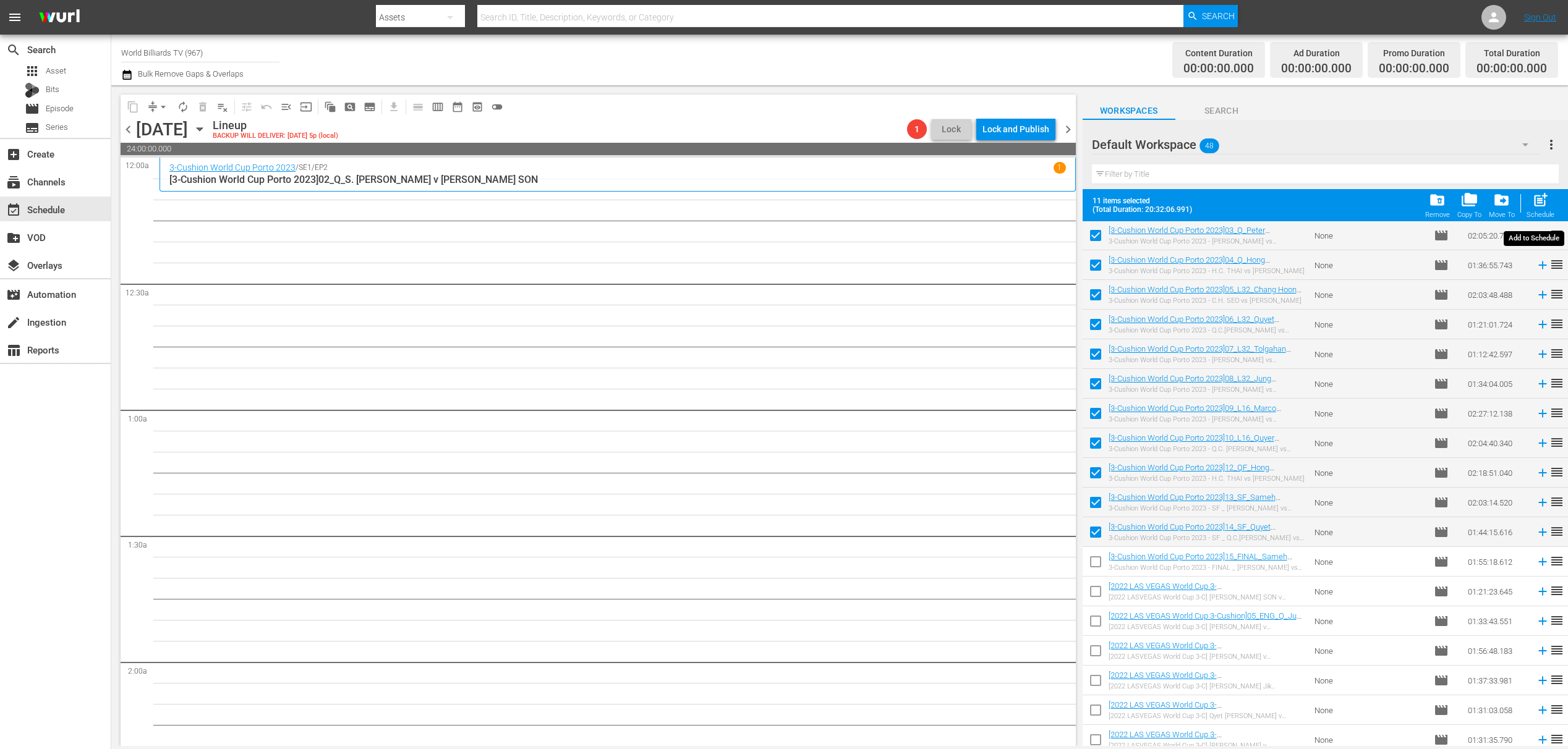
click at [1538, 202] on span "post_add" at bounding box center [1540, 200] width 17 height 17
checkbox input "false"
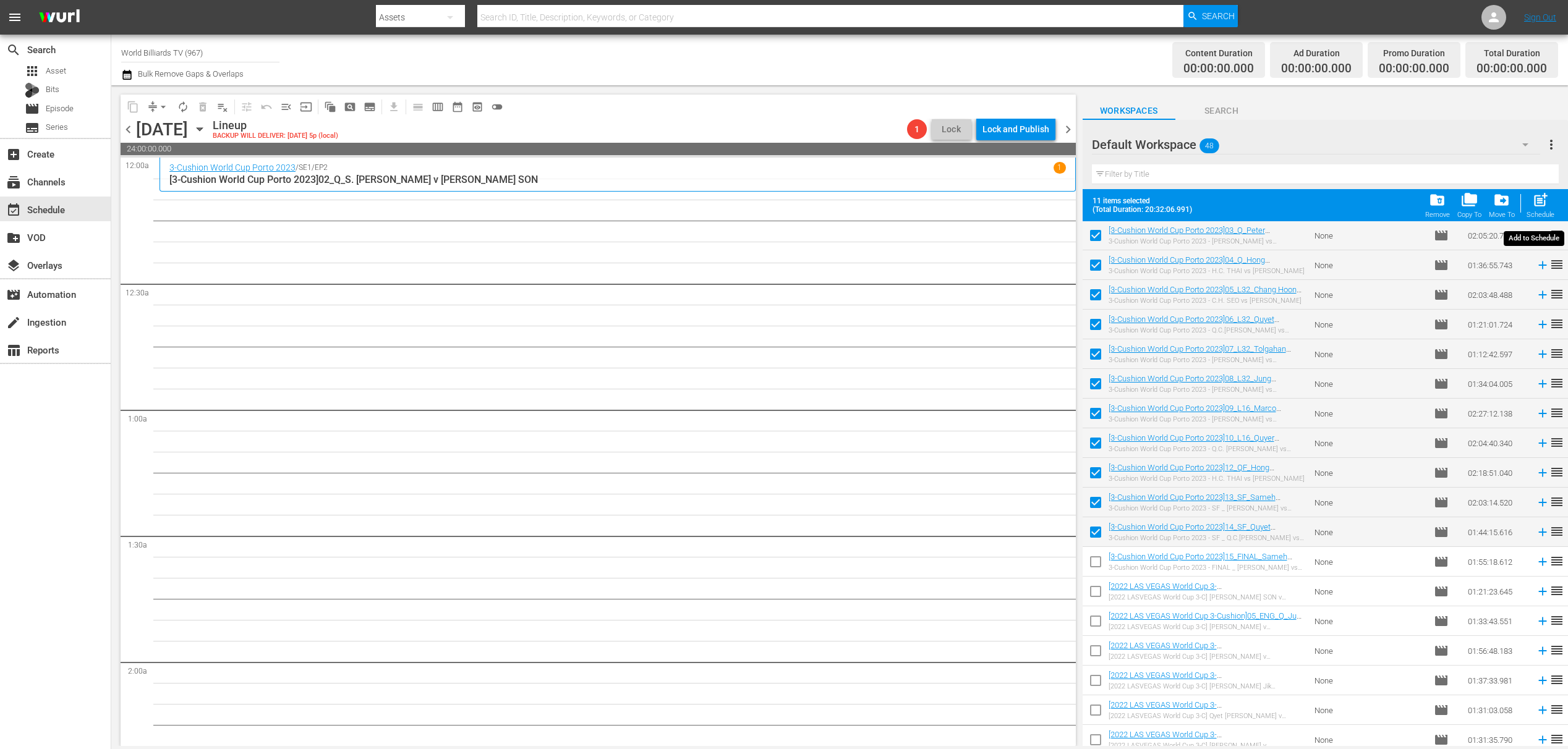
checkbox input "false"
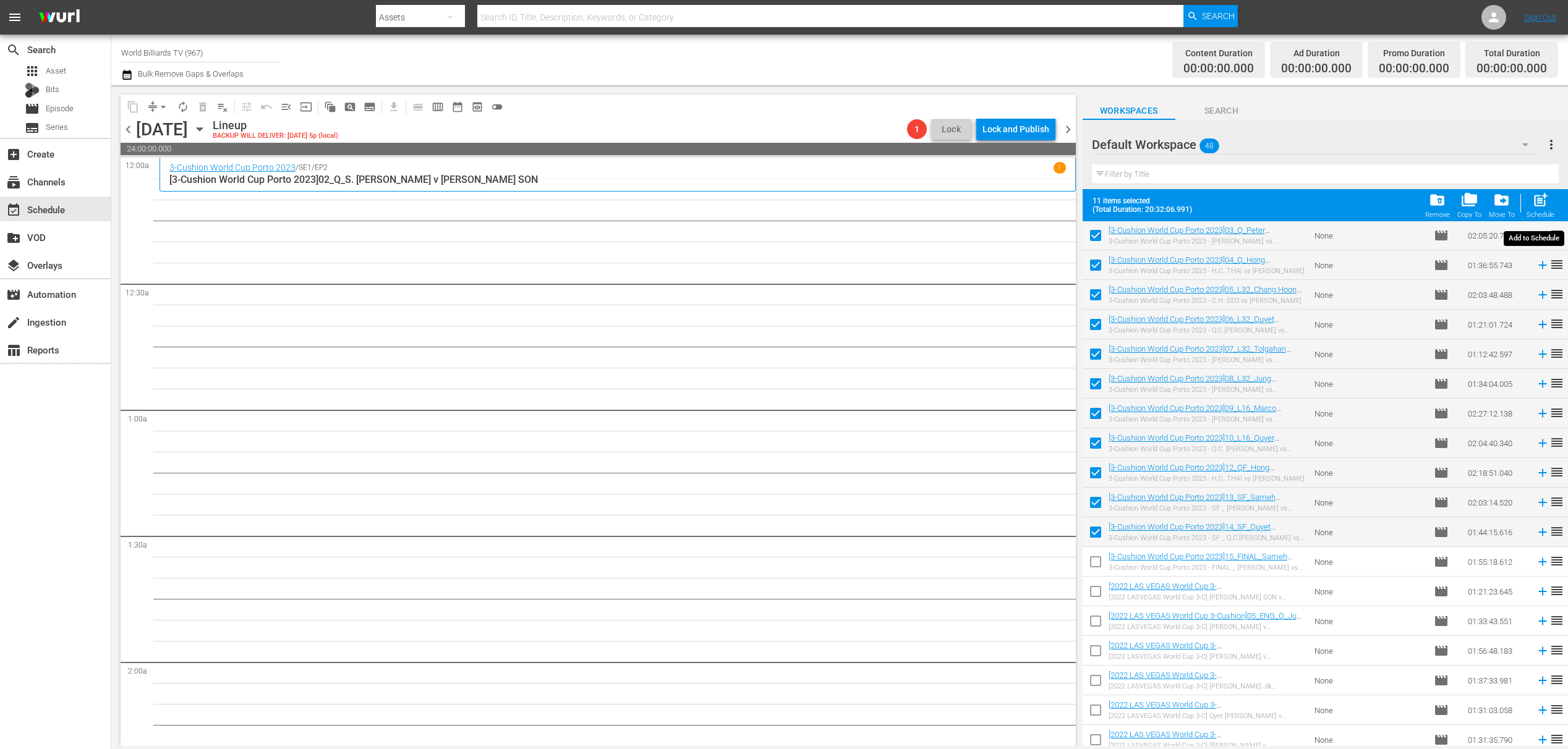
checkbox input "false"
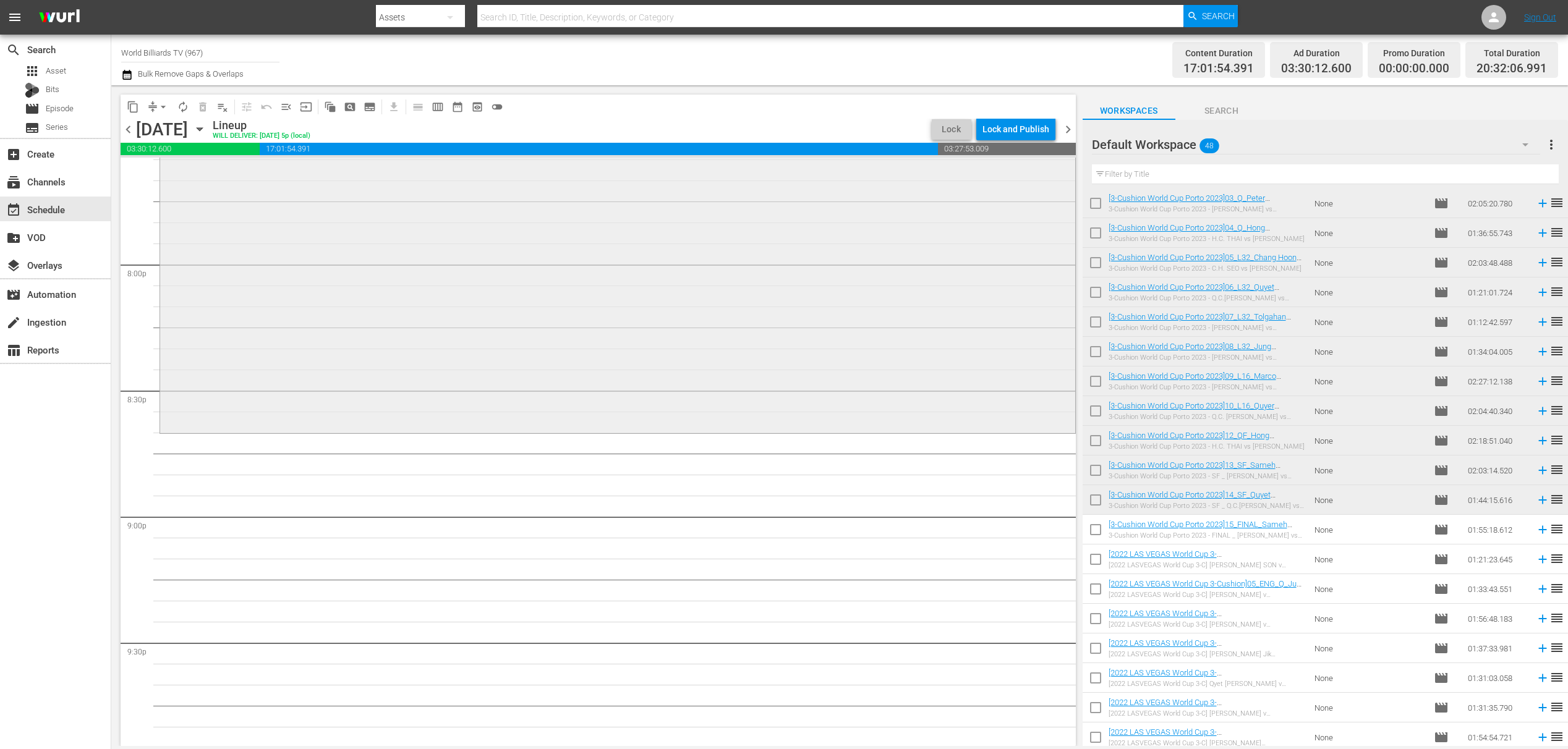
scroll to position [4966, 0]
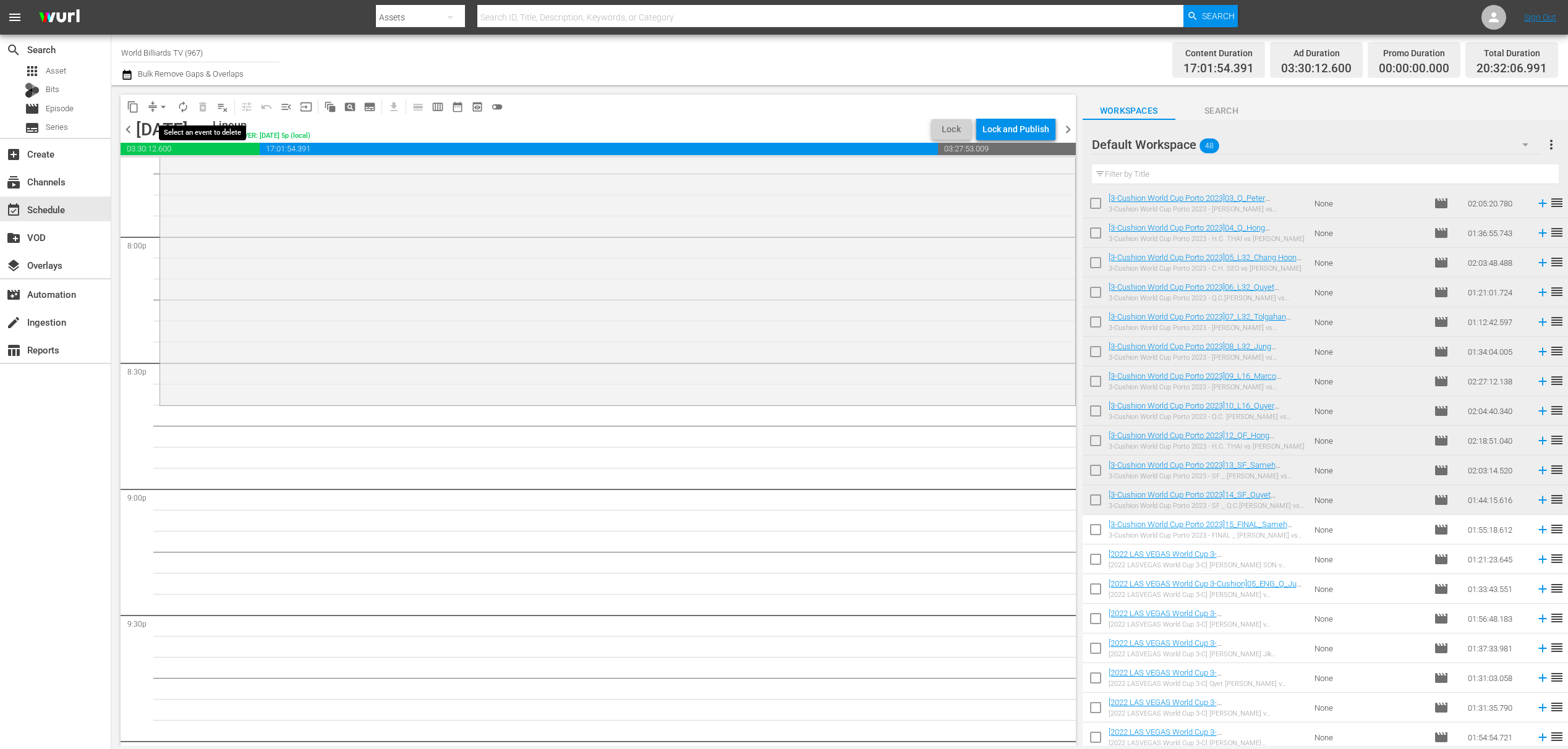
click at [191, 109] on button "autorenew_outlined" at bounding box center [183, 107] width 20 height 20
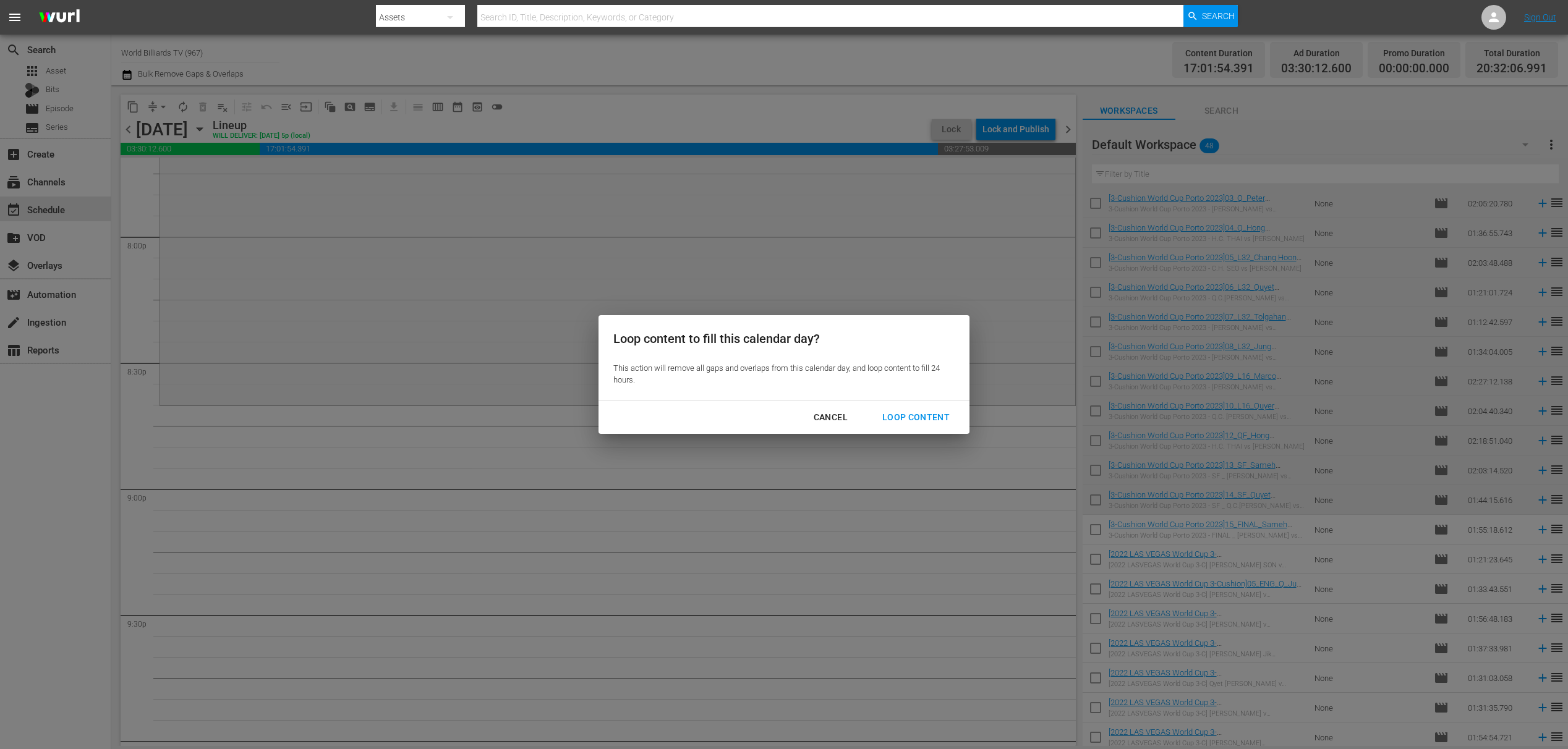
click at [896, 414] on div "Loop Content" at bounding box center [916, 417] width 87 height 16
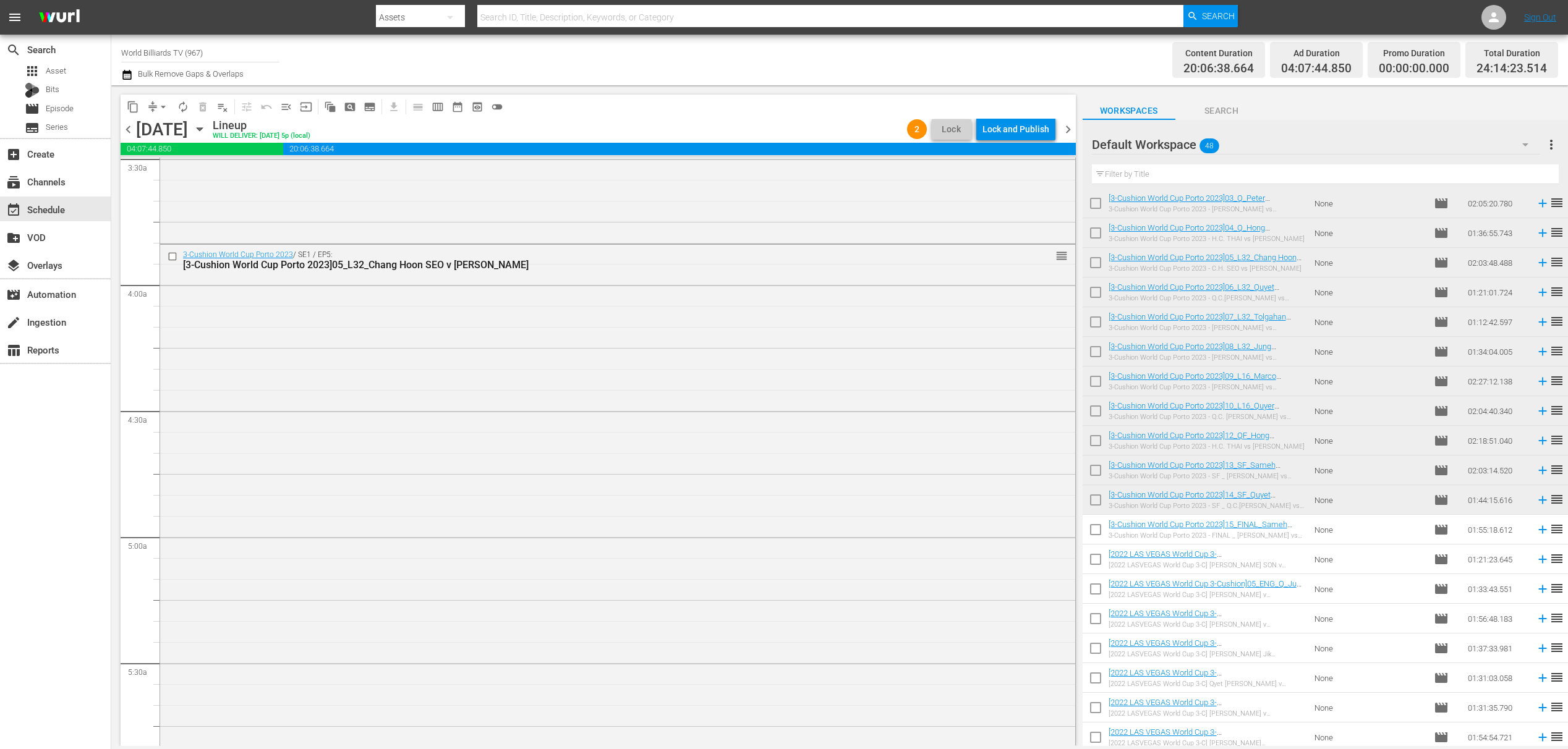
scroll to position [0, 0]
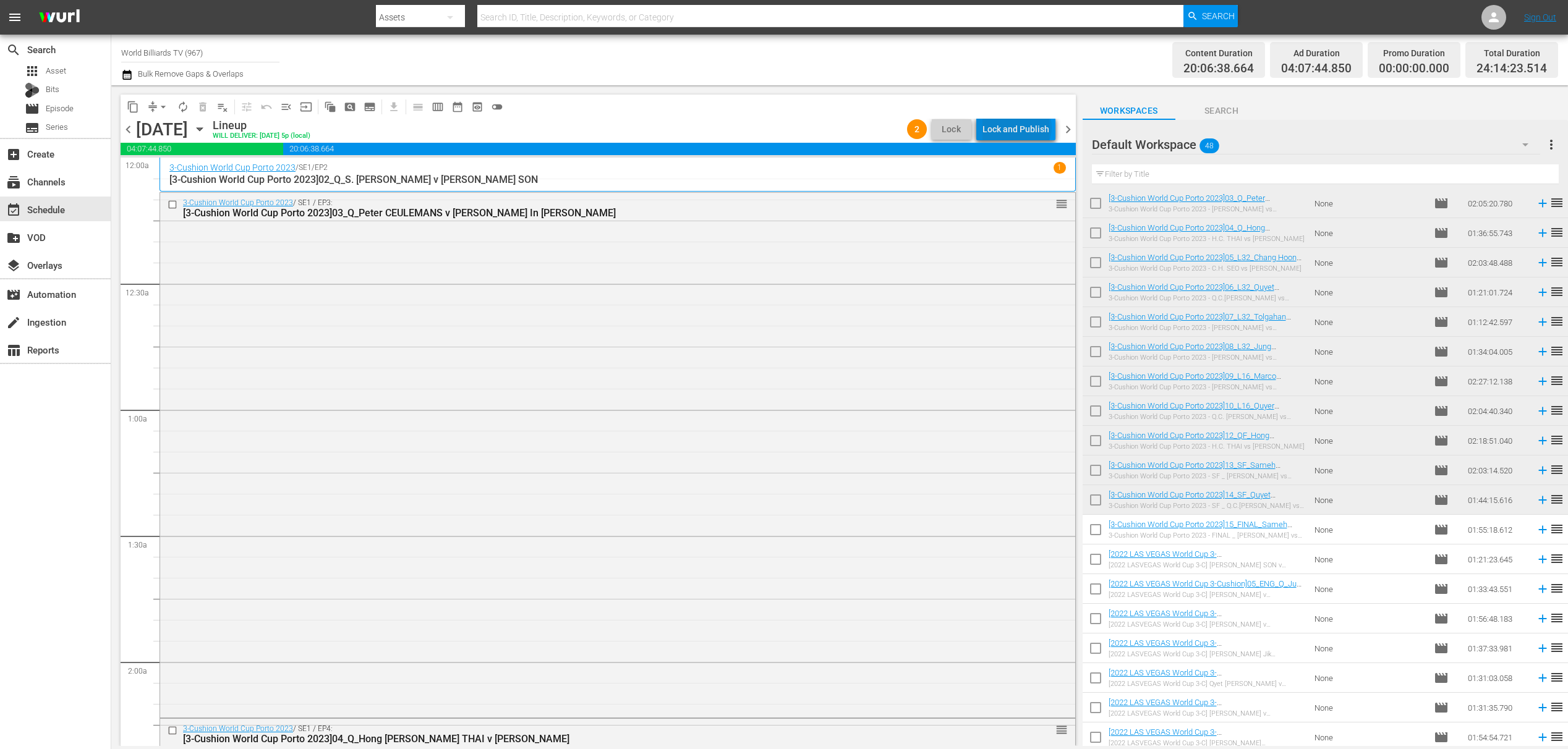
click at [1020, 127] on div "Lock and Publish" at bounding box center [1015, 129] width 67 height 22
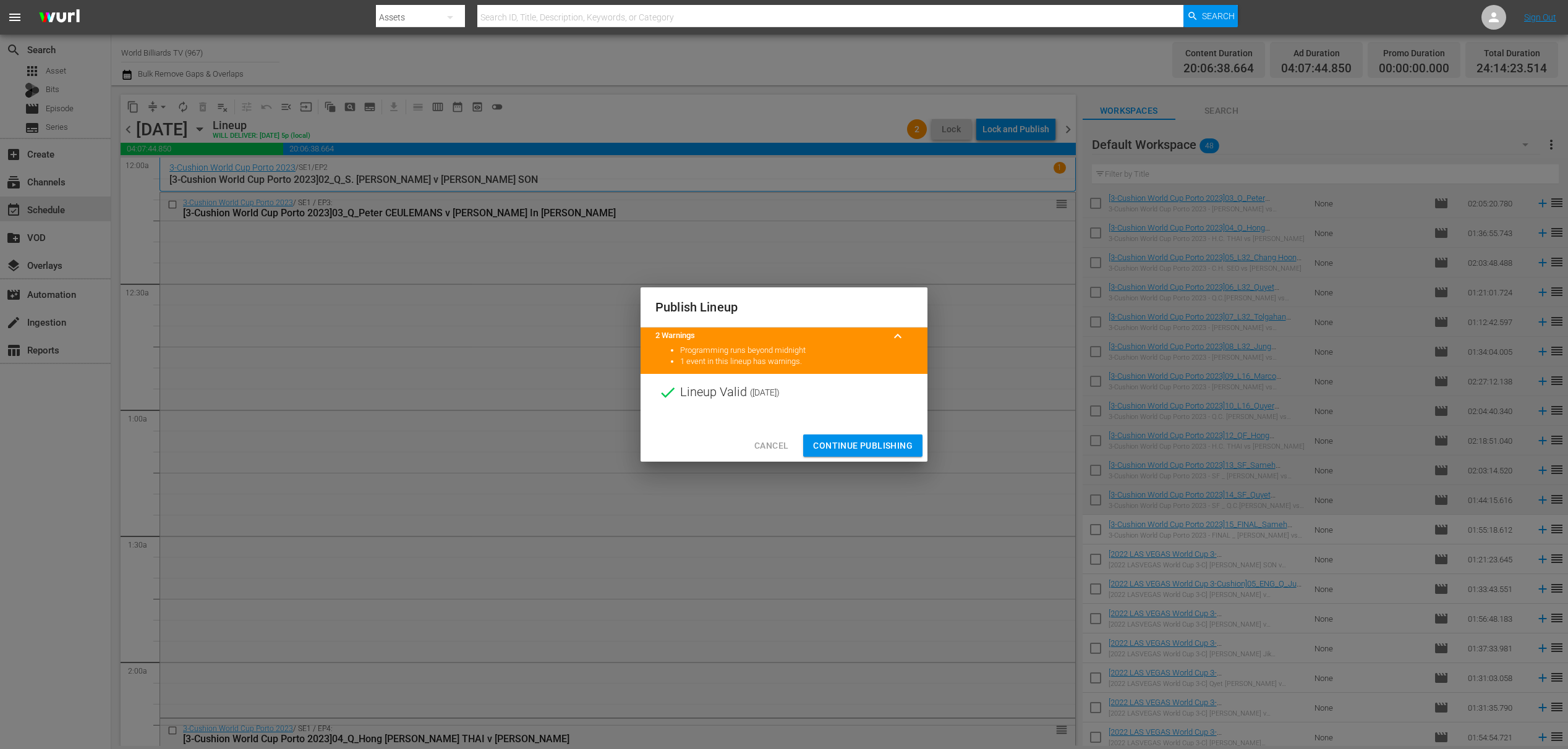
click at [900, 456] on button "Continue Publishing" at bounding box center [863, 446] width 120 height 23
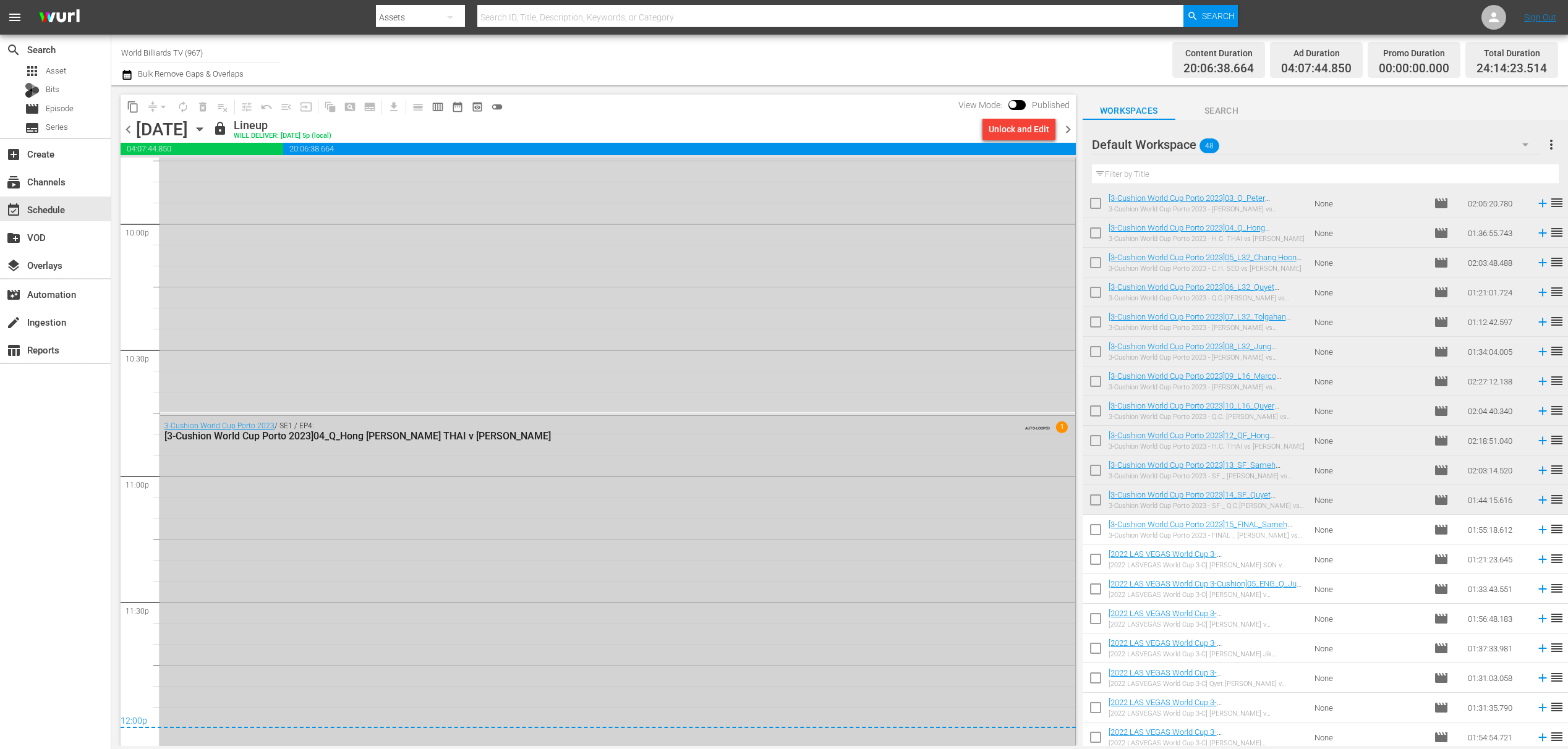
scroll to position [5560, 0]
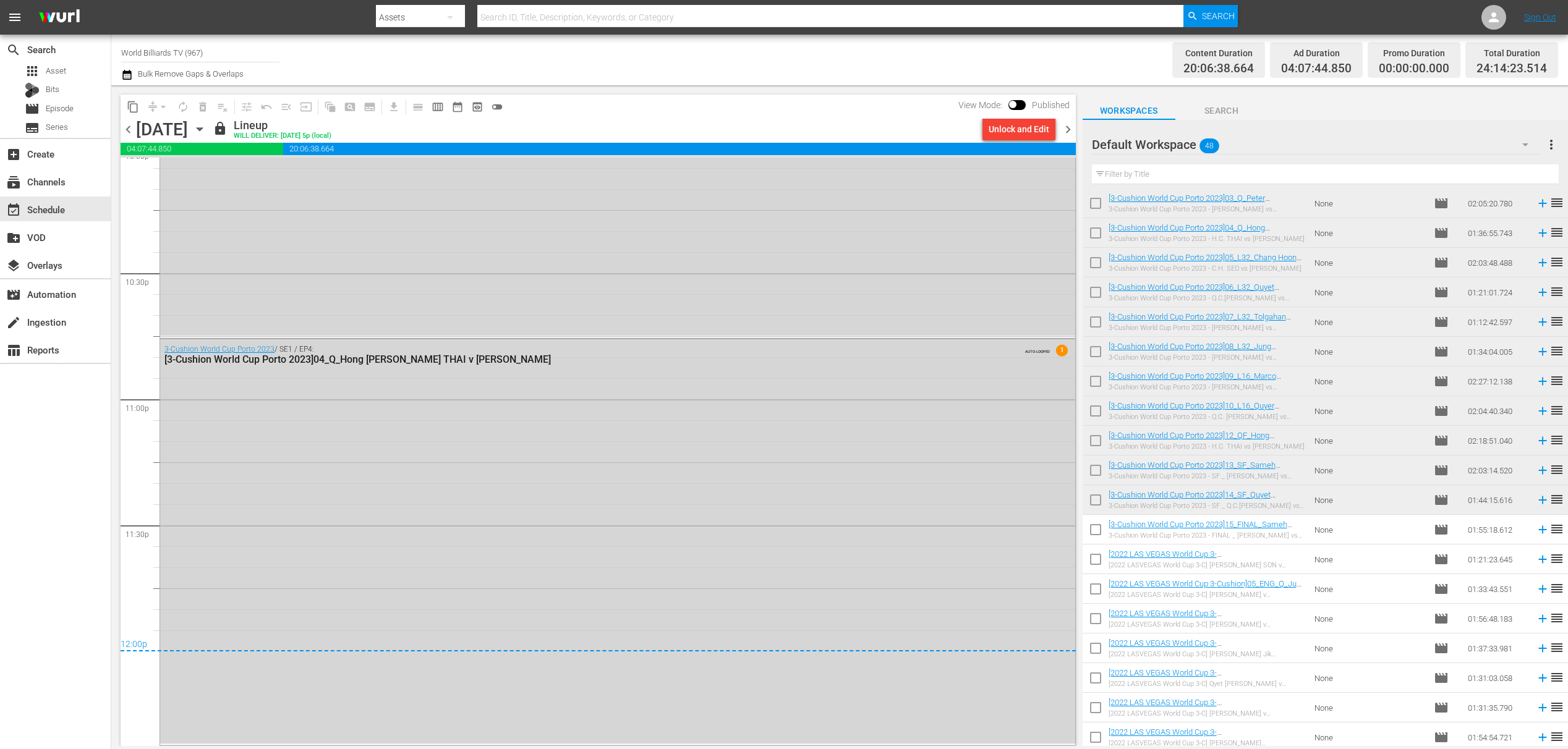
click at [207, 130] on icon "button" at bounding box center [200, 129] width 14 height 14
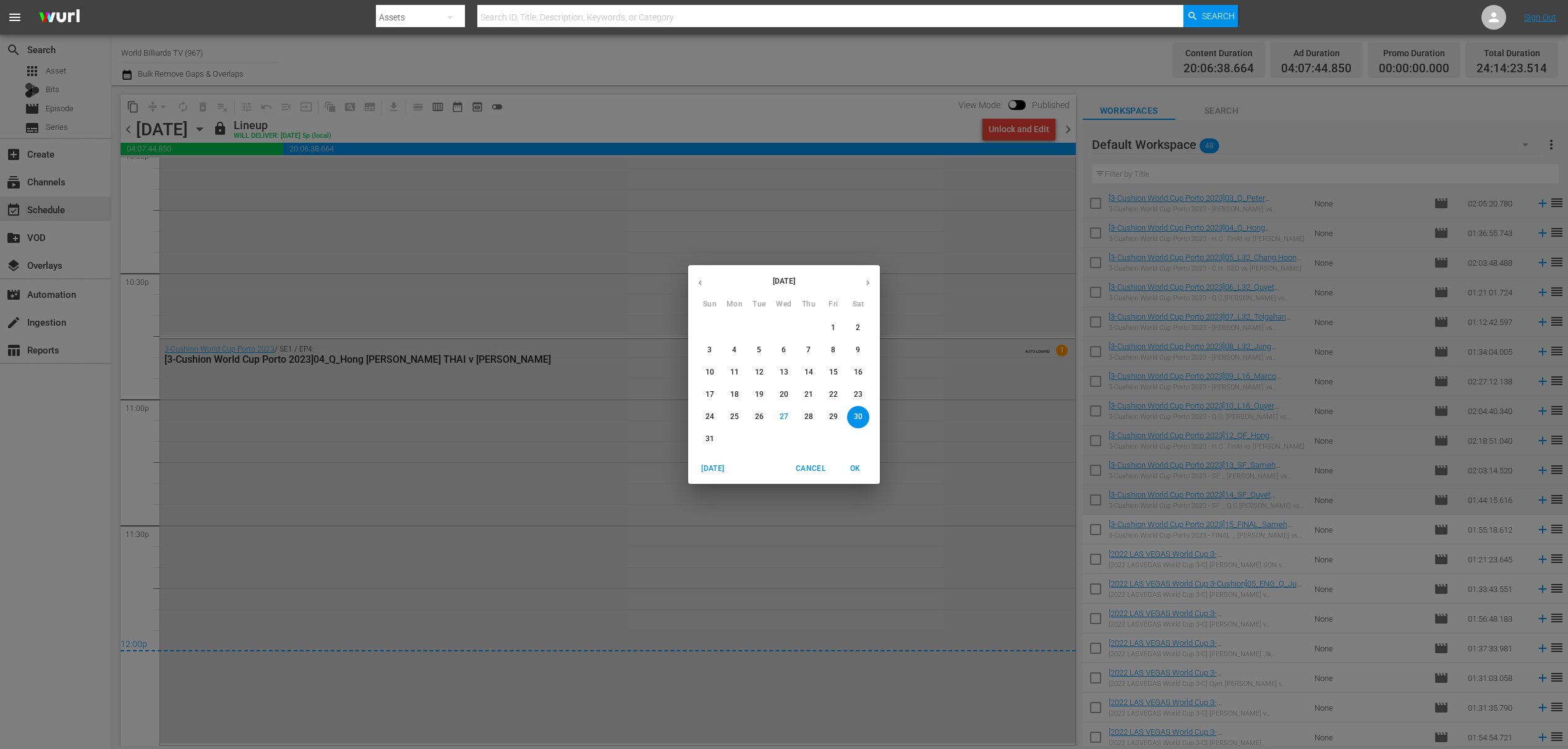
click at [704, 441] on span "31" at bounding box center [710, 439] width 22 height 10
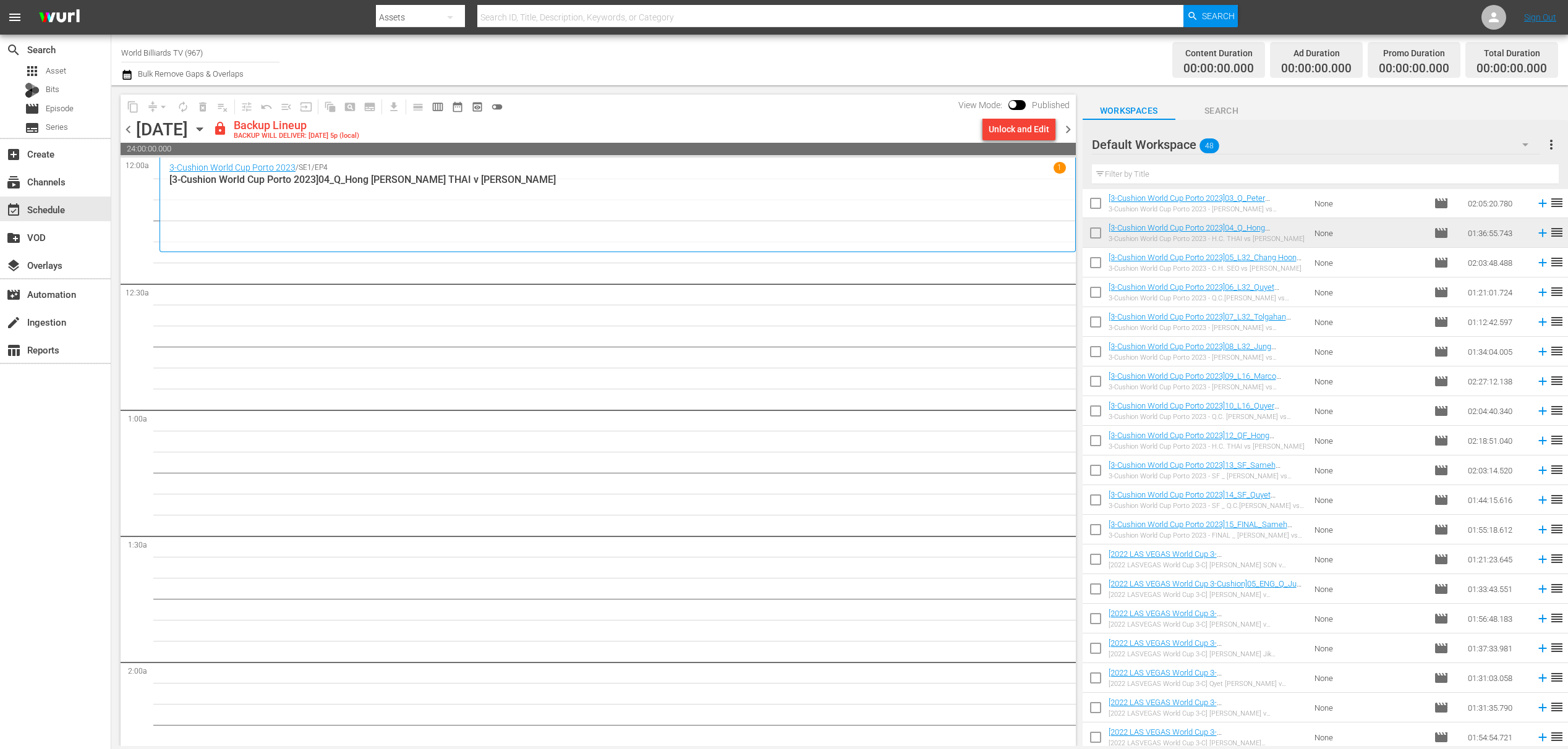
click at [1098, 266] on input "checkbox" at bounding box center [1096, 265] width 26 height 26
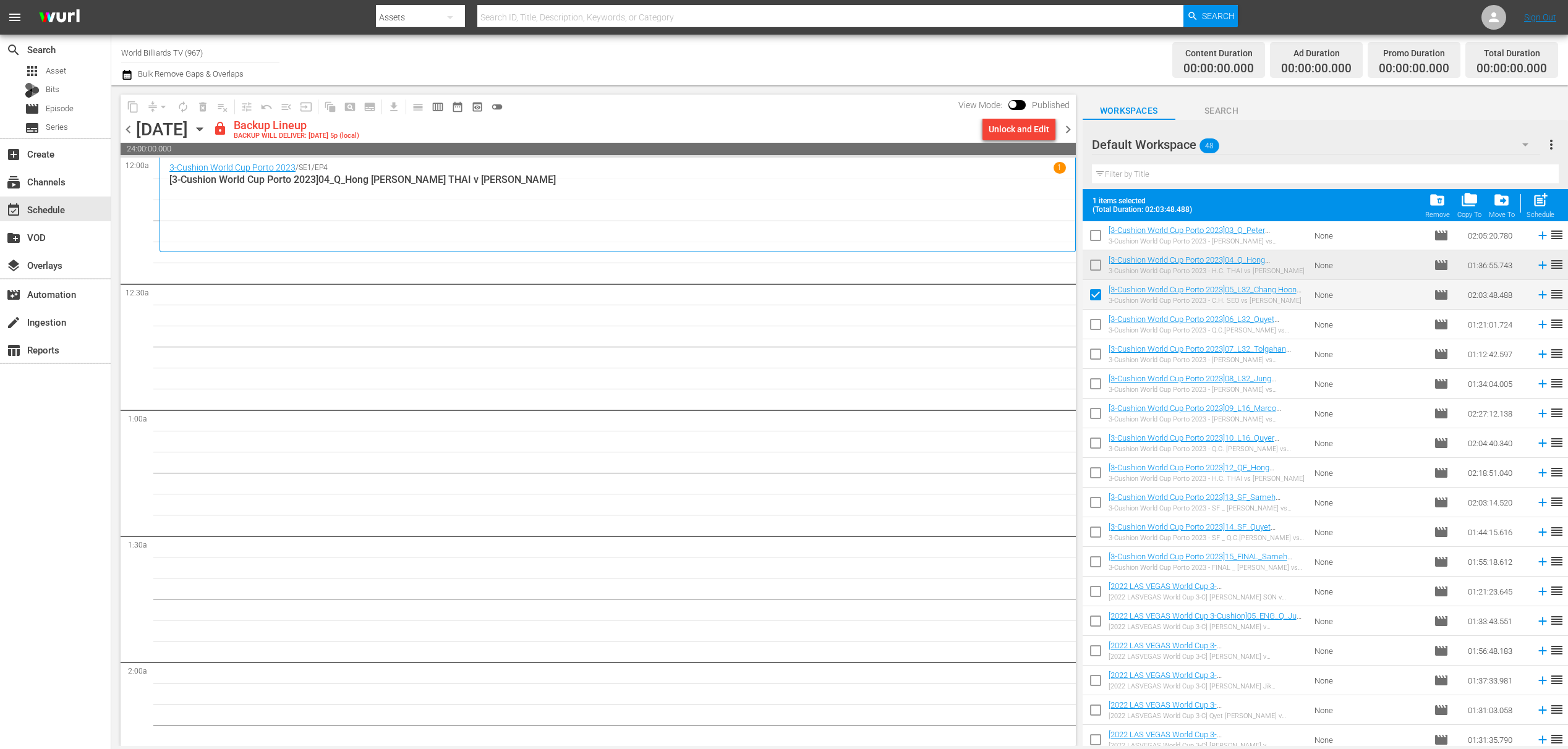
click at [1093, 304] on input "checkbox" at bounding box center [1096, 297] width 26 height 26
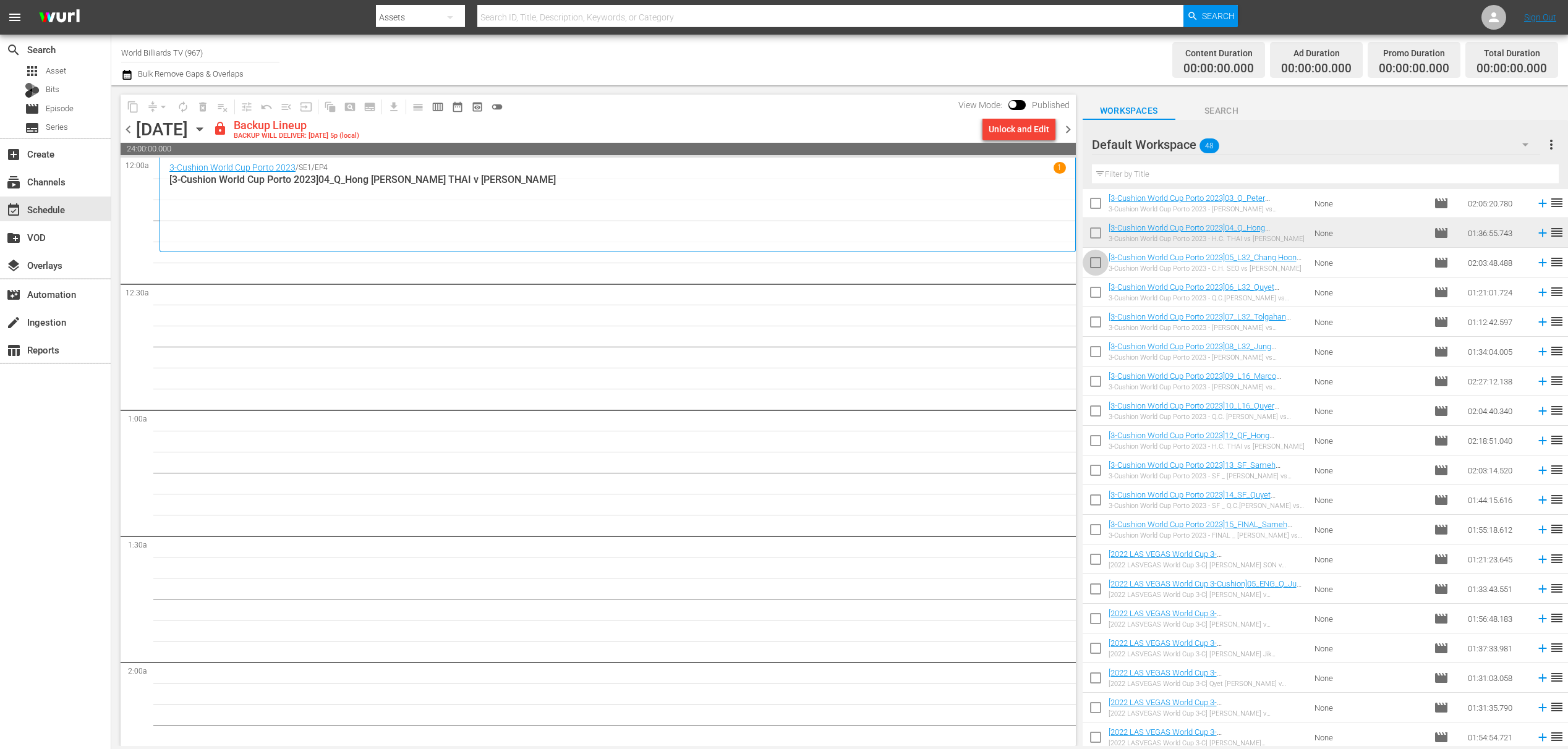
click at [1098, 266] on input "checkbox" at bounding box center [1096, 265] width 26 height 26
checkbox input "true"
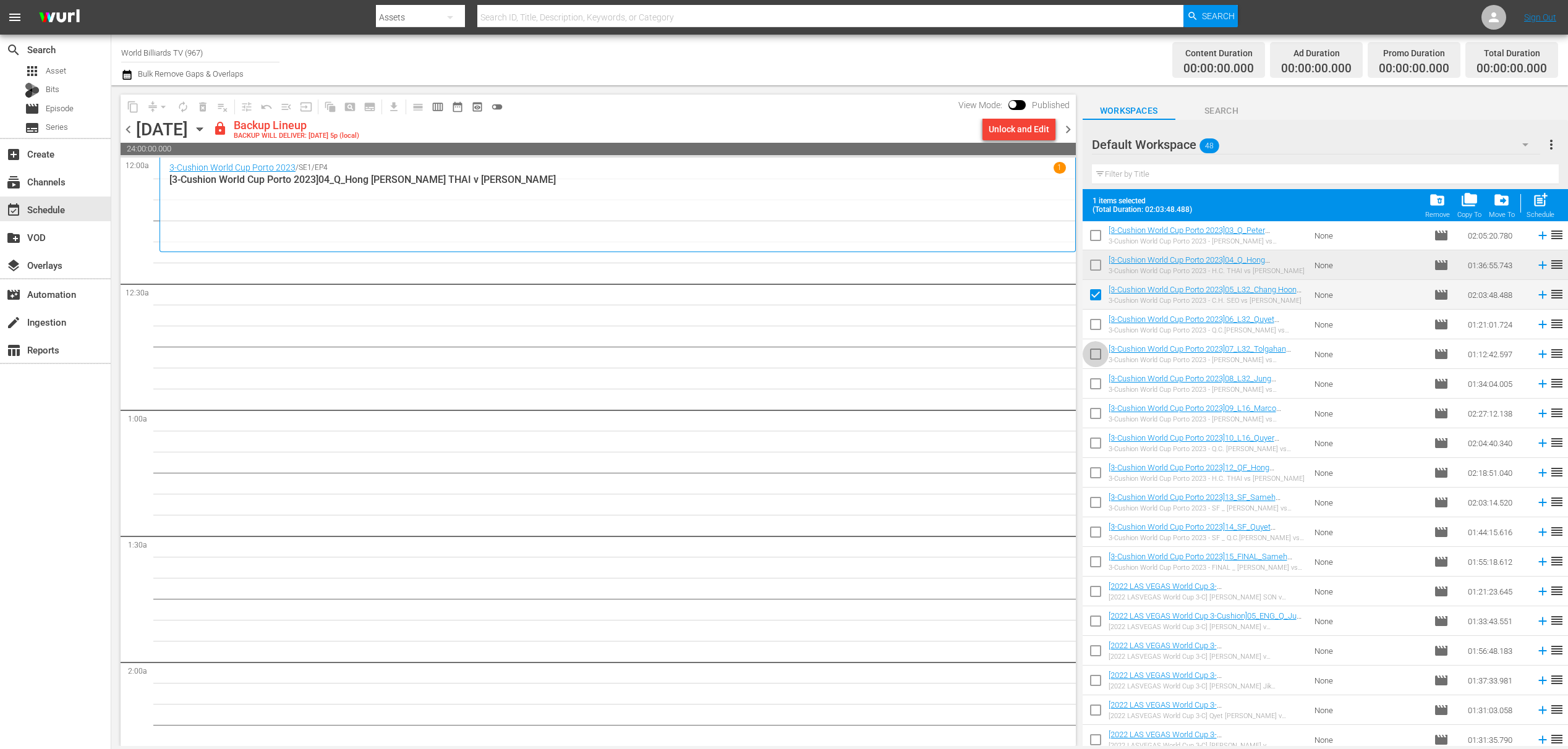
click at [1098, 360] on input "checkbox" at bounding box center [1096, 357] width 26 height 26
checkbox input "true"
click at [1098, 327] on input "checkbox" at bounding box center [1096, 327] width 26 height 26
checkbox input "true"
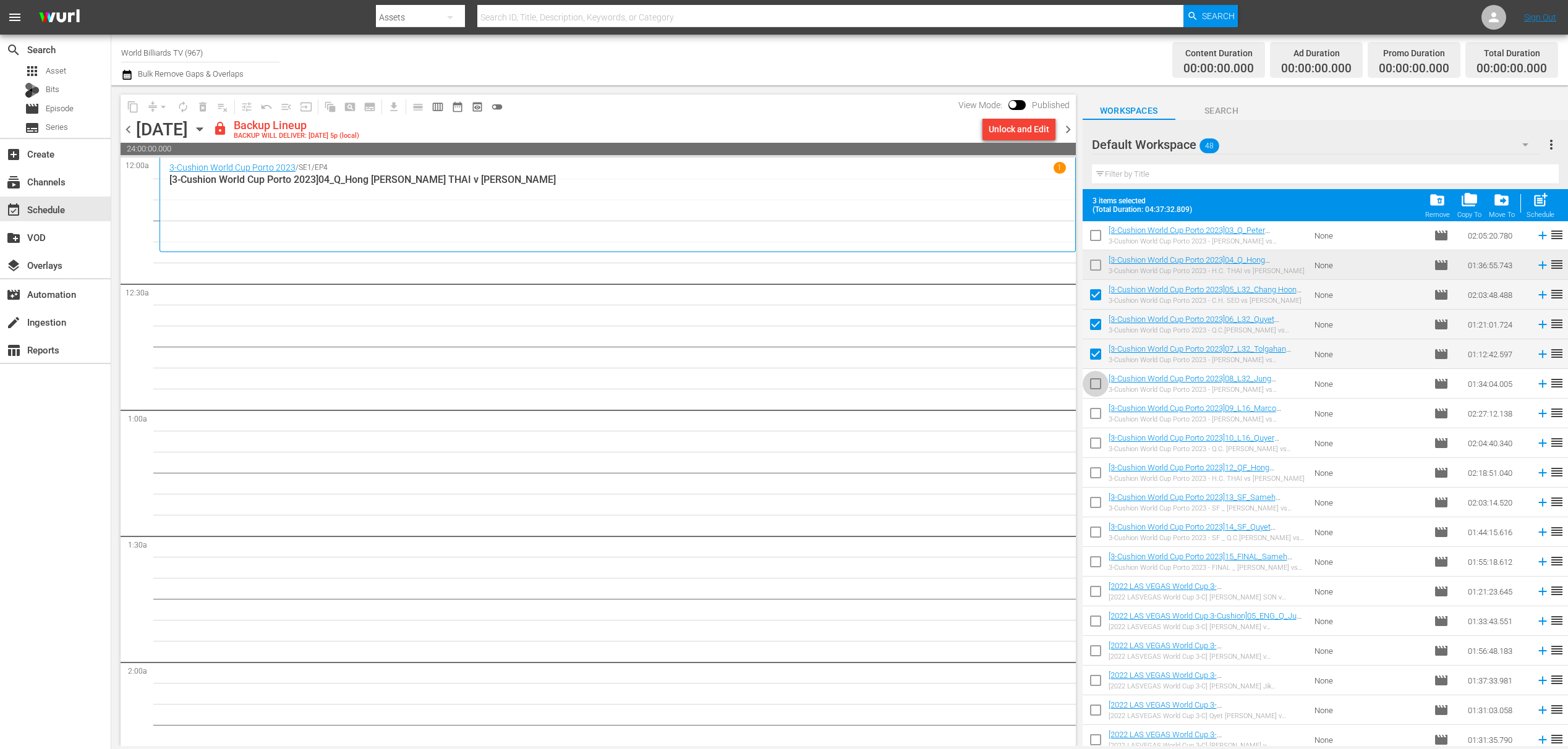
click at [1098, 382] on input "checkbox" at bounding box center [1096, 386] width 26 height 26
checkbox input "true"
click at [1092, 426] on input "checkbox" at bounding box center [1096, 416] width 26 height 26
checkbox input "true"
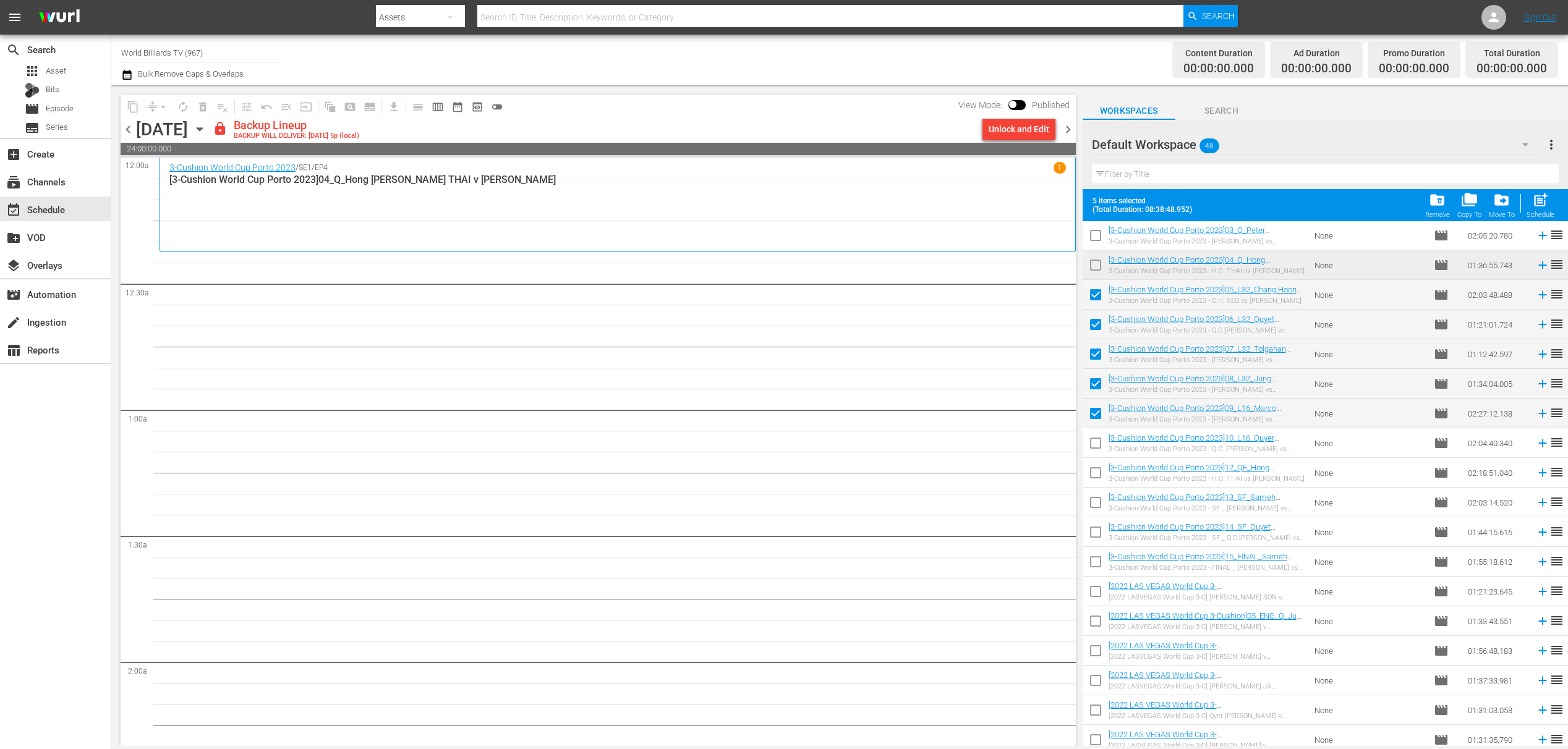
click at [1092, 445] on input "checkbox" at bounding box center [1096, 446] width 26 height 26
checkbox input "true"
click at [1094, 473] on input "checkbox" at bounding box center [1096, 475] width 26 height 26
checkbox input "true"
click at [1086, 513] on input "checkbox" at bounding box center [1096, 505] width 26 height 26
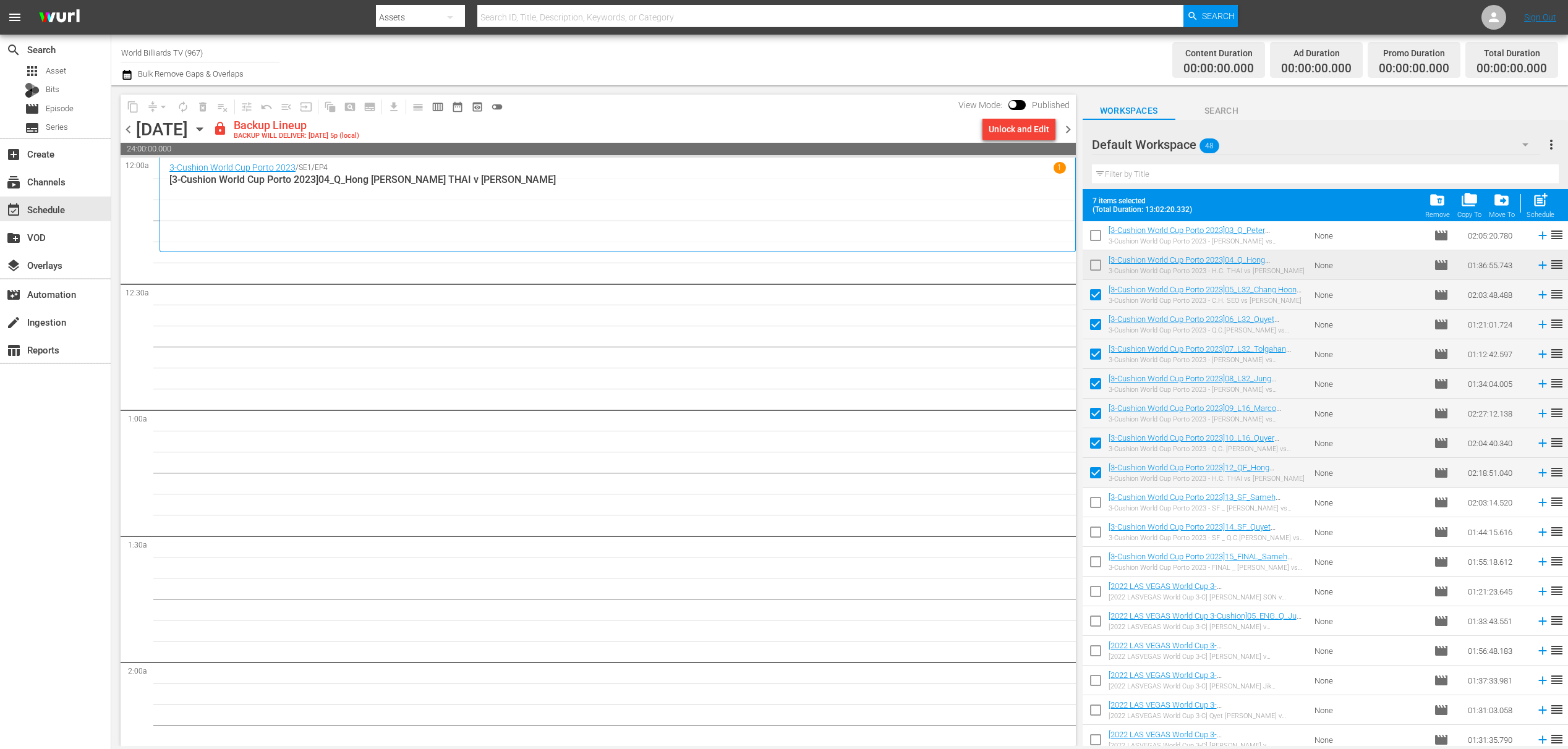
checkbox input "true"
click at [1096, 534] on input "checkbox" at bounding box center [1096, 535] width 26 height 26
checkbox input "true"
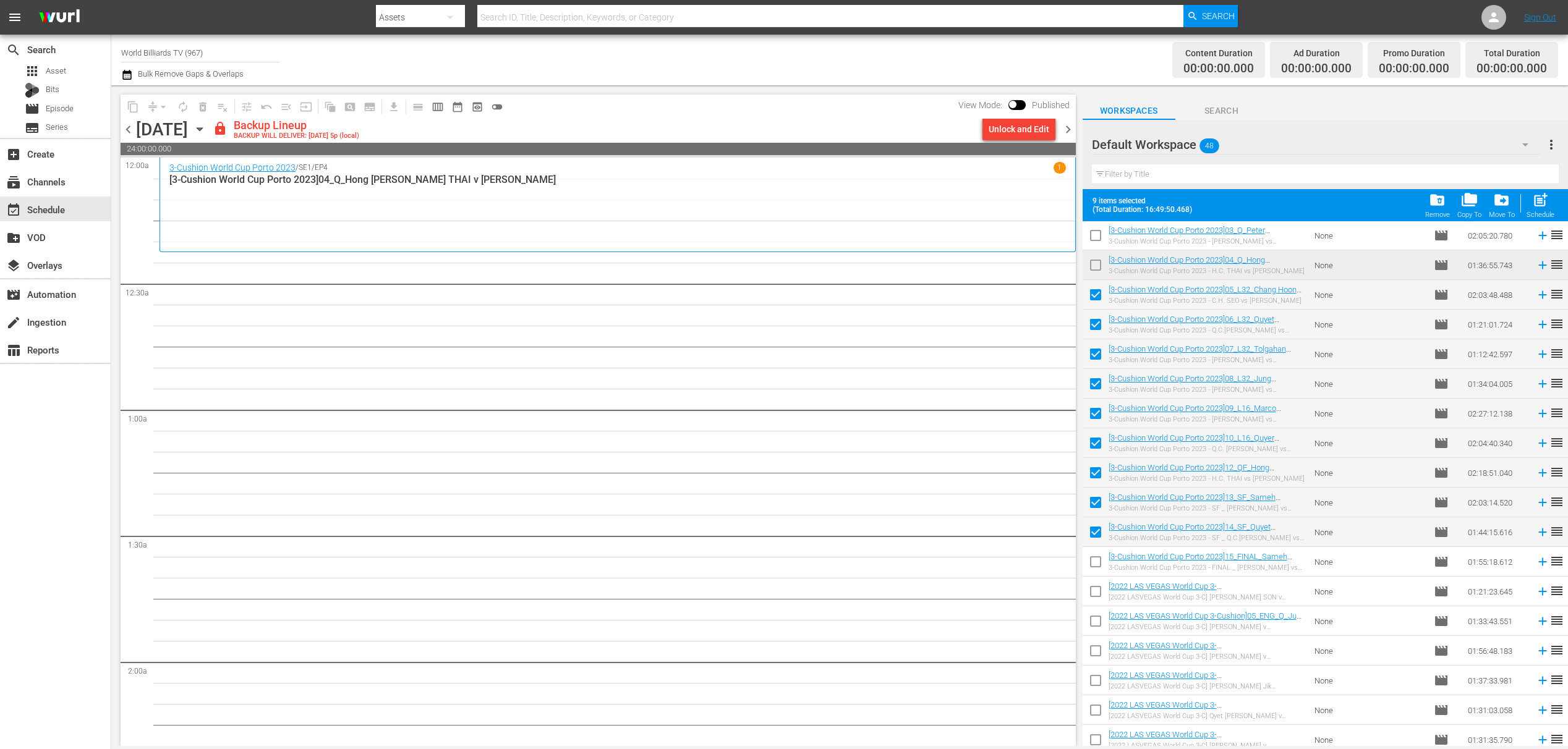
click at [1092, 557] on input "checkbox" at bounding box center [1096, 564] width 26 height 26
checkbox input "true"
click at [1540, 201] on span "post_add" at bounding box center [1540, 200] width 17 height 17
checkbox input "false"
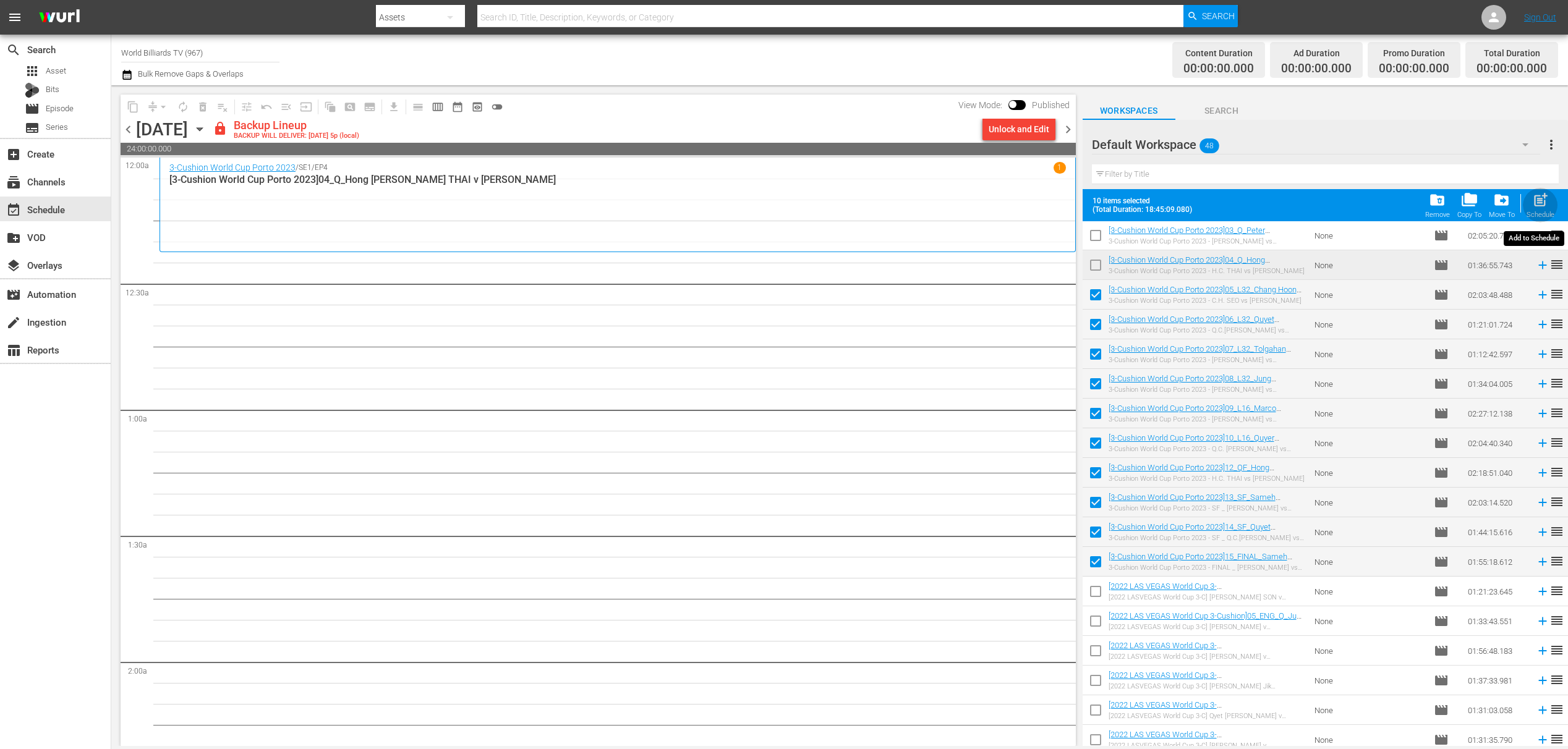
checkbox input "false"
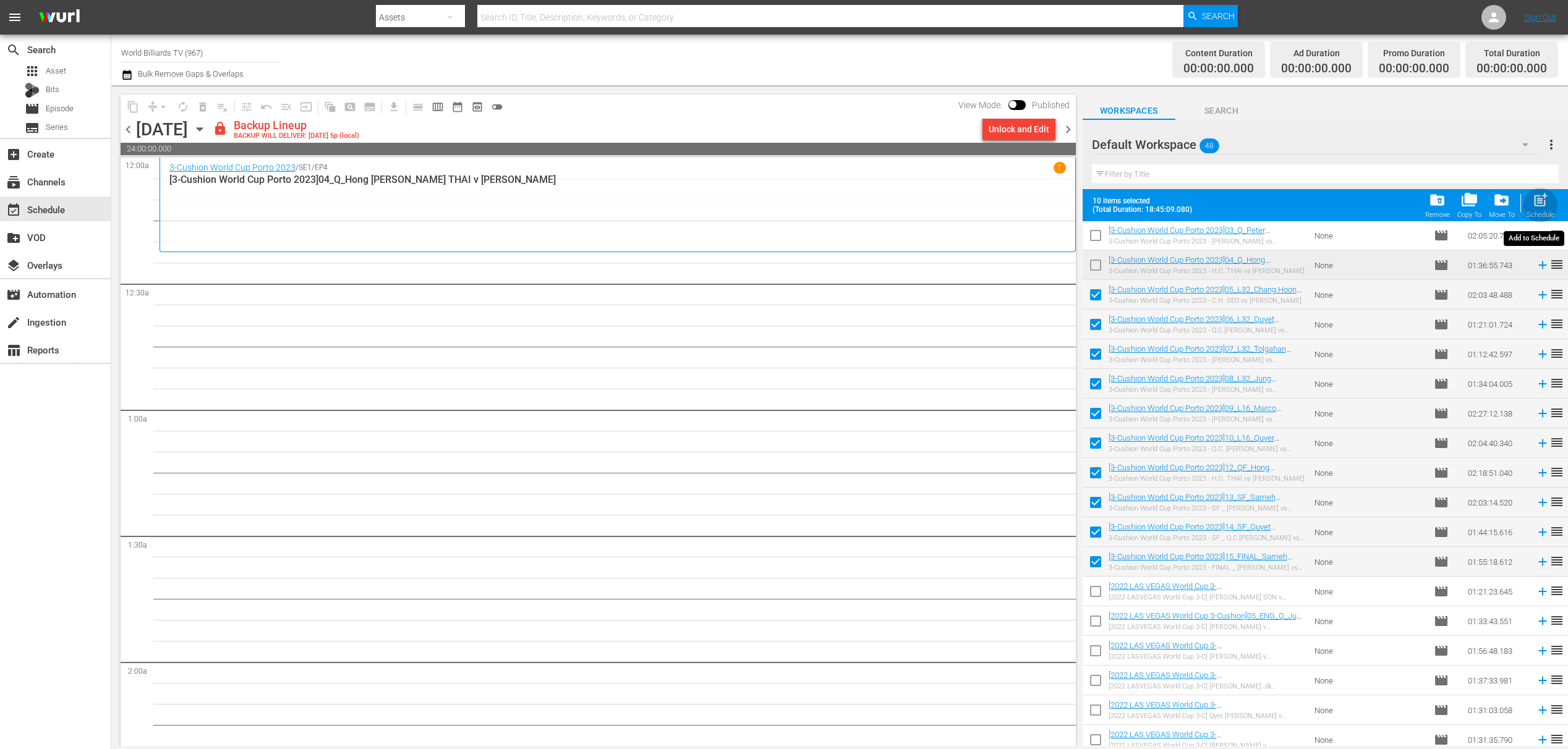
checkbox input "false"
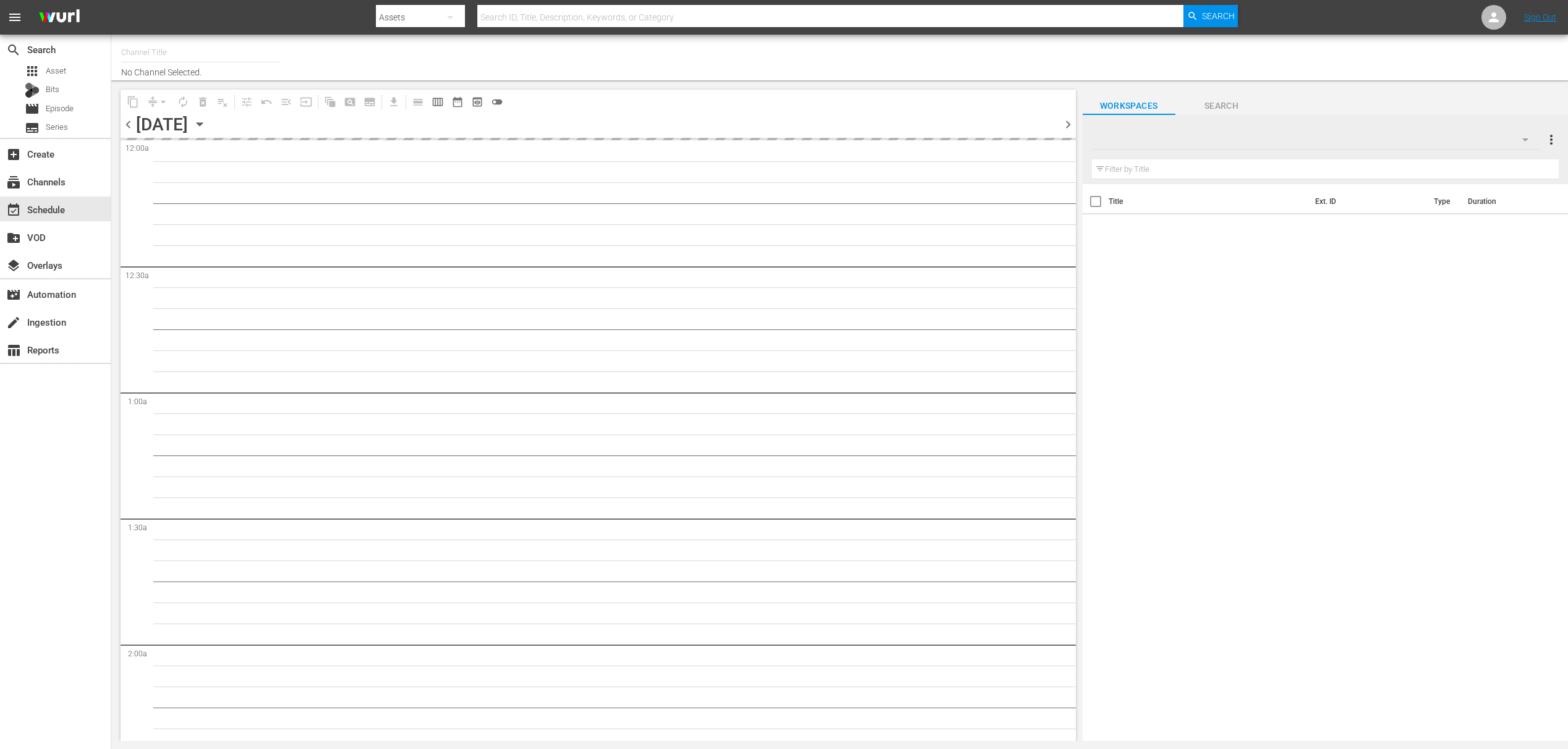
type input "World Billiards TV (967)"
